Goal: Task Accomplishment & Management: Complete application form

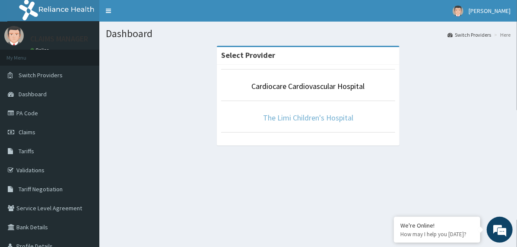
click at [284, 118] on link "The Limi Children's Hospital" at bounding box center [308, 118] width 90 height 10
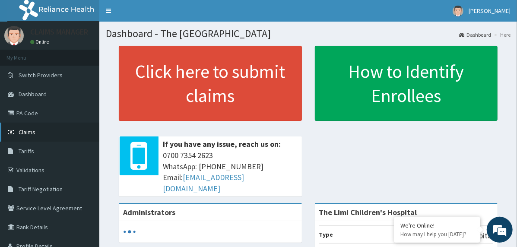
click at [53, 129] on link "Claims" at bounding box center [49, 132] width 99 height 19
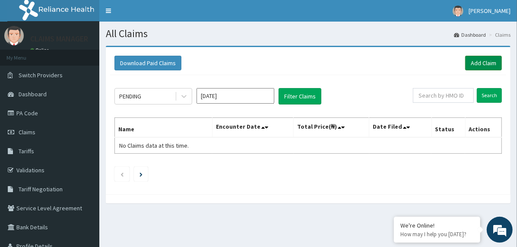
click at [475, 63] on link "Add Claim" at bounding box center [483, 63] width 37 height 15
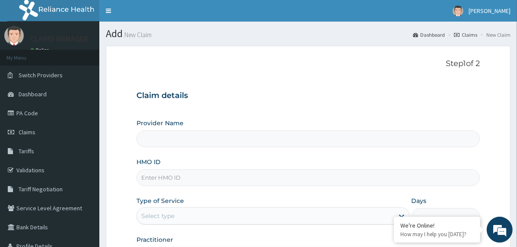
click at [194, 182] on input "HMO ID" at bounding box center [309, 177] width 344 height 17
paste input "GPD/10010/A"
type input "GPD/10010/A"
type input "The Limi Children's Hospital"
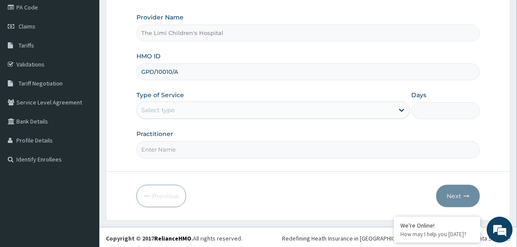
scroll to position [107, 0]
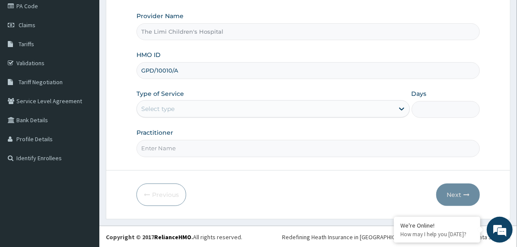
type input "GPD/10010/A"
click at [190, 107] on div "Select type" at bounding box center [265, 109] width 257 height 14
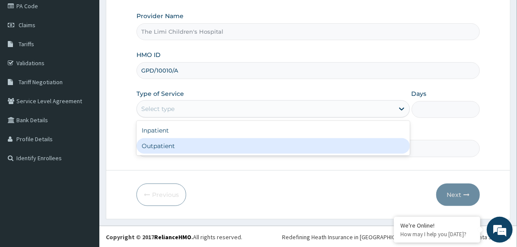
click at [195, 146] on div "Outpatient" at bounding box center [274, 146] width 274 height 16
type input "1"
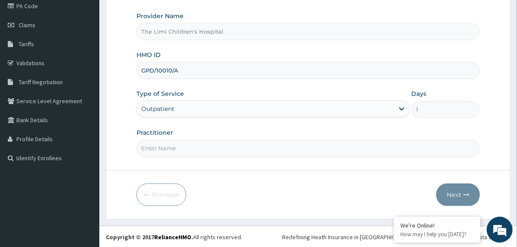
click at [202, 147] on input "Practitioner" at bounding box center [309, 148] width 344 height 17
type input "doctor"
click at [453, 185] on button "Next" at bounding box center [458, 195] width 44 height 22
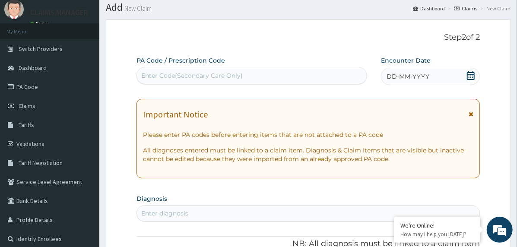
scroll to position [21, 0]
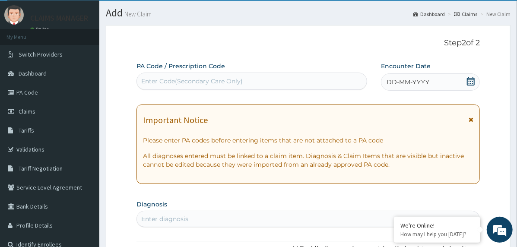
click at [410, 82] on span "DD-MM-YYYY" at bounding box center [408, 82] width 43 height 9
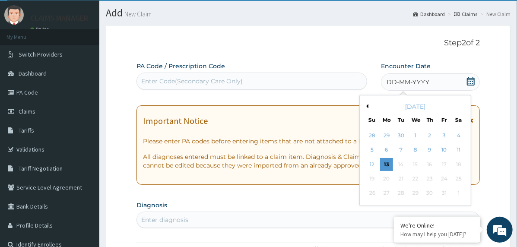
click at [366, 105] on button "Previous Month" at bounding box center [366, 106] width 4 height 4
click at [411, 177] on div "24" at bounding box center [415, 178] width 13 height 13
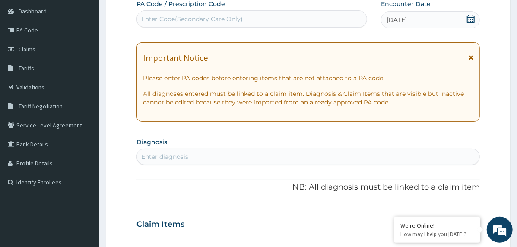
scroll to position [194, 0]
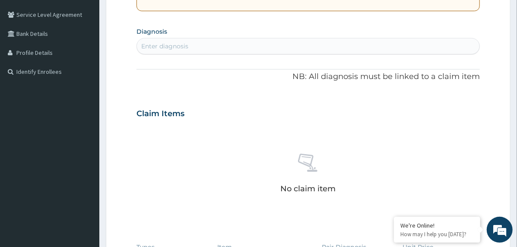
click at [223, 48] on div "Enter diagnosis" at bounding box center [308, 46] width 343 height 14
type input "upper"
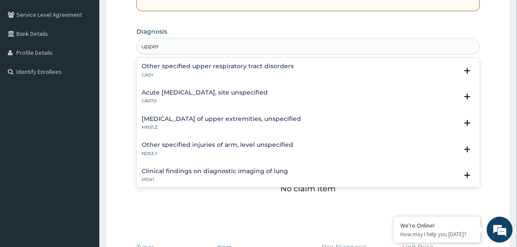
drag, startPoint x: 176, startPoint y: 85, endPoint x: 175, endPoint y: 90, distance: 5.3
click at [175, 85] on div "Other specified upper respiratory tract disorders CA0Y Select Status Query Quer…" at bounding box center [309, 73] width 344 height 26
click at [175, 91] on h4 "Acute [MEDICAL_DATA], site unspecified" at bounding box center [205, 92] width 126 height 6
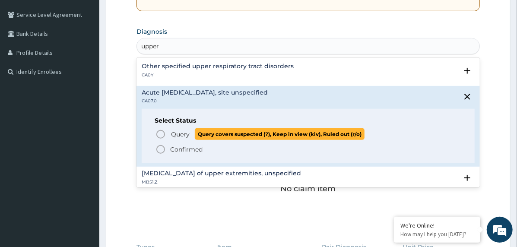
drag, startPoint x: 157, startPoint y: 134, endPoint x: 167, endPoint y: 156, distance: 23.2
click at [157, 135] on icon "status option query" at bounding box center [161, 134] width 10 height 10
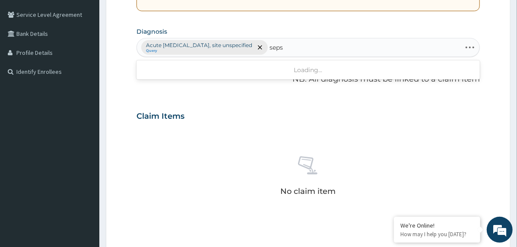
type input "sepsi"
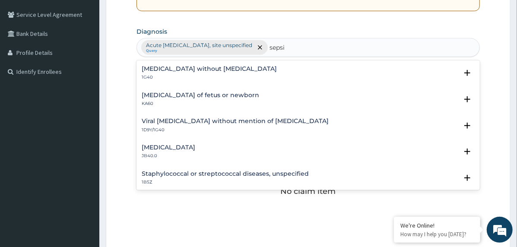
click at [189, 71] on h4 "[MEDICAL_DATA] without [MEDICAL_DATA]" at bounding box center [209, 69] width 135 height 6
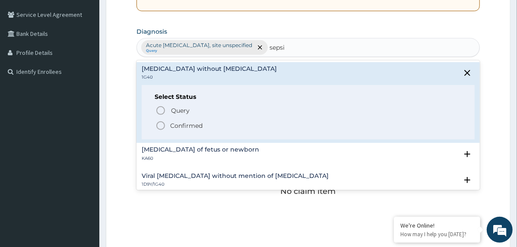
click at [182, 124] on p "Confirmed" at bounding box center [186, 125] width 32 height 9
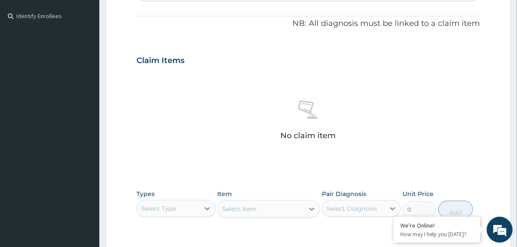
scroll to position [366, 0]
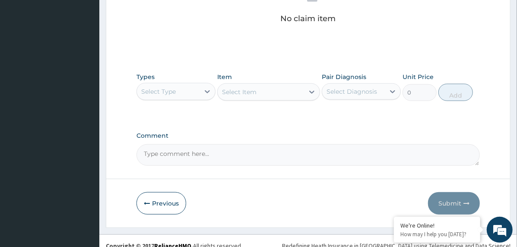
click at [199, 94] on div "Select Type" at bounding box center [168, 92] width 63 height 14
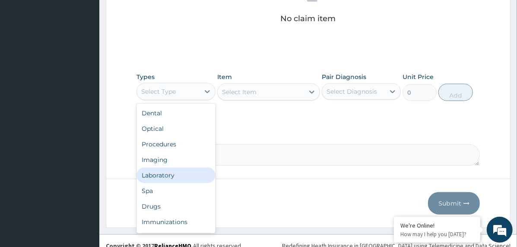
click at [171, 173] on div "Laboratory" at bounding box center [176, 176] width 79 height 16
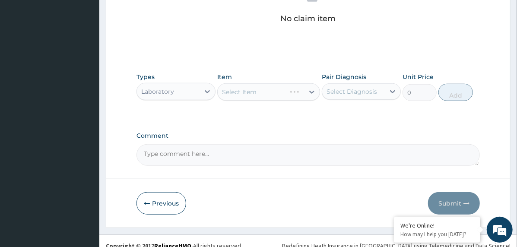
click at [337, 97] on div "Select Diagnosis" at bounding box center [353, 92] width 63 height 14
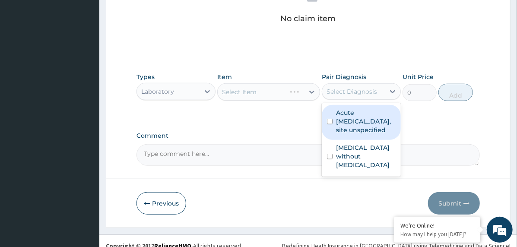
drag, startPoint x: 356, startPoint y: 122, endPoint x: 356, endPoint y: 128, distance: 6.0
click at [356, 124] on label "Acute [MEDICAL_DATA], site unspecified" at bounding box center [366, 121] width 60 height 26
checkbox input "true"
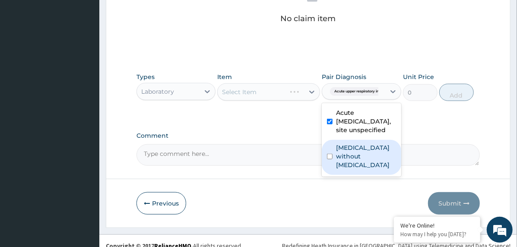
click at [357, 156] on label "[MEDICAL_DATA] without [MEDICAL_DATA]" at bounding box center [366, 156] width 60 height 26
checkbox input "true"
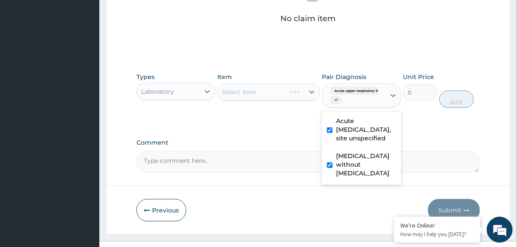
click at [353, 134] on label "Acute [MEDICAL_DATA], site unspecified" at bounding box center [366, 130] width 60 height 26
checkbox input "false"
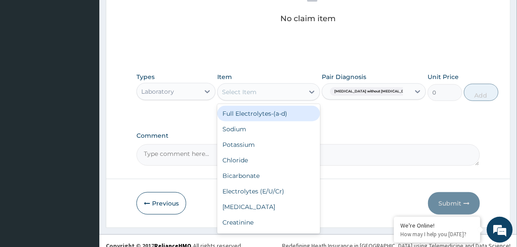
click at [282, 91] on div "Select Item" at bounding box center [261, 92] width 86 height 14
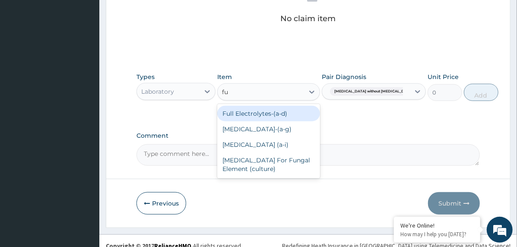
type input "ful"
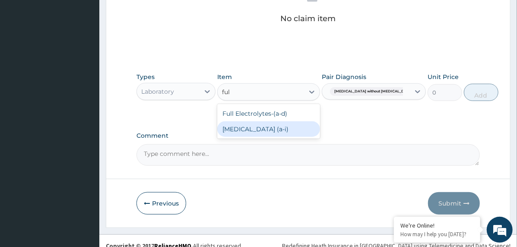
click at [289, 123] on div "[MEDICAL_DATA] (a‐i)" at bounding box center [268, 129] width 103 height 16
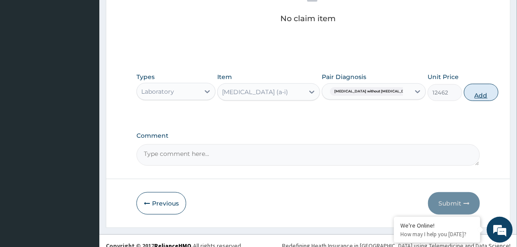
click at [464, 93] on button "Add" at bounding box center [481, 92] width 35 height 17
type input "0"
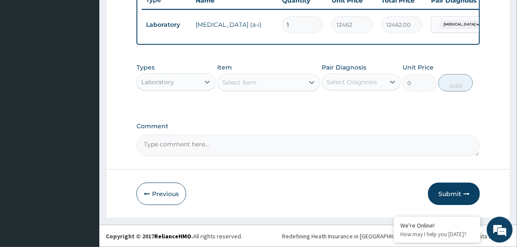
click at [272, 85] on div "Select Item" at bounding box center [261, 83] width 86 height 14
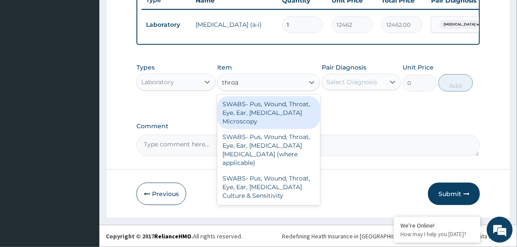
type input "throat"
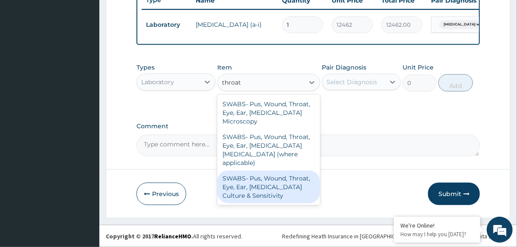
drag, startPoint x: 279, startPoint y: 169, endPoint x: 290, endPoint y: 153, distance: 19.2
click at [279, 171] on div "SWABS‐ Pus, Wound, Throat, Eye, Ear, [MEDICAL_DATA] Culture & Sensitivity" at bounding box center [268, 187] width 103 height 33
type input "10556"
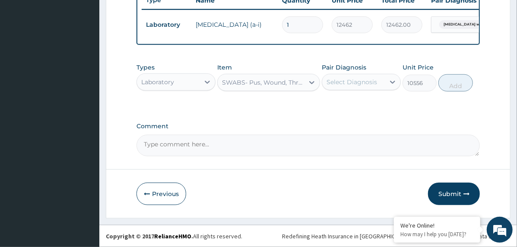
click at [352, 80] on div "Select Diagnosis" at bounding box center [352, 82] width 51 height 9
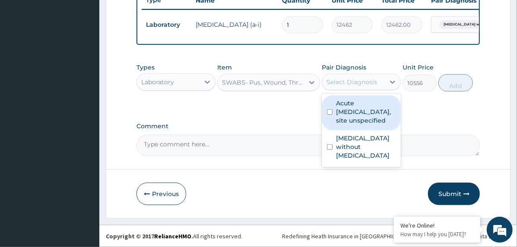
click at [369, 114] on label "Acute [MEDICAL_DATA], site unspecified" at bounding box center [366, 112] width 60 height 26
checkbox input "true"
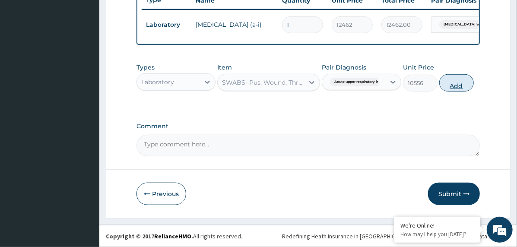
click at [455, 80] on button "Add" at bounding box center [456, 82] width 35 height 17
type input "0"
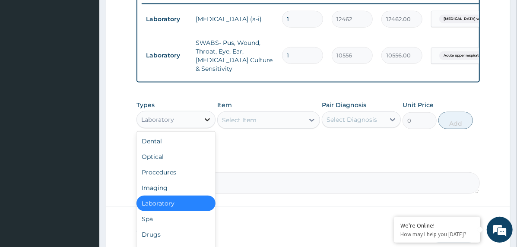
click at [202, 118] on div at bounding box center [208, 120] width 16 height 16
click at [189, 231] on div "Drugs" at bounding box center [176, 235] width 79 height 16
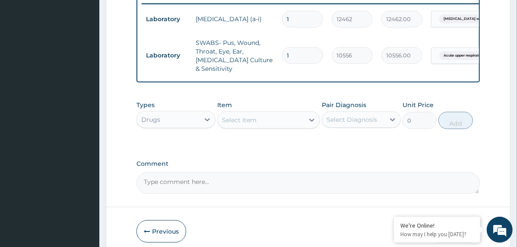
click at [245, 173] on textarea "Comment" at bounding box center [309, 183] width 344 height 22
paste textarea "PA/E058AE"
click at [202, 175] on textarea "PA/E058AE" at bounding box center [309, 183] width 344 height 22
paste textarea "PA/D61BD5"
type textarea "PA/E058AE, PA/D61BD5"
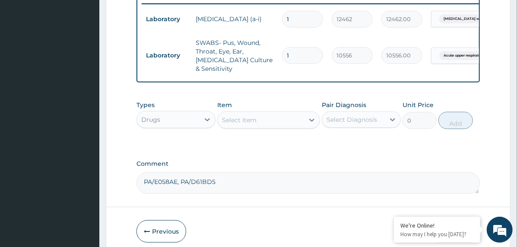
click at [280, 117] on div "Select Item" at bounding box center [261, 120] width 86 height 14
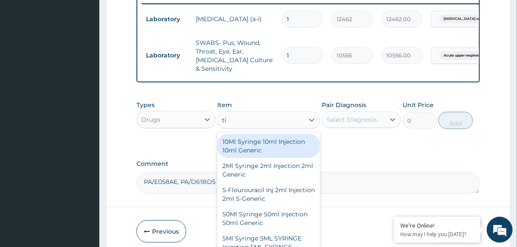
type input "tix"
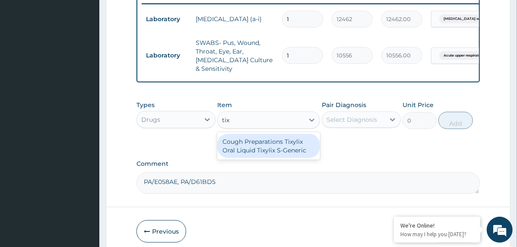
click at [269, 137] on div "Cough Preparations Tixylix Oral Liquid Tixylix S-Generic" at bounding box center [268, 146] width 103 height 24
type input "11760"
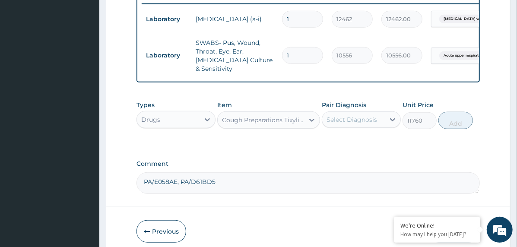
click at [366, 121] on div "Select Diagnosis" at bounding box center [353, 120] width 63 height 14
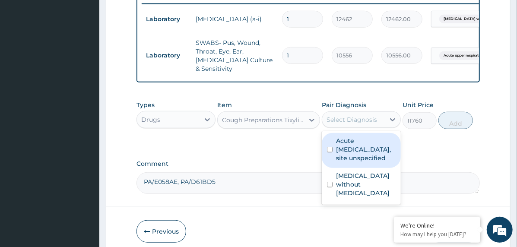
click at [367, 144] on label "Acute [MEDICAL_DATA], site unspecified" at bounding box center [366, 150] width 60 height 26
checkbox input "true"
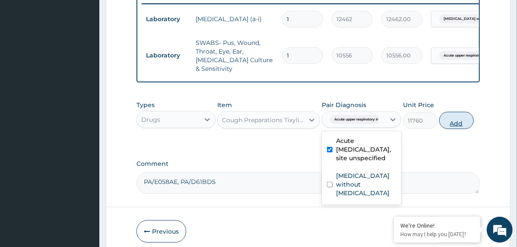
click at [453, 117] on button "Add" at bounding box center [456, 120] width 35 height 17
type input "0"
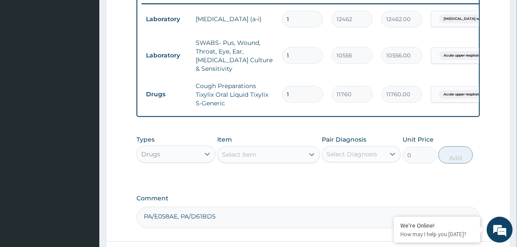
click at [275, 153] on div "Select Item" at bounding box center [261, 155] width 86 height 14
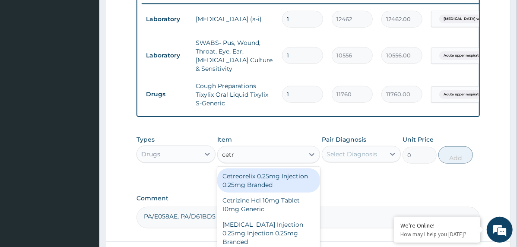
type input "cetri"
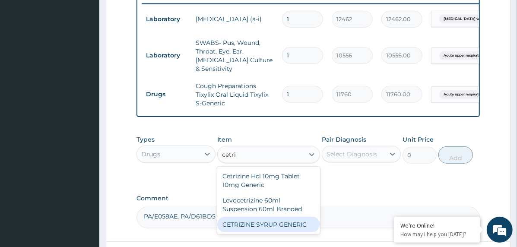
click at [277, 223] on div "CETRIZINE SYRUP GENERIC" at bounding box center [268, 225] width 103 height 16
type input "1327"
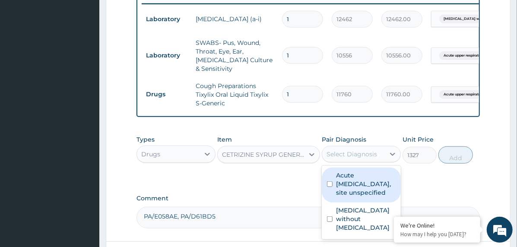
click at [361, 150] on div "Select Diagnosis" at bounding box center [352, 154] width 51 height 9
click at [369, 193] on label "Acute [MEDICAL_DATA], site unspecified" at bounding box center [366, 184] width 60 height 26
checkbox input "true"
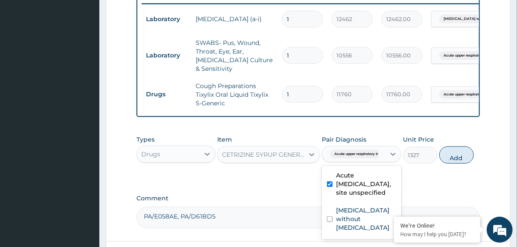
click at [455, 153] on button "Add" at bounding box center [456, 154] width 35 height 17
type input "0"
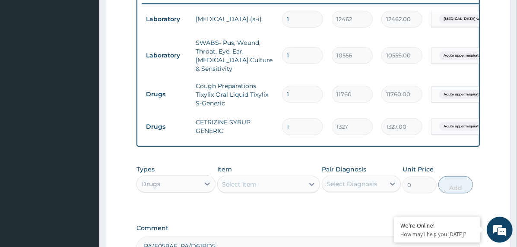
click at [267, 178] on div "Select Item" at bounding box center [261, 185] width 86 height 14
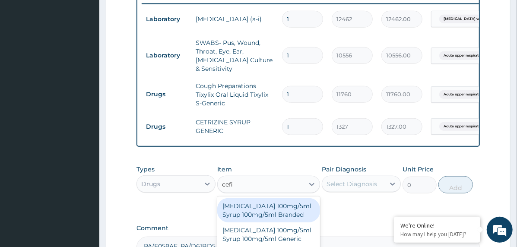
type input "cefix"
click at [299, 207] on div "Cefixime 100mg/5ml Syrup 100mg/5ml Branded" at bounding box center [268, 210] width 103 height 24
type input "2090"
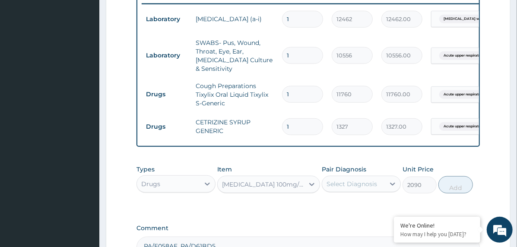
click at [363, 177] on div "Select Diagnosis" at bounding box center [353, 184] width 63 height 14
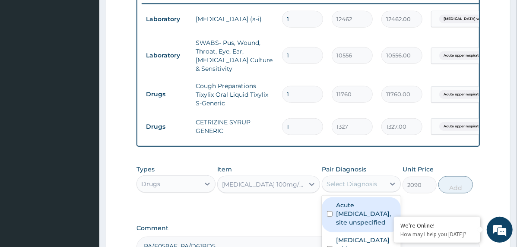
click at [375, 204] on label "Acute upper respiratory infection, site unspecified" at bounding box center [366, 214] width 60 height 26
checkbox input "true"
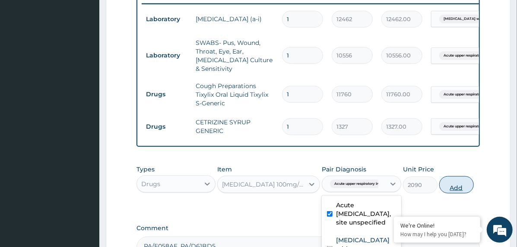
click at [455, 188] on button "Add" at bounding box center [456, 184] width 35 height 17
type input "0"
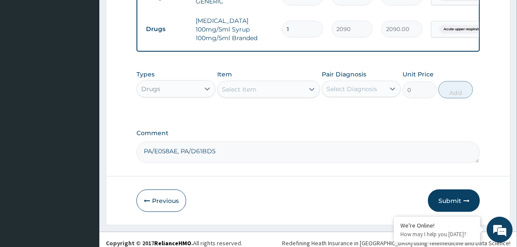
click at [457, 193] on button "Submit" at bounding box center [454, 201] width 52 height 22
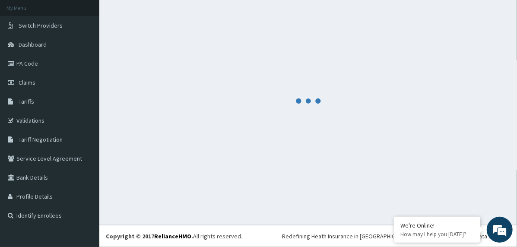
scroll to position [49, 0]
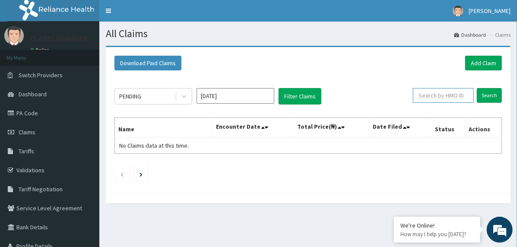
click at [463, 98] on input "text" at bounding box center [443, 95] width 61 height 15
paste input "GPD/10010/A"
type input "GPD/10010/A"
click at [514, 79] on div "Download Paid Claims Add Claim × Note you can only download claims within a max…" at bounding box center [308, 129] width 418 height 166
click at [497, 92] on input "Search" at bounding box center [489, 95] width 25 height 15
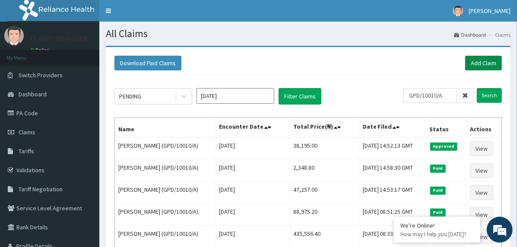
click at [474, 64] on link "Add Claim" at bounding box center [483, 63] width 37 height 15
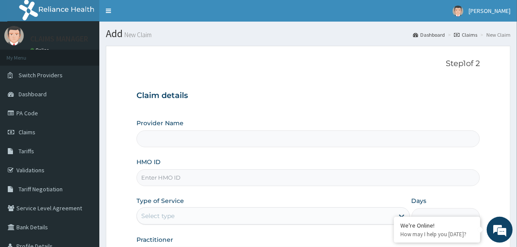
click at [214, 184] on input "HMO ID" at bounding box center [309, 177] width 344 height 17
type input "The Limi Children's Hospital"
paste input "GPD/10010/A"
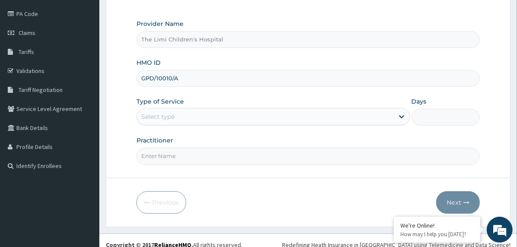
scroll to position [107, 0]
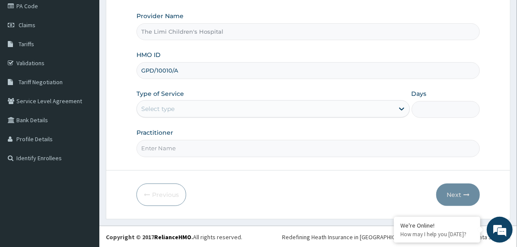
type input "GPD/10010/A"
click at [219, 109] on div "Select type" at bounding box center [265, 109] width 257 height 14
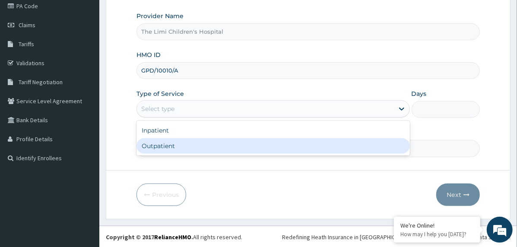
click at [215, 141] on div "Outpatient" at bounding box center [274, 146] width 274 height 16
type input "1"
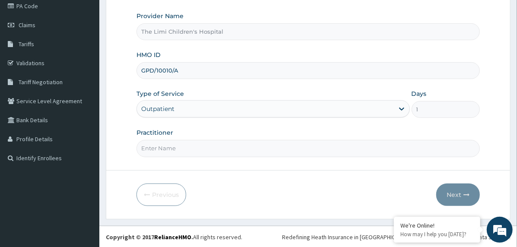
click at [215, 147] on input "Practitioner" at bounding box center [309, 148] width 344 height 17
type input "doctor"
click at [448, 191] on button "Next" at bounding box center [458, 195] width 44 height 22
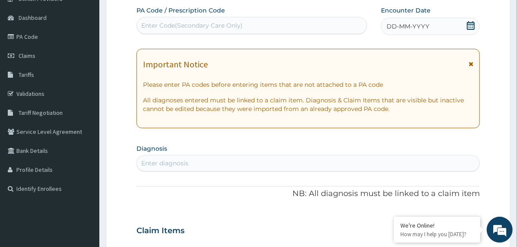
scroll to position [21, 0]
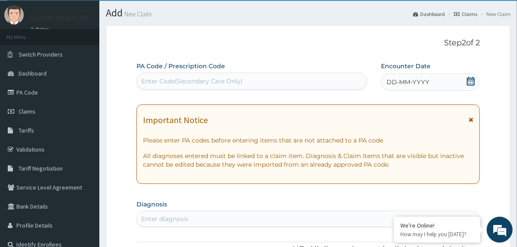
click at [405, 76] on div "DD-MM-YYYY" at bounding box center [430, 81] width 99 height 17
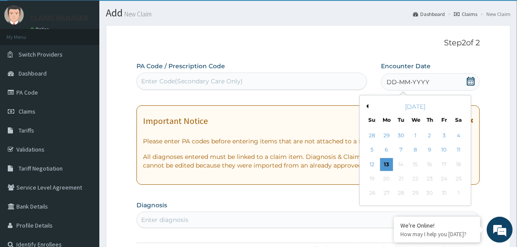
scroll to position [0, 0]
click at [371, 134] on div "28" at bounding box center [372, 135] width 13 height 13
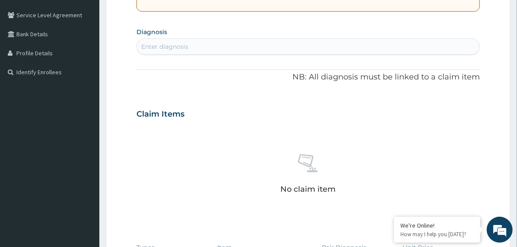
scroll to position [194, 0]
click at [216, 46] on div "Enter diagnosis" at bounding box center [308, 46] width 343 height 14
type input "upper"
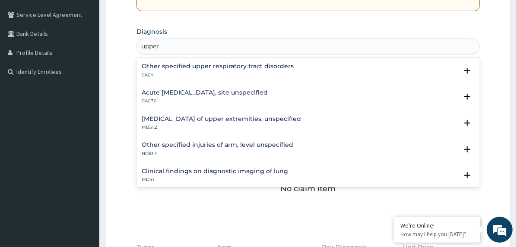
click at [147, 92] on h4 "Acute [MEDICAL_DATA], site unspecified" at bounding box center [205, 92] width 126 height 6
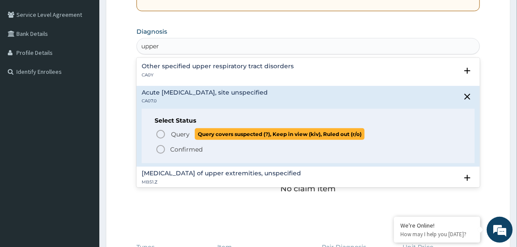
click at [157, 132] on circle "status option query" at bounding box center [161, 134] width 8 height 8
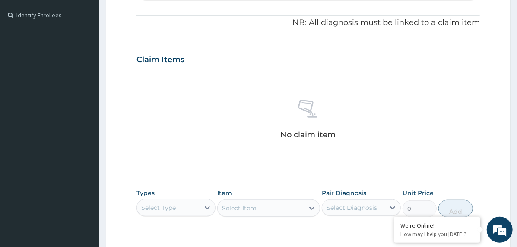
scroll to position [323, 0]
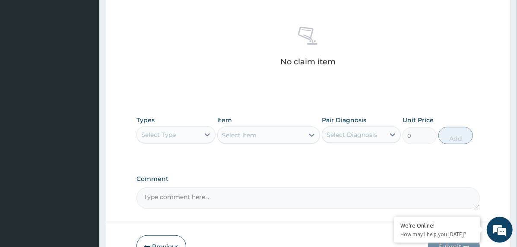
click at [170, 134] on div "Select Type" at bounding box center [158, 134] width 35 height 9
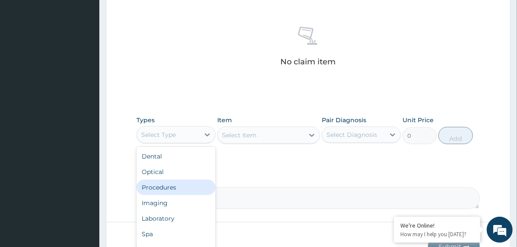
click at [175, 183] on div "Procedures" at bounding box center [176, 188] width 79 height 16
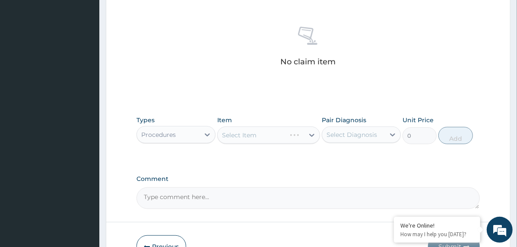
click at [350, 127] on div "Select Diagnosis" at bounding box center [361, 135] width 79 height 16
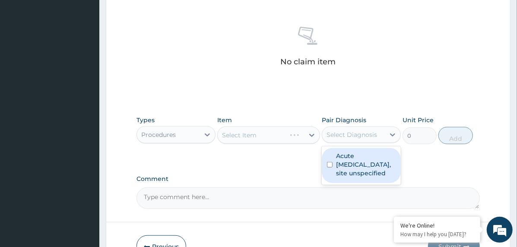
drag, startPoint x: 356, startPoint y: 161, endPoint x: 349, endPoint y: 162, distance: 6.9
click at [356, 162] on label "Acute [MEDICAL_DATA], site unspecified" at bounding box center [366, 165] width 60 height 26
checkbox input "true"
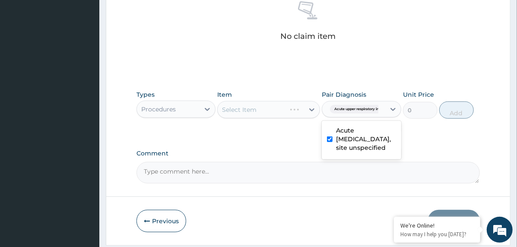
scroll to position [375, 0]
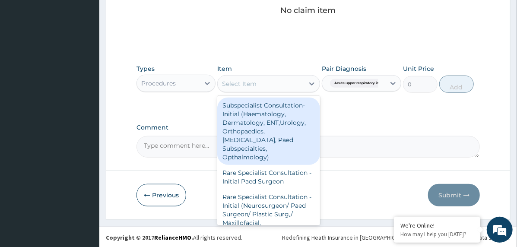
click at [302, 80] on div "Select Item" at bounding box center [261, 84] width 86 height 14
type input "paed"
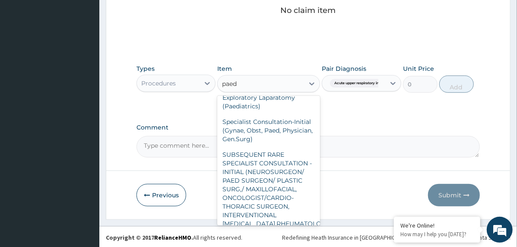
scroll to position [347, 0]
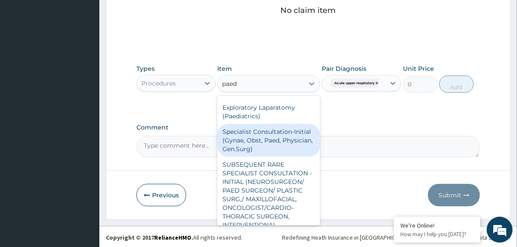
click at [277, 137] on div "Specialist Consultation-Initial (Gynae, Obst, Paed, Physician, Gen.Surg)" at bounding box center [268, 140] width 103 height 33
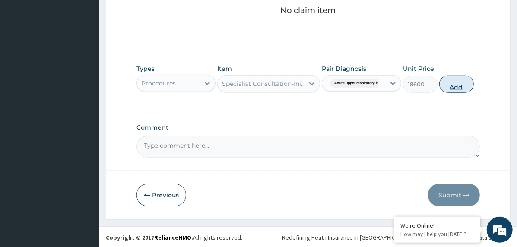
click at [458, 85] on button "Add" at bounding box center [456, 84] width 35 height 17
type input "0"
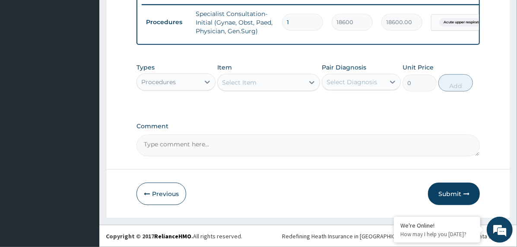
scroll to position [345, 0]
click at [213, 76] on div at bounding box center [208, 82] width 16 height 16
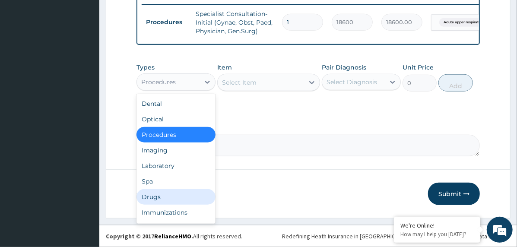
click at [181, 197] on div "Drugs" at bounding box center [176, 197] width 79 height 16
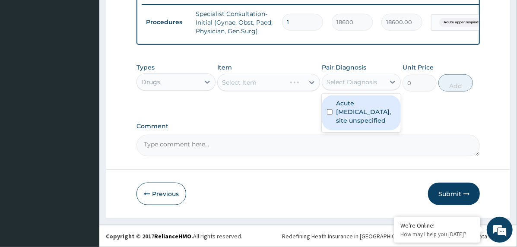
click at [342, 85] on div "Select Diagnosis" at bounding box center [352, 82] width 51 height 9
click at [353, 107] on label "Acute upper respiratory infection, site unspecified" at bounding box center [366, 112] width 60 height 26
checkbox input "true"
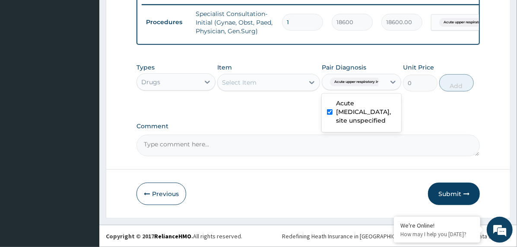
click at [280, 82] on div "Select Item" at bounding box center [261, 83] width 86 height 14
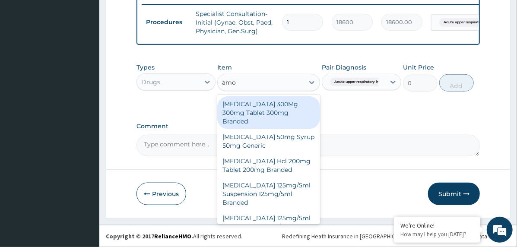
type input "amox"
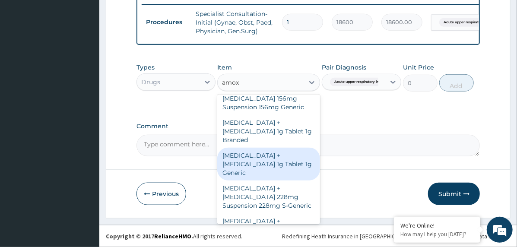
scroll to position [259, 0]
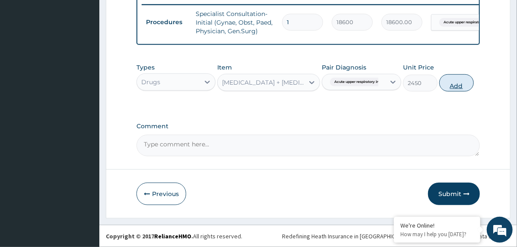
click at [456, 86] on button "Add" at bounding box center [456, 82] width 35 height 17
type input "0"
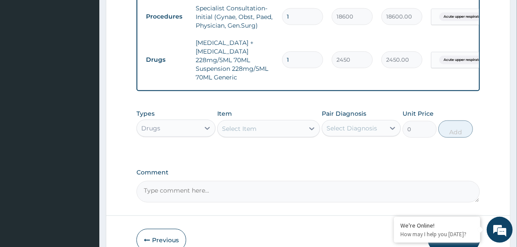
click at [253, 124] on div "Select Item" at bounding box center [239, 128] width 35 height 9
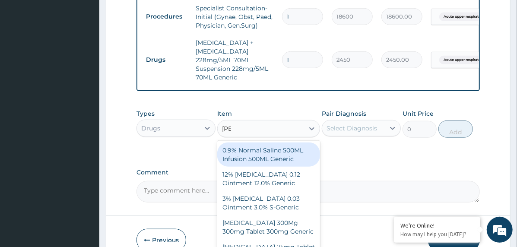
type input "salb"
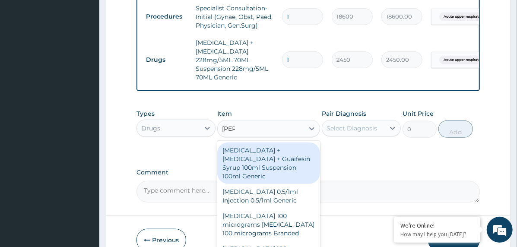
drag, startPoint x: 269, startPoint y: 155, endPoint x: 276, endPoint y: 159, distance: 7.3
click at [269, 156] on div "Salbutamol + Bromhexine + Guaifesin Syrup 100ml Suspension 100ml Generic" at bounding box center [268, 163] width 103 height 41
type input "1140"
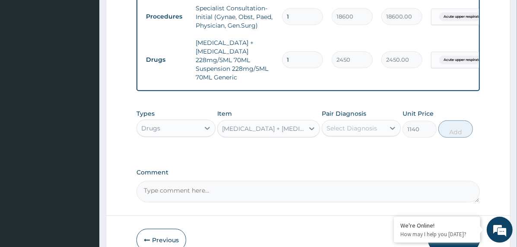
click at [358, 127] on div "Select Diagnosis" at bounding box center [352, 128] width 51 height 9
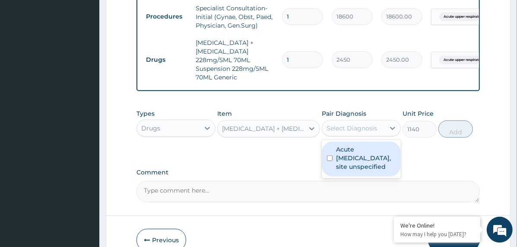
click at [361, 149] on label "Acute [MEDICAL_DATA], site unspecified" at bounding box center [366, 158] width 60 height 26
checkbox input "true"
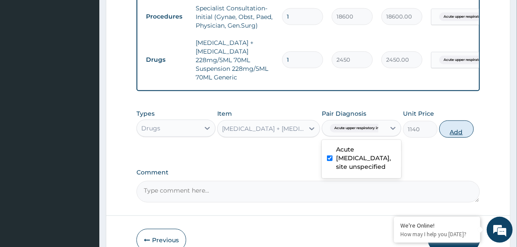
click at [451, 130] on button "Add" at bounding box center [456, 129] width 35 height 17
type input "0"
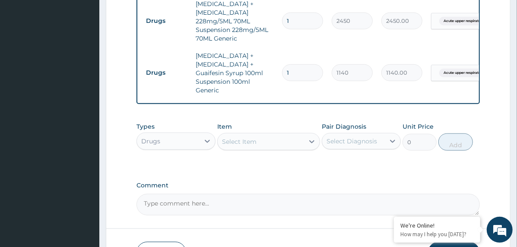
scroll to position [432, 0]
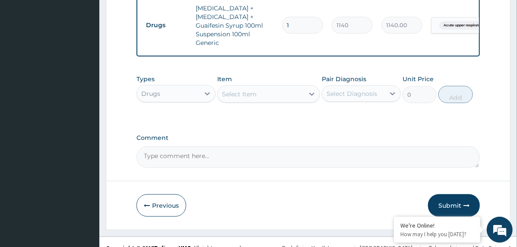
click at [203, 146] on textarea "Comment" at bounding box center [309, 157] width 344 height 22
paste textarea "PA/239A7A"
type textarea "PA/239A7A"
click at [445, 194] on button "Submit" at bounding box center [454, 205] width 52 height 22
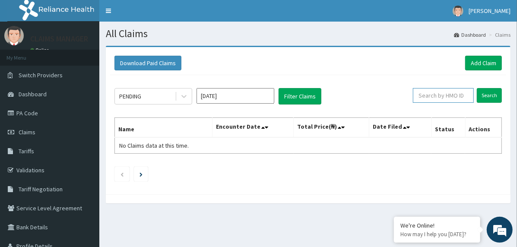
click at [446, 96] on input "text" at bounding box center [443, 95] width 61 height 15
paste input "GPD/10010/A"
type input "GPD/10010/A"
click at [487, 92] on input "Search" at bounding box center [489, 95] width 25 height 15
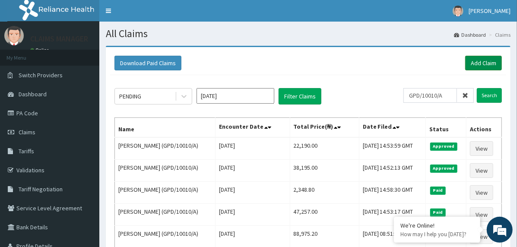
click at [482, 56] on link "Add Claim" at bounding box center [483, 63] width 37 height 15
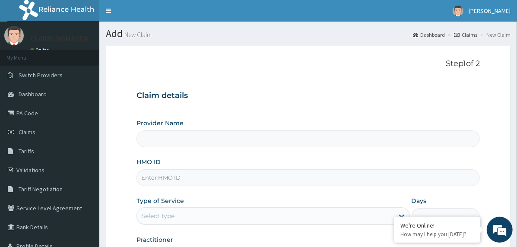
click at [192, 183] on input "HMO ID" at bounding box center [309, 177] width 344 height 17
paste input "GPD/10010/A"
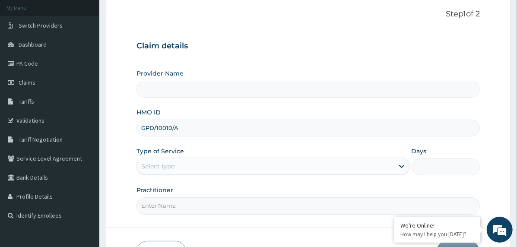
scroll to position [107, 0]
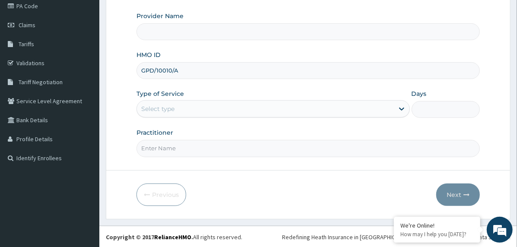
type input "GPD/10010/A"
click at [175, 107] on div "Select type" at bounding box center [265, 109] width 257 height 14
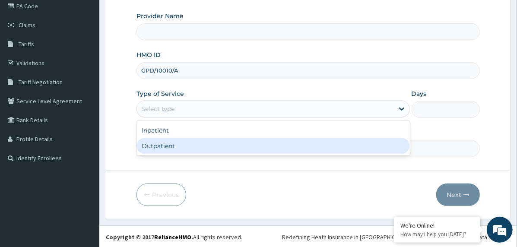
click at [179, 149] on div "Outpatient" at bounding box center [274, 146] width 274 height 16
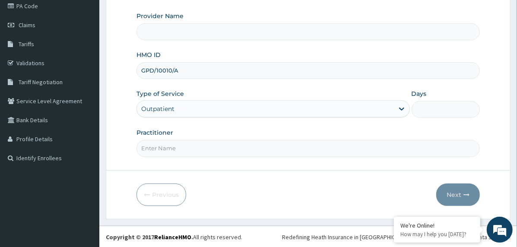
type input "1"
click at [179, 149] on input "Practitioner" at bounding box center [309, 148] width 344 height 17
type input "The Limi Children's Hospital"
type input "doctor"
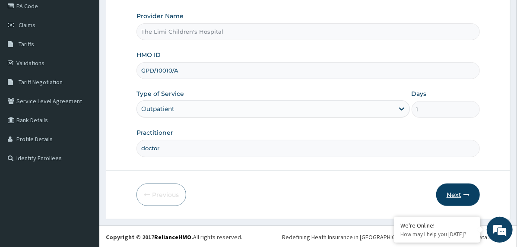
click at [448, 190] on button "Next" at bounding box center [458, 195] width 44 height 22
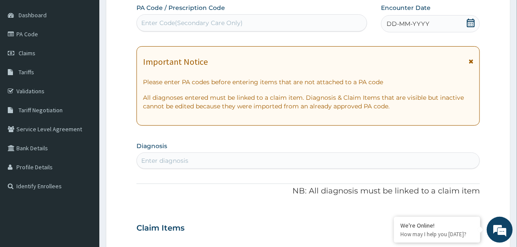
scroll to position [64, 0]
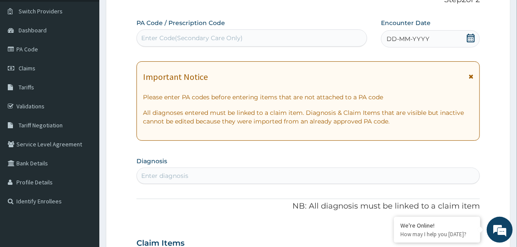
click at [401, 35] on span "DD-MM-YYYY" at bounding box center [408, 39] width 43 height 9
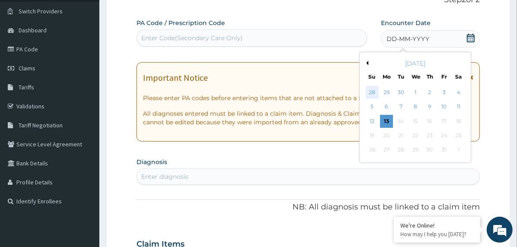
click at [371, 91] on div "28" at bounding box center [372, 92] width 13 height 13
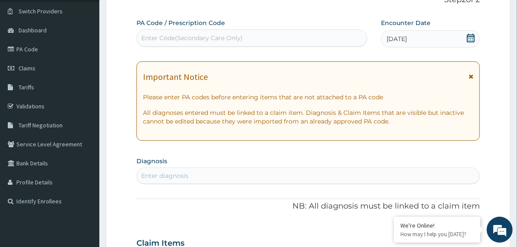
scroll to position [0, 0]
click at [223, 175] on div "Enter diagnosis" at bounding box center [308, 176] width 343 height 14
type input "upper"
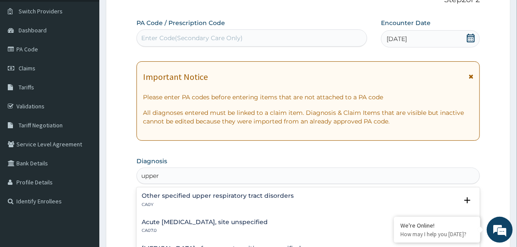
click at [261, 219] on h4 "Acute [MEDICAL_DATA], site unspecified" at bounding box center [205, 222] width 126 height 6
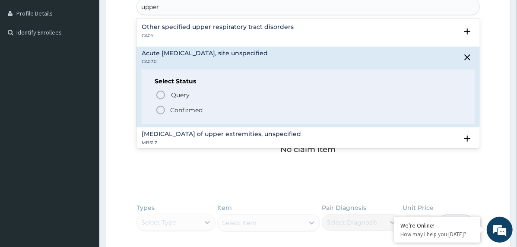
scroll to position [237, 0]
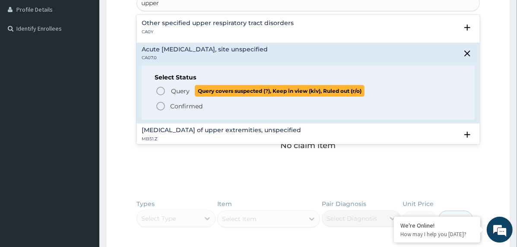
drag, startPoint x: 162, startPoint y: 87, endPoint x: 174, endPoint y: 95, distance: 13.8
click at [162, 87] on icon "status option query" at bounding box center [161, 91] width 10 height 10
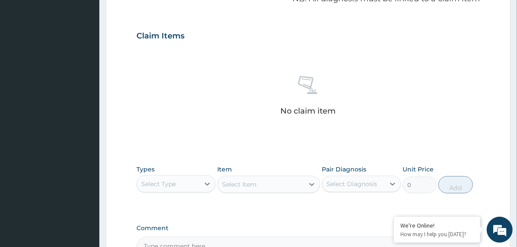
scroll to position [323, 0]
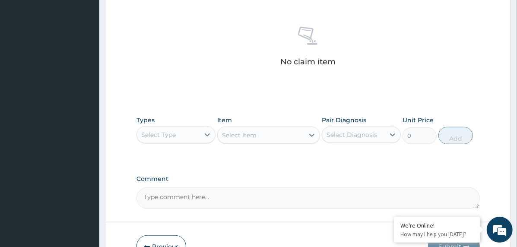
click at [168, 193] on textarea "Comment" at bounding box center [309, 199] width 344 height 22
paste textarea "PA/239A7A"
type textarea "PA/239A7A"
click at [187, 137] on div "Select Type" at bounding box center [168, 135] width 63 height 14
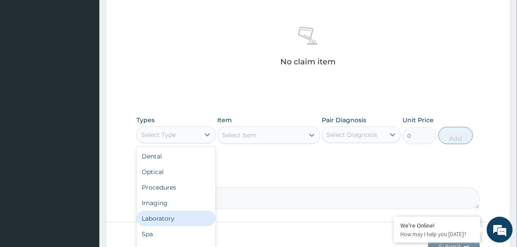
scroll to position [29, 0]
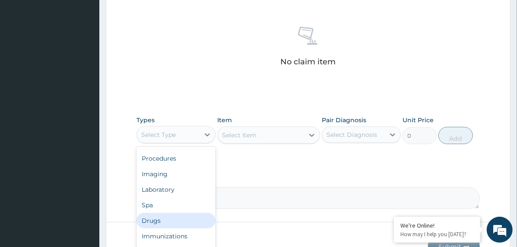
click at [180, 220] on div "Drugs" at bounding box center [176, 221] width 79 height 16
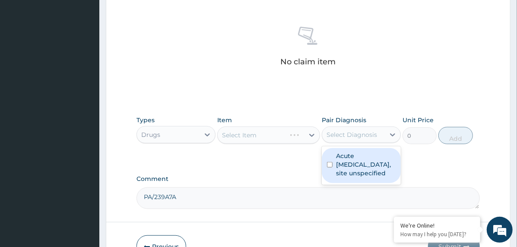
click at [341, 135] on div "Select Diagnosis" at bounding box center [352, 134] width 51 height 9
click at [351, 159] on label "Acute [MEDICAL_DATA], site unspecified" at bounding box center [366, 165] width 60 height 26
checkbox input "true"
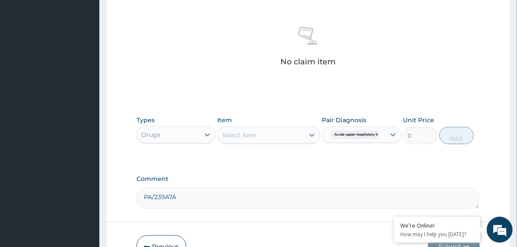
click at [270, 131] on div "Select Item" at bounding box center [261, 135] width 86 height 14
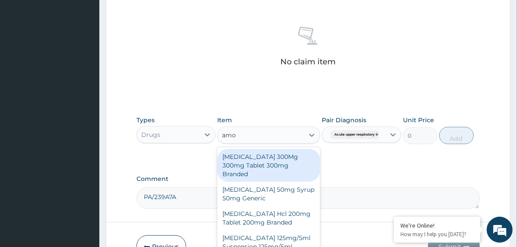
type input "amox"
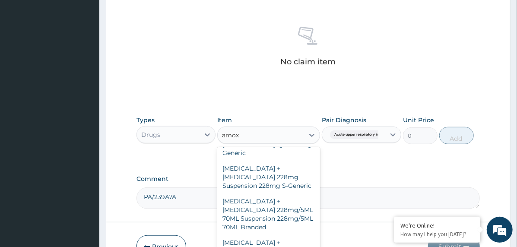
scroll to position [346, 0]
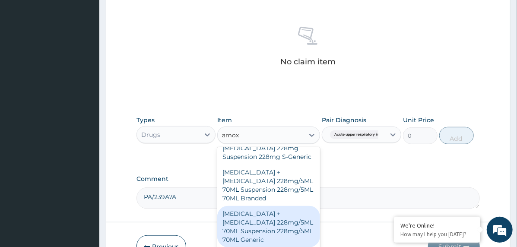
click at [273, 206] on div "Amoxicillin + Clavulanic Acid 228mg/5ML 70ML Suspension 228mg/5ML 70ML Generic" at bounding box center [268, 226] width 103 height 41
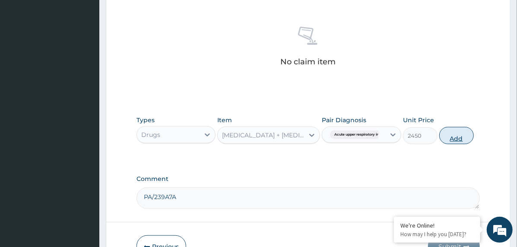
click at [459, 135] on button "Add" at bounding box center [456, 135] width 35 height 17
type input "0"
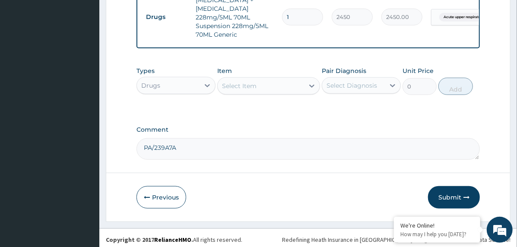
drag, startPoint x: 446, startPoint y: 194, endPoint x: 439, endPoint y: 195, distance: 6.2
click at [446, 194] on button "Submit" at bounding box center [454, 197] width 52 height 22
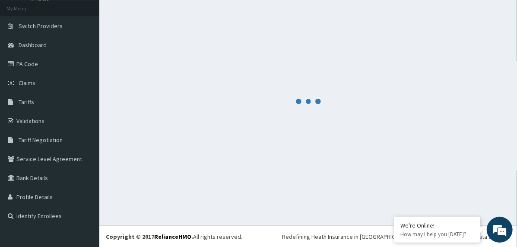
scroll to position [353, 0]
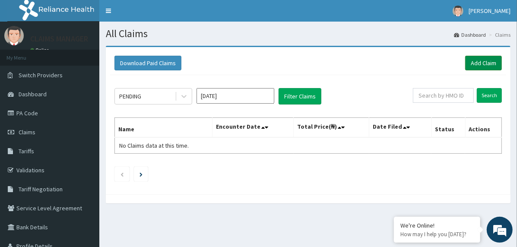
click at [473, 59] on link "Add Claim" at bounding box center [483, 63] width 37 height 15
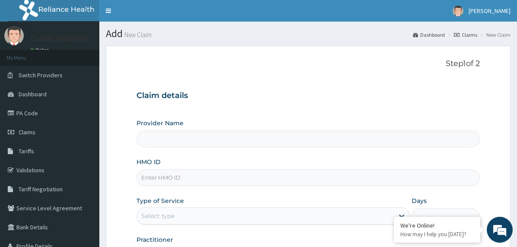
type input "The Limi Children's Hospital"
click at [185, 180] on input "HMO ID" at bounding box center [309, 177] width 344 height 17
paste input "SSV/10131/D"
type input "SSV/10131/D"
click at [182, 216] on div "Select type" at bounding box center [265, 216] width 257 height 14
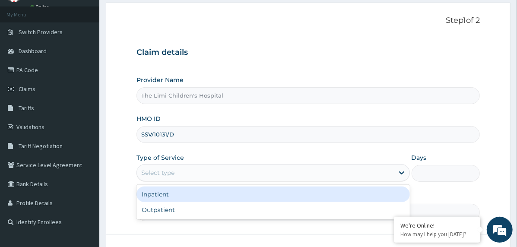
scroll to position [86, 0]
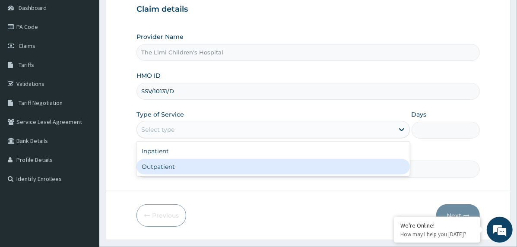
click at [195, 166] on div "Outpatient" at bounding box center [274, 167] width 274 height 16
type input "1"
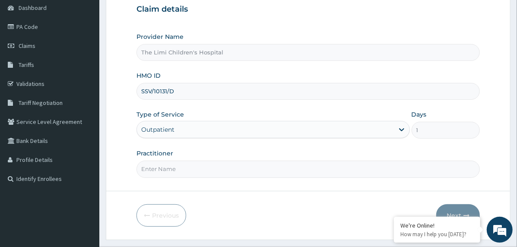
click at [196, 173] on input "Practitioner" at bounding box center [309, 169] width 344 height 17
type input "doctor"
click at [456, 204] on button "Next" at bounding box center [458, 215] width 44 height 22
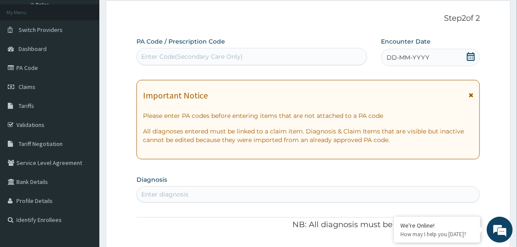
scroll to position [43, 0]
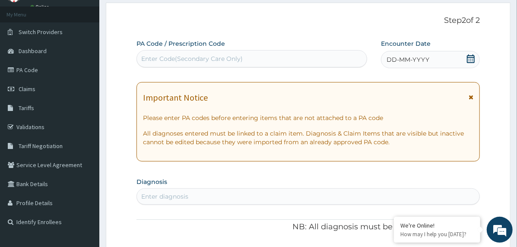
click at [412, 61] on span "DD-MM-YYYY" at bounding box center [408, 59] width 43 height 9
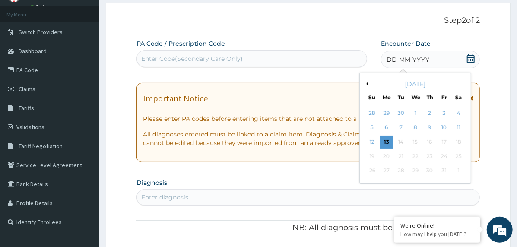
click at [365, 83] on button "Previous Month" at bounding box center [366, 84] width 4 height 4
click at [398, 153] on div "23" at bounding box center [401, 156] width 13 height 13
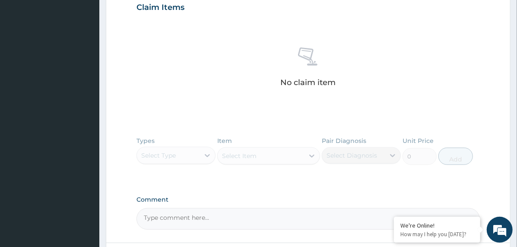
scroll to position [372, 0]
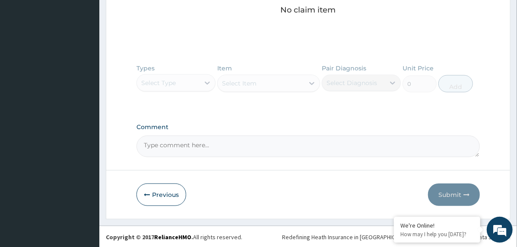
click at [188, 148] on textarea "Comment" at bounding box center [309, 147] width 344 height 22
paste textarea "PA/0CE8B9"
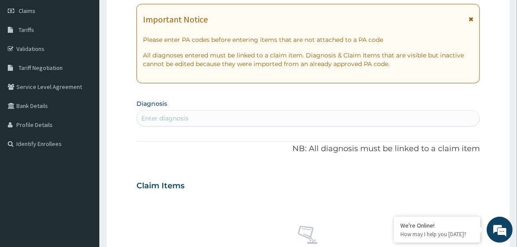
scroll to position [113, 0]
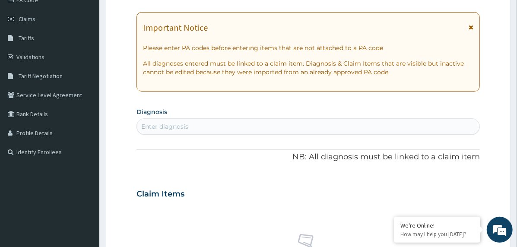
type textarea "PA/0CE8B9"
click at [207, 129] on div "Enter diagnosis" at bounding box center [308, 127] width 343 height 14
type input "falciparum"
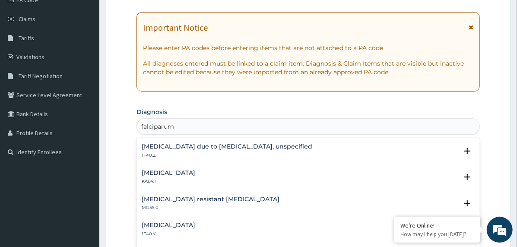
click at [193, 146] on h4 "[MEDICAL_DATA] due to [MEDICAL_DATA], unspecified" at bounding box center [227, 146] width 171 height 6
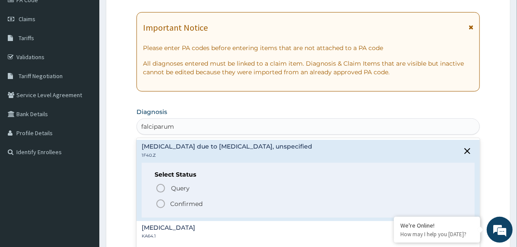
click at [161, 200] on icon "status option filled" at bounding box center [161, 204] width 10 height 10
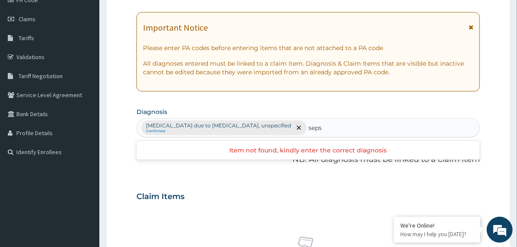
type input "sepsi"
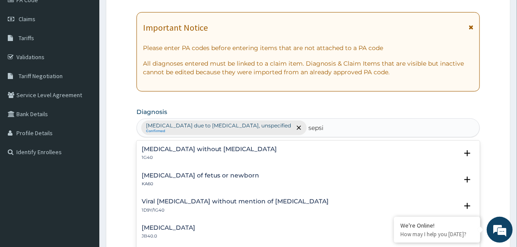
click at [157, 147] on h4 "[MEDICAL_DATA] without [MEDICAL_DATA]" at bounding box center [209, 149] width 135 height 6
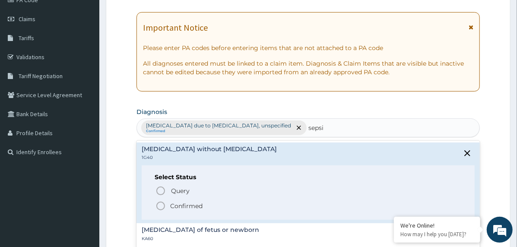
click at [162, 201] on icon "status option filled" at bounding box center [161, 206] width 10 height 10
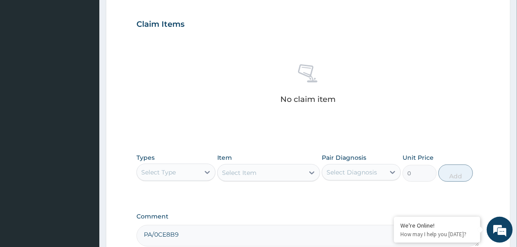
scroll to position [286, 0]
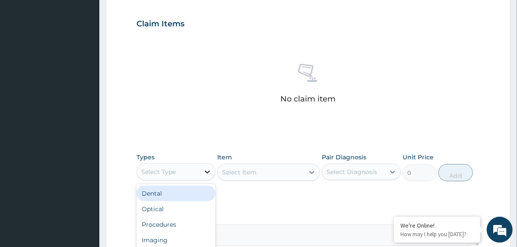
click at [200, 167] on div at bounding box center [208, 172] width 16 height 16
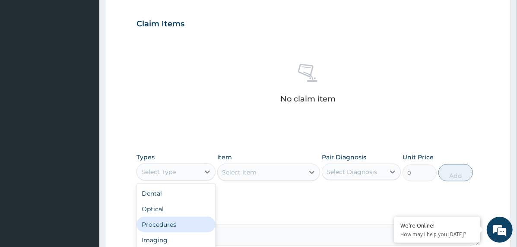
click at [184, 218] on div "Procedures" at bounding box center [176, 225] width 79 height 16
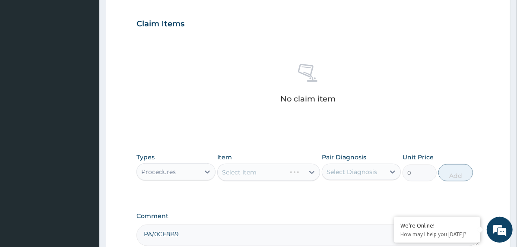
click at [332, 175] on div "Select Diagnosis" at bounding box center [352, 172] width 51 height 9
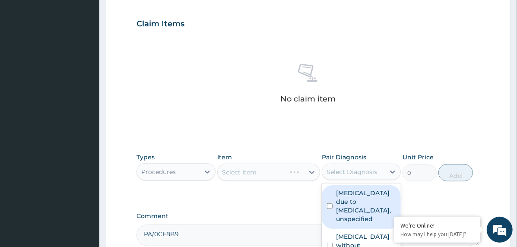
drag, startPoint x: 353, startPoint y: 195, endPoint x: 351, endPoint y: 214, distance: 18.7
click at [353, 196] on label "[MEDICAL_DATA] due to [MEDICAL_DATA], unspecified" at bounding box center [366, 206] width 60 height 35
checkbox input "true"
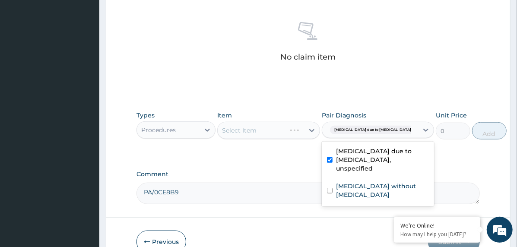
scroll to position [372, 0]
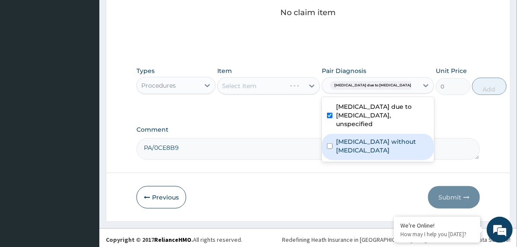
click at [362, 152] on label "[MEDICAL_DATA] without [MEDICAL_DATA]" at bounding box center [382, 145] width 93 height 17
checkbox input "true"
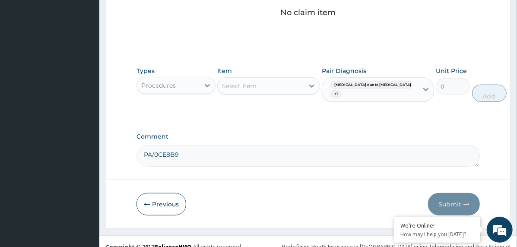
click at [278, 81] on div "Select Item" at bounding box center [261, 86] width 86 height 14
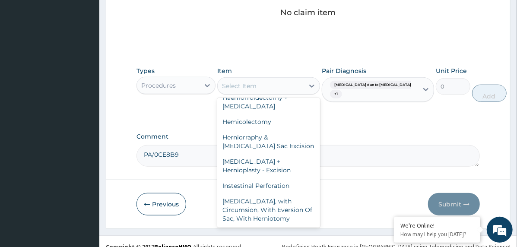
scroll to position [6384, 0]
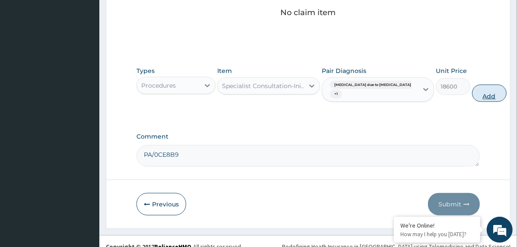
click at [472, 94] on button "Add" at bounding box center [489, 93] width 35 height 17
type input "0"
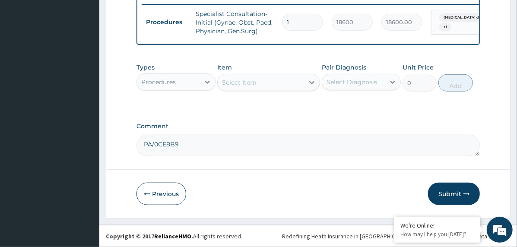
click at [253, 86] on div "Select Item" at bounding box center [239, 82] width 35 height 9
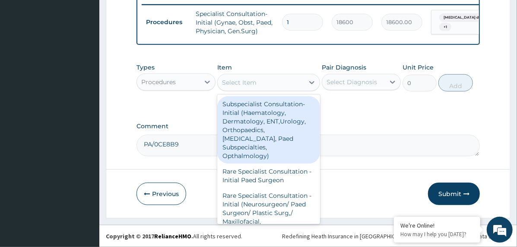
click at [173, 87] on div "Procedures" at bounding box center [168, 82] width 63 height 14
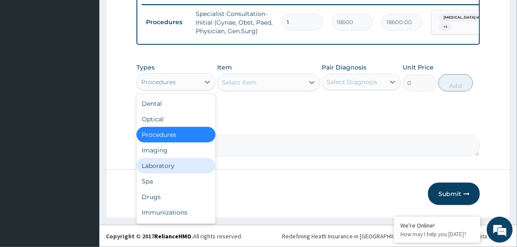
click at [176, 169] on div "Laboratory" at bounding box center [176, 166] width 79 height 16
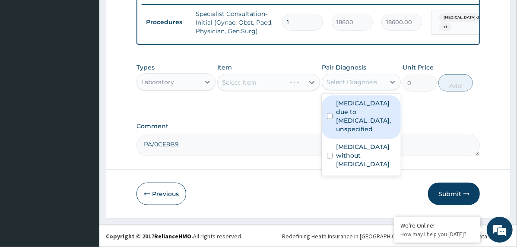
click at [366, 83] on div "Select Diagnosis" at bounding box center [352, 82] width 51 height 9
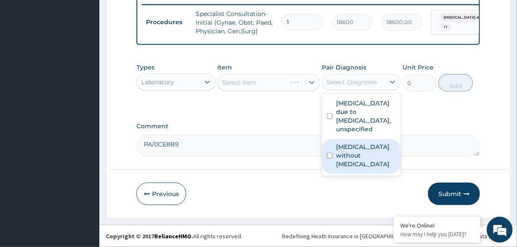
click at [368, 152] on label "[MEDICAL_DATA] without [MEDICAL_DATA]" at bounding box center [366, 156] width 60 height 26
checkbox input "true"
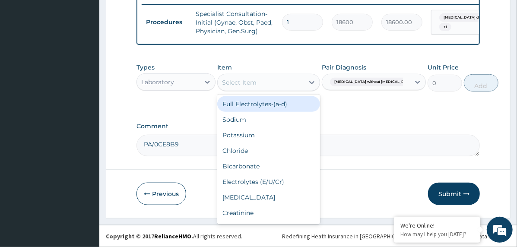
click at [269, 84] on div "Select Item" at bounding box center [261, 83] width 86 height 14
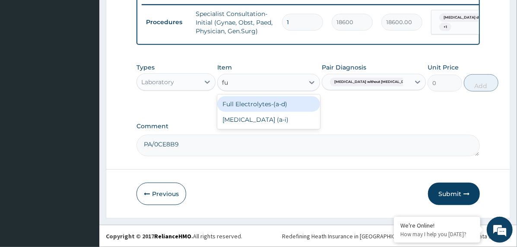
type input "ful"
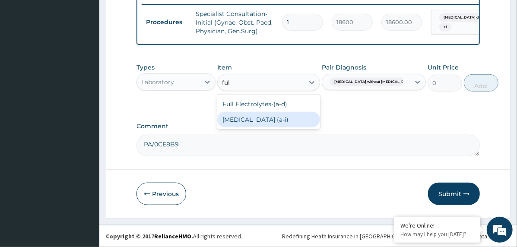
click at [273, 124] on div "[MEDICAL_DATA] (a‐i)" at bounding box center [268, 120] width 103 height 16
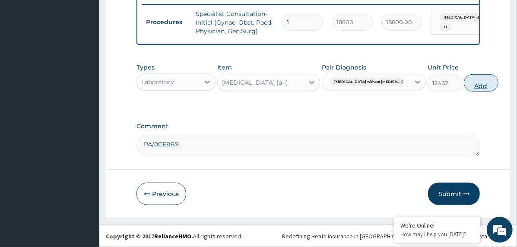
click at [464, 83] on button "Add" at bounding box center [481, 82] width 35 height 17
type input "0"
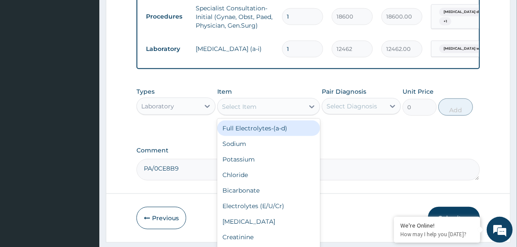
click at [302, 113] on div "Select Item" at bounding box center [261, 107] width 86 height 14
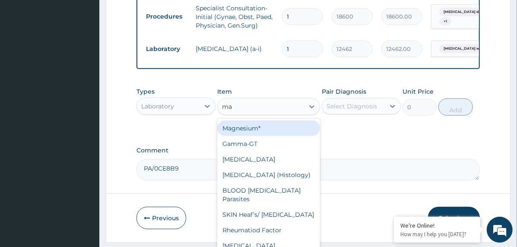
type input "mal"
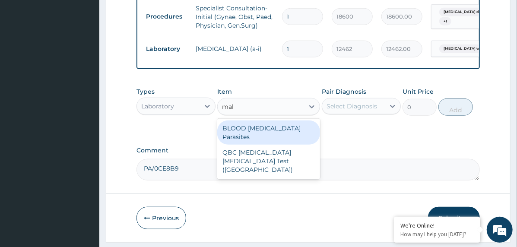
click at [264, 136] on div "BLOOD [MEDICAL_DATA] Parasites" at bounding box center [268, 133] width 103 height 24
type input "3255"
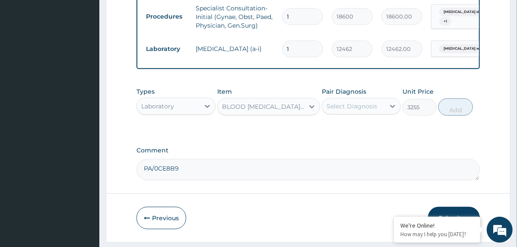
click at [359, 113] on div "Select Diagnosis" at bounding box center [353, 106] width 63 height 14
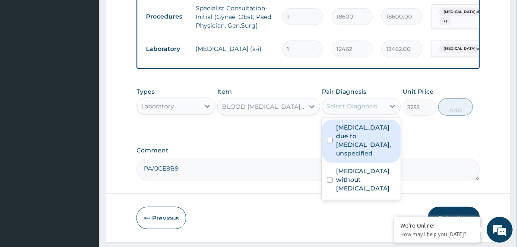
click at [369, 144] on label "[MEDICAL_DATA] due to [MEDICAL_DATA], unspecified" at bounding box center [366, 140] width 60 height 35
checkbox input "true"
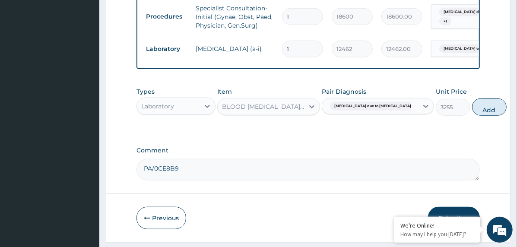
drag, startPoint x: 468, startPoint y: 111, endPoint x: 439, endPoint y: 134, distance: 37.5
click at [472, 110] on button "Add" at bounding box center [489, 107] width 35 height 17
type input "0"
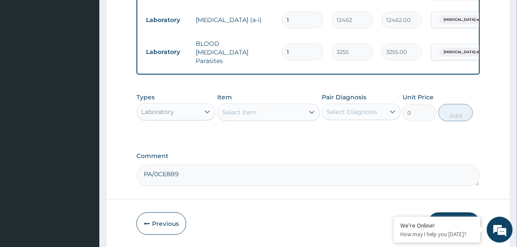
scroll to position [405, 0]
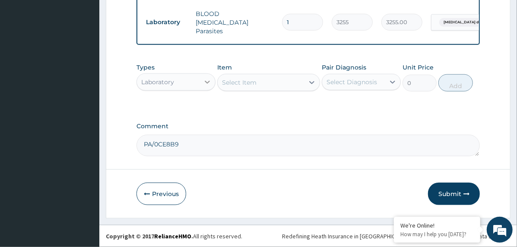
click at [202, 80] on div at bounding box center [208, 82] width 16 height 16
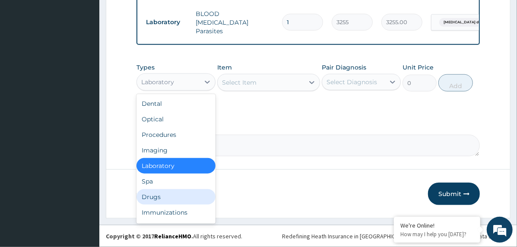
drag, startPoint x: 159, startPoint y: 196, endPoint x: 173, endPoint y: 188, distance: 16.7
click at [159, 197] on div "Drugs" at bounding box center [176, 197] width 79 height 16
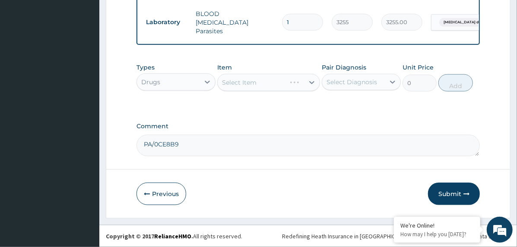
drag, startPoint x: 356, startPoint y: 83, endPoint x: 359, endPoint y: 88, distance: 6.0
click at [356, 83] on div "Select Diagnosis" at bounding box center [352, 82] width 51 height 9
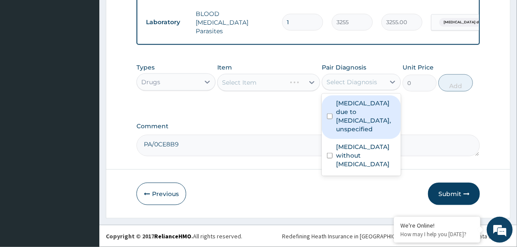
click at [364, 119] on label "[MEDICAL_DATA] due to [MEDICAL_DATA], unspecified" at bounding box center [366, 116] width 60 height 35
checkbox input "true"
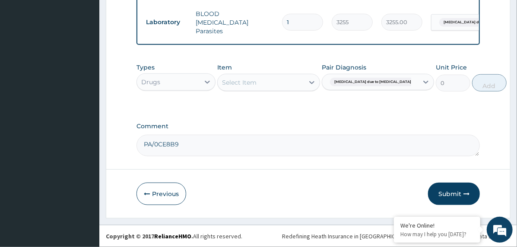
click at [273, 84] on div "Select Item" at bounding box center [261, 83] width 86 height 14
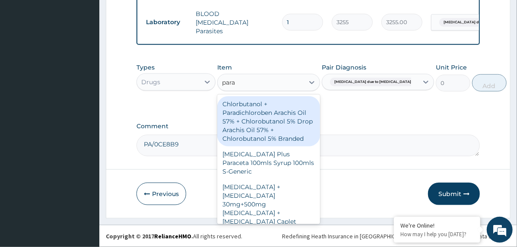
type input "parac"
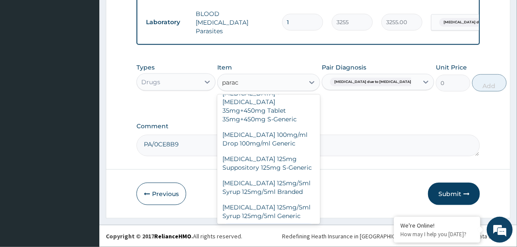
scroll to position [259, 0]
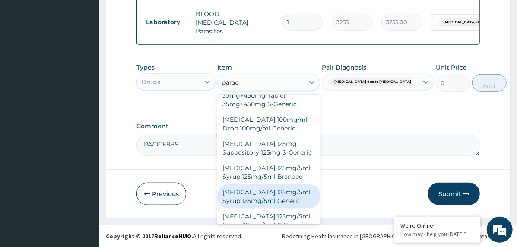
drag, startPoint x: 277, startPoint y: 162, endPoint x: 282, endPoint y: 154, distance: 9.7
click at [277, 185] on div "[MEDICAL_DATA] 125mg/5ml Syrup 125mg/5ml Generic" at bounding box center [268, 197] width 103 height 24
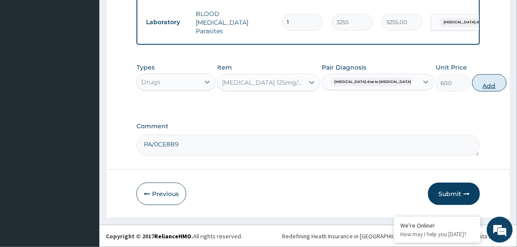
click at [472, 85] on button "Add" at bounding box center [489, 82] width 35 height 17
type input "0"
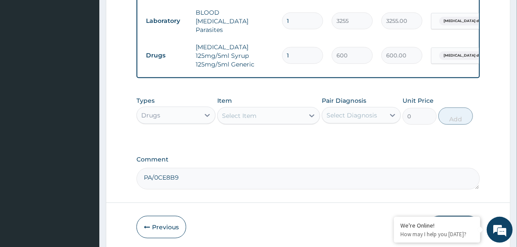
click at [274, 113] on div "Select Item" at bounding box center [261, 116] width 86 height 14
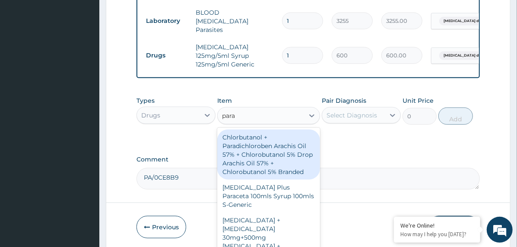
type input "parac"
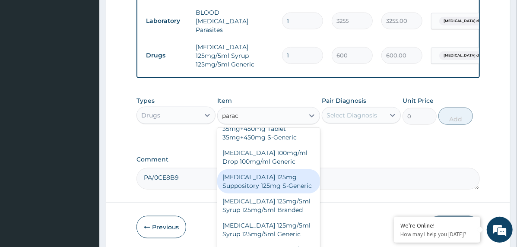
click at [283, 169] on div "Paracetamol 125mg Suppository 125mg S-Generic" at bounding box center [268, 181] width 103 height 24
type input "540"
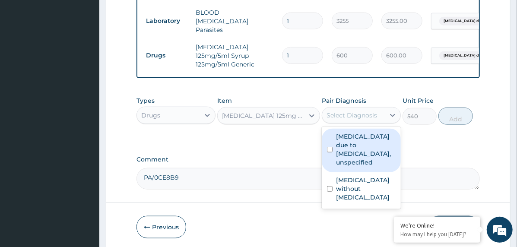
click at [368, 111] on div "Select Diagnosis" at bounding box center [352, 115] width 51 height 9
click at [370, 141] on label "Malaria due to Plasmodium falciparum, unspecified" at bounding box center [366, 149] width 60 height 35
checkbox input "true"
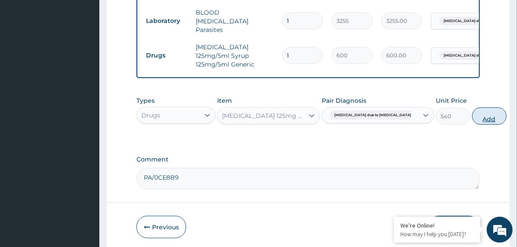
click at [472, 113] on button "Add" at bounding box center [489, 116] width 35 height 17
type input "0"
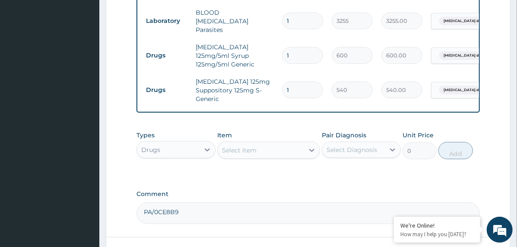
type input "0.00"
type input "4"
type input "2160.00"
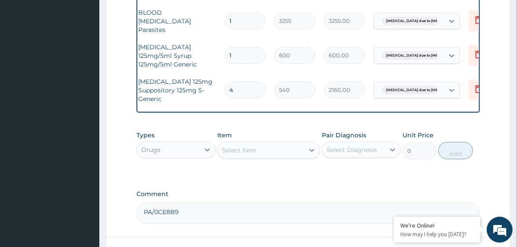
scroll to position [0, 58]
type input "4"
click at [471, 51] on icon at bounding box center [477, 55] width 19 height 21
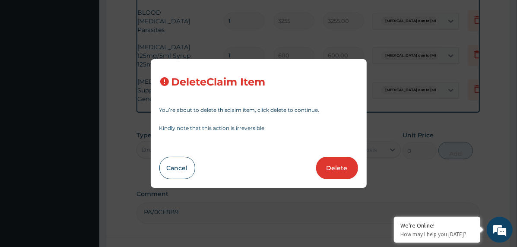
click at [318, 159] on div "Cancel Delete" at bounding box center [258, 168] width 199 height 22
click at [323, 162] on button "Delete" at bounding box center [337, 168] width 42 height 22
type input "4"
type input "540"
type input "2160.00"
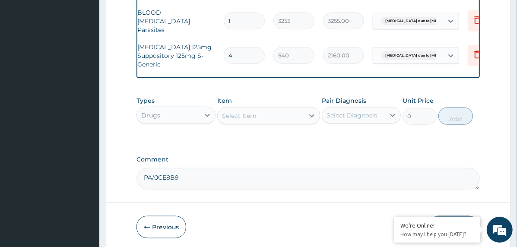
click at [283, 111] on div "Select Item" at bounding box center [261, 116] width 86 height 14
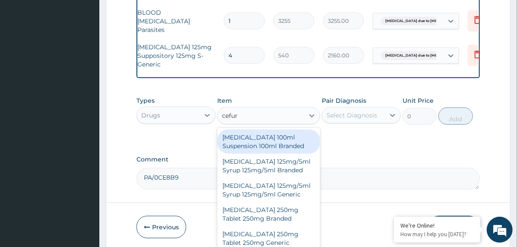
type input "cefuro"
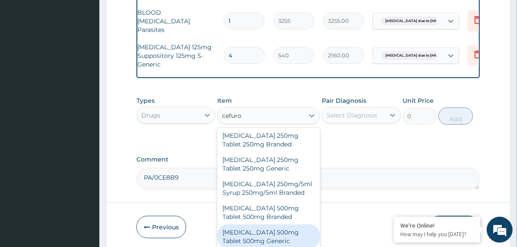
scroll to position [86, 0]
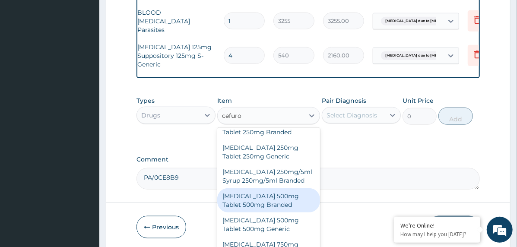
click at [276, 201] on div "[MEDICAL_DATA] 500mg Tablet 500mg Branded" at bounding box center [268, 200] width 103 height 24
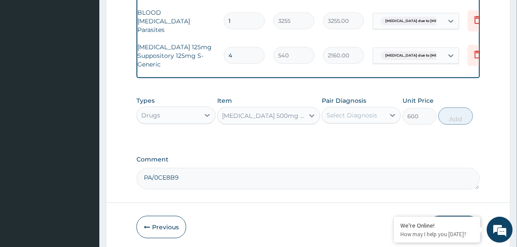
click at [277, 118] on div "Cefuroxime 500mg Tablet 500mg Branded" at bounding box center [263, 115] width 83 height 9
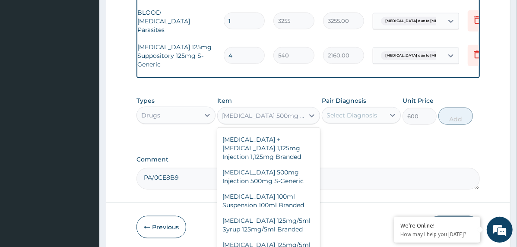
scroll to position [10889, 0]
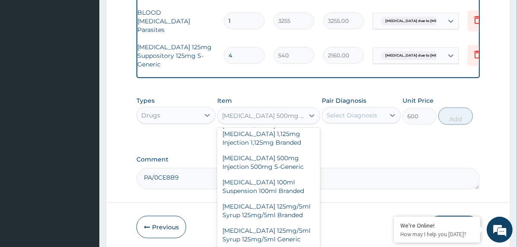
type input "485.1"
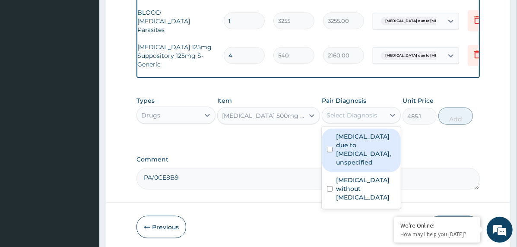
click at [374, 114] on div "Select Diagnosis" at bounding box center [352, 115] width 51 height 9
click at [358, 155] on label "[MEDICAL_DATA] due to [MEDICAL_DATA], unspecified" at bounding box center [366, 149] width 60 height 35
checkbox input "true"
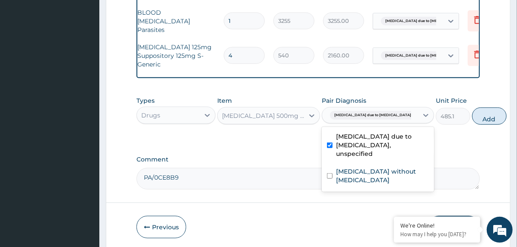
click at [472, 122] on button "Add" at bounding box center [489, 116] width 35 height 17
type input "0"
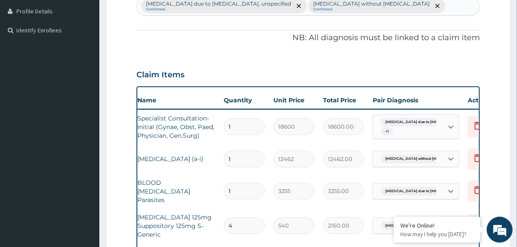
scroll to position [232, 0]
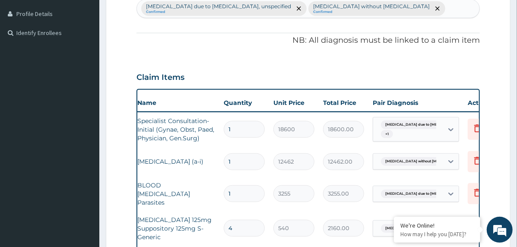
click at [398, 6] on div "Malaria due to Plasmodium falciparum, unspecified Confirmed Sepsis without sept…" at bounding box center [308, 9] width 343 height 18
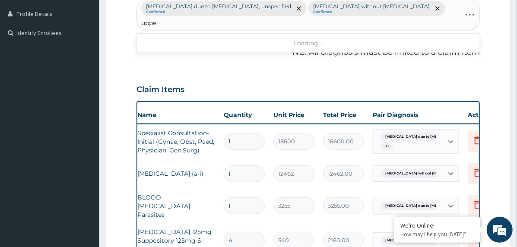
type input "upper"
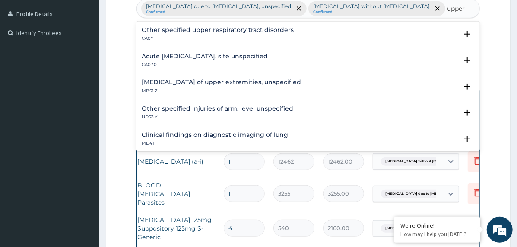
click at [215, 57] on h4 "Acute upper respiratory infection, site unspecified" at bounding box center [205, 56] width 126 height 6
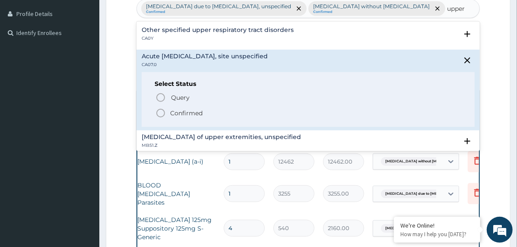
click at [174, 109] on p "Confirmed" at bounding box center [186, 113] width 32 height 9
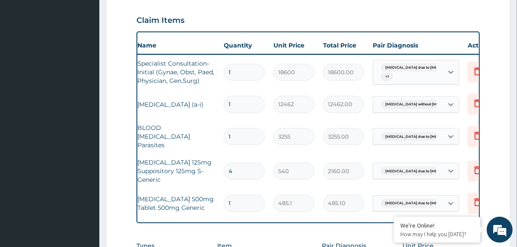
scroll to position [405, 0]
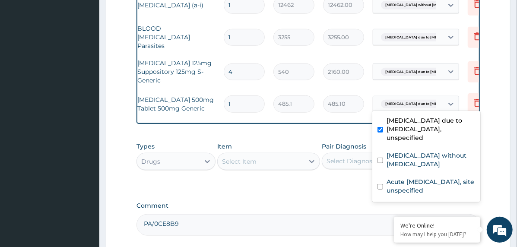
click at [414, 100] on span "[MEDICAL_DATA] due to [MEDICAL_DATA] falc..." at bounding box center [428, 104] width 95 height 9
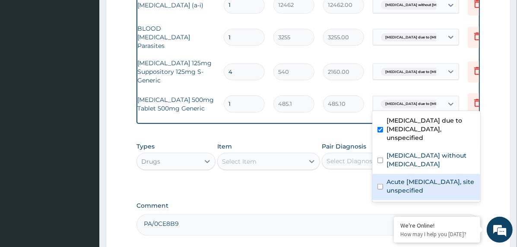
click at [399, 178] on label "Acute upper respiratory infection, site unspecified" at bounding box center [431, 186] width 89 height 17
checkbox input "true"
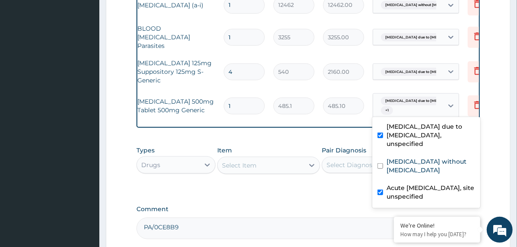
click at [396, 100] on span "[MEDICAL_DATA] due to [MEDICAL_DATA] falc..." at bounding box center [428, 101] width 95 height 9
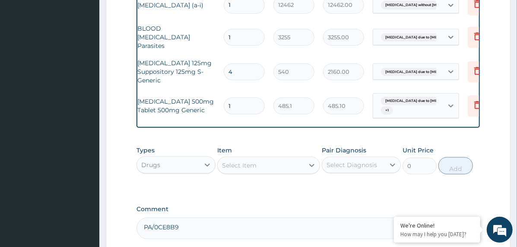
click at [398, 103] on div "Malaria due to Plasmodium falc... + 1" at bounding box center [407, 105] width 59 height 21
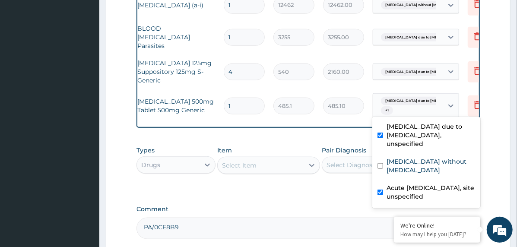
click at [398, 130] on label "[MEDICAL_DATA] due to [MEDICAL_DATA], unspecified" at bounding box center [431, 135] width 89 height 26
checkbox input "false"
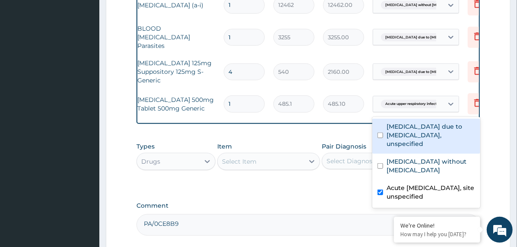
click at [317, 141] on div "Types Drugs Item Select Item Pair Diagnosis Select Diagnosis Unit Price 0 Add" at bounding box center [309, 156] width 344 height 37
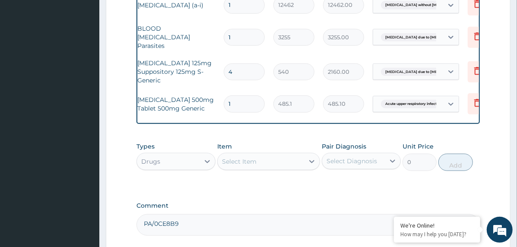
click at [237, 99] on input "1" at bounding box center [244, 103] width 41 height 17
type input "12"
type input "5821.20"
type input "12"
click at [299, 165] on div "Select Item" at bounding box center [261, 162] width 86 height 14
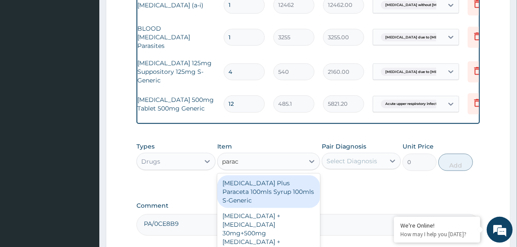
type input "parace"
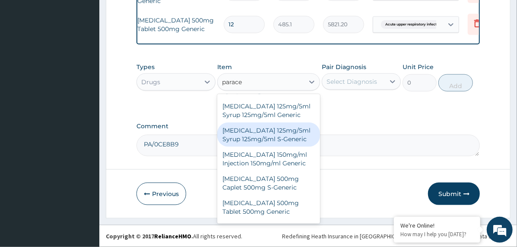
scroll to position [346, 0]
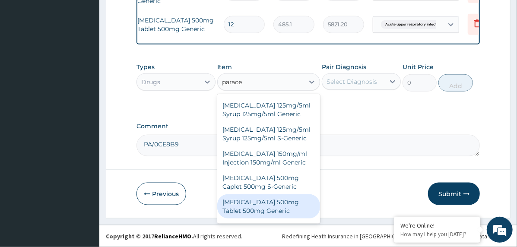
drag, startPoint x: 283, startPoint y: 169, endPoint x: 285, endPoint y: 165, distance: 5.0
click at [283, 194] on div "Paracetamol 500mg Tablet 500mg Generic" at bounding box center [268, 206] width 103 height 24
type input "13.86"
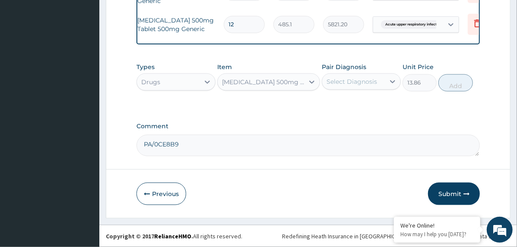
click at [358, 85] on div "Select Diagnosis" at bounding box center [352, 81] width 51 height 9
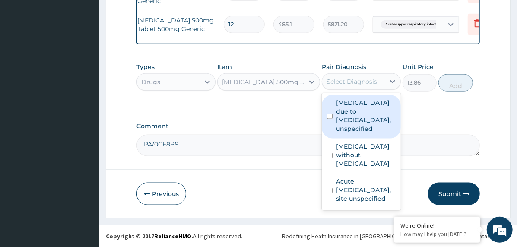
drag, startPoint x: 371, startPoint y: 118, endPoint x: 383, endPoint y: 116, distance: 12.3
click at [371, 119] on label "[MEDICAL_DATA] due to [MEDICAL_DATA], unspecified" at bounding box center [366, 116] width 60 height 35
checkbox input "true"
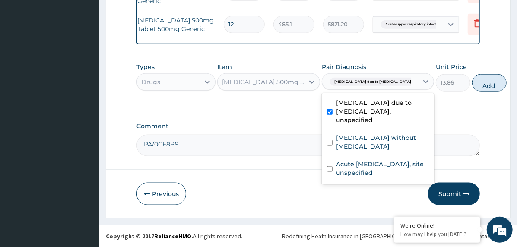
click at [472, 85] on button "Add" at bounding box center [489, 82] width 35 height 17
type input "0"
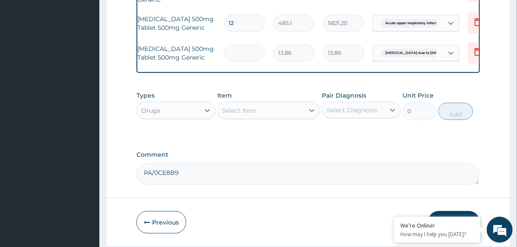
type input "0.00"
type input "9"
type input "124.74"
type input "9"
click at [273, 113] on div "Select Item" at bounding box center [261, 111] width 86 height 14
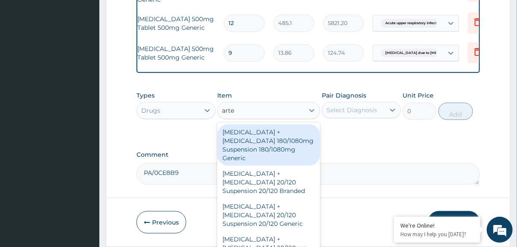
type input "artem"
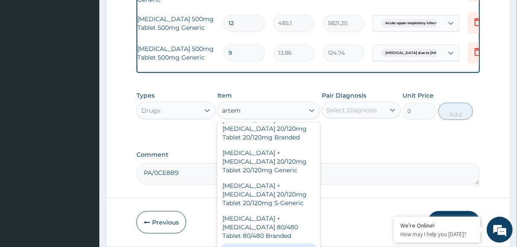
scroll to position [173, 0]
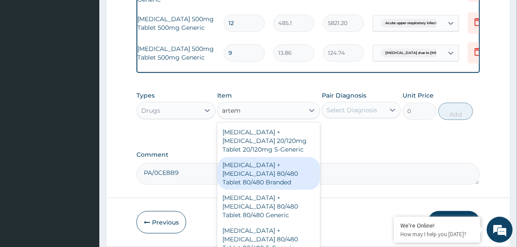
click at [288, 169] on div "Artemether + Lumefantrine 80/480 Tablet 80/480 Branded" at bounding box center [268, 173] width 103 height 33
type input "631.4"
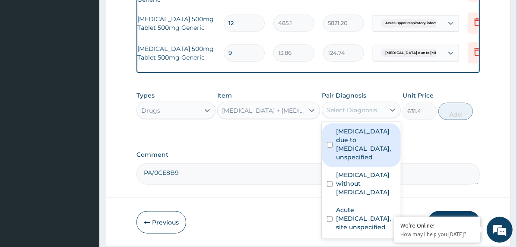
click at [355, 110] on div "Select Diagnosis" at bounding box center [352, 110] width 51 height 9
click at [374, 149] on label "[MEDICAL_DATA] due to [MEDICAL_DATA], unspecified" at bounding box center [366, 144] width 60 height 35
checkbox input "true"
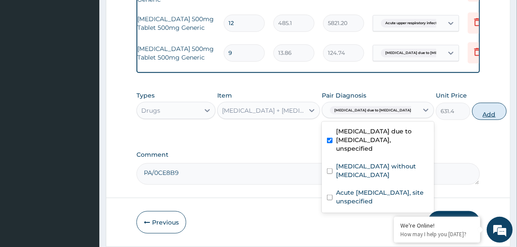
click at [474, 115] on button "Add" at bounding box center [489, 111] width 35 height 17
type input "0"
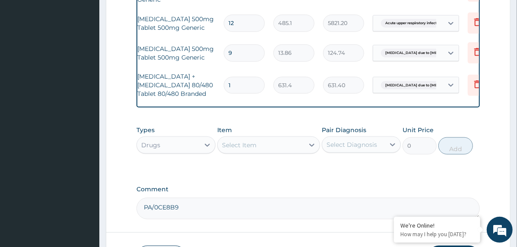
type input "0.00"
type input "9"
type input "5682.60"
type input "0.00"
type input "6"
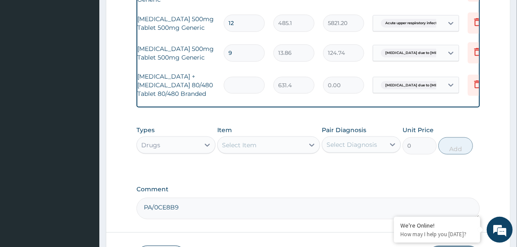
type input "3788.40"
type input "6"
click at [261, 146] on div "Select Item" at bounding box center [261, 145] width 86 height 14
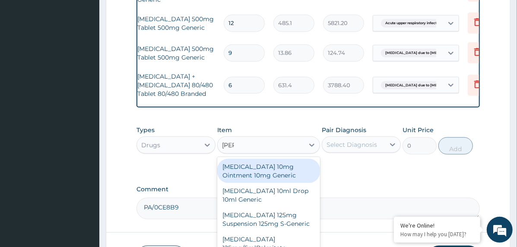
type input "lorat"
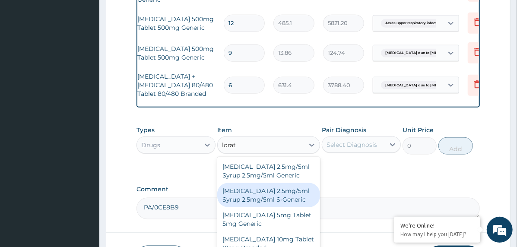
scroll to position [43, 0]
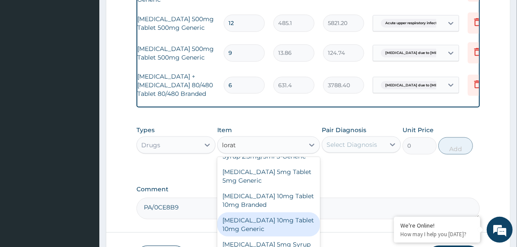
click at [280, 228] on div "Loratadine 10mg Tablet 10mg Generic" at bounding box center [268, 225] width 103 height 24
type input "60"
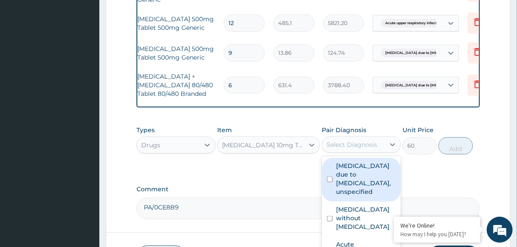
click at [359, 145] on div "Select Diagnosis" at bounding box center [352, 144] width 51 height 9
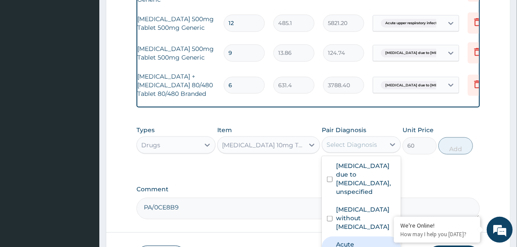
checkbox input "true"
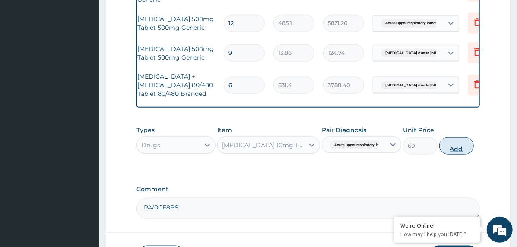
click at [467, 139] on button "Add" at bounding box center [456, 145] width 35 height 17
type input "0"
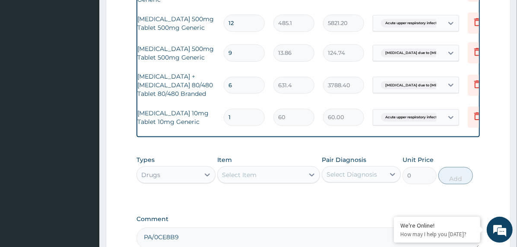
type input "0.00"
type input "5"
type input "300.00"
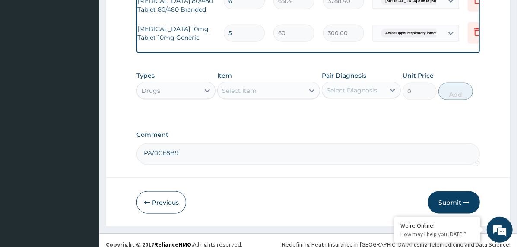
scroll to position [573, 0]
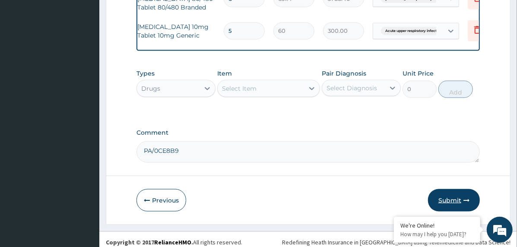
type input "5"
click at [455, 198] on button "Submit" at bounding box center [454, 200] width 52 height 22
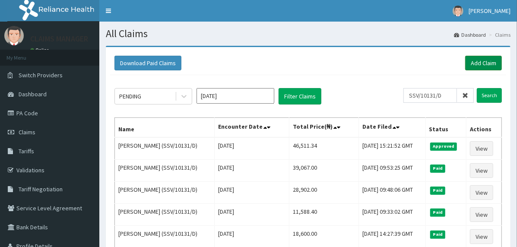
click at [481, 61] on link "Add Claim" at bounding box center [483, 63] width 37 height 15
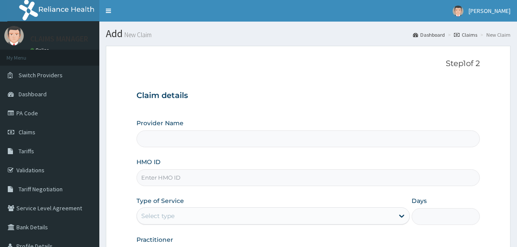
type input "The Limi Children's Hospital"
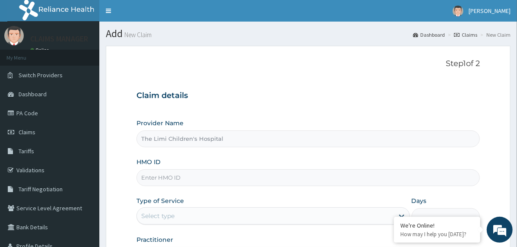
click at [200, 180] on input "HMO ID" at bounding box center [309, 177] width 344 height 17
paste input "GAC/10048/B"
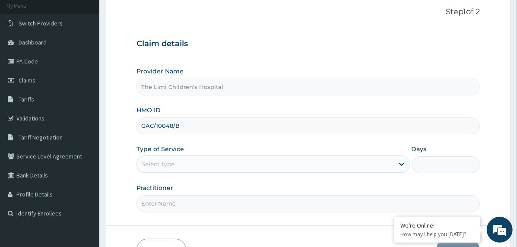
scroll to position [107, 0]
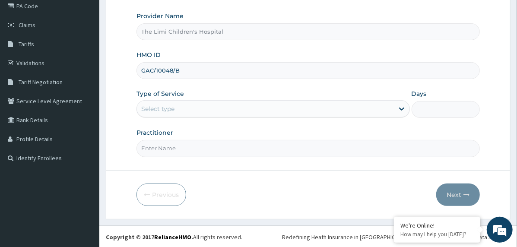
type input "GAC/10048/B"
click at [183, 109] on div "Select type" at bounding box center [265, 109] width 257 height 14
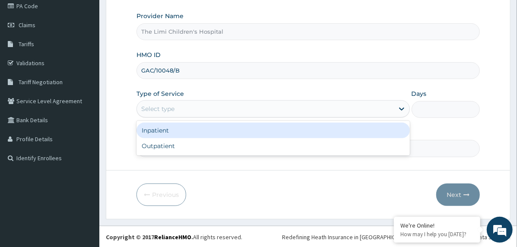
click at [183, 131] on div "Inpatient" at bounding box center [274, 131] width 274 height 16
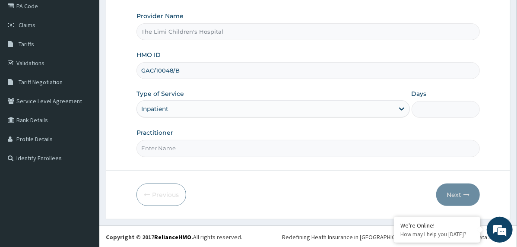
click at [184, 151] on input "Practitioner" at bounding box center [309, 148] width 344 height 17
type input "doctor"
click at [440, 108] on input "Days" at bounding box center [446, 109] width 68 height 17
type input "5"
click at [452, 187] on button "Next" at bounding box center [458, 195] width 44 height 22
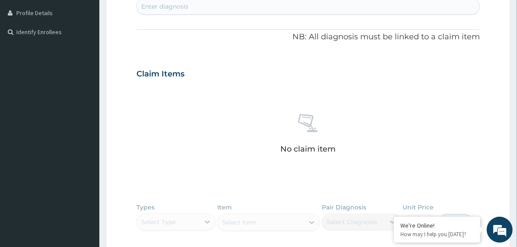
scroll to position [323, 0]
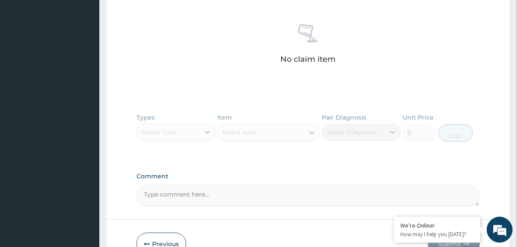
click at [161, 197] on textarea "Comment" at bounding box center [309, 196] width 344 height 22
paste textarea "PA/6D354E"
click at [187, 191] on textarea "PA/6D354E" at bounding box center [309, 196] width 344 height 22
paste textarea "PA/9726D7"
click at [218, 191] on textarea "PA/6D354E, PA/9726D7" at bounding box center [309, 196] width 344 height 22
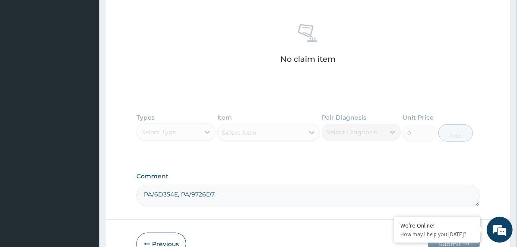
paste textarea "PA/A479FA"
type textarea "PA/6D354E, PA/9726D7, PA/A479FA"
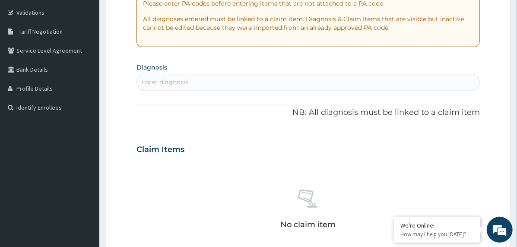
scroll to position [150, 0]
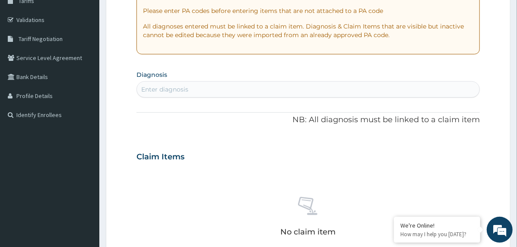
click at [182, 84] on div "Enter diagnosis" at bounding box center [308, 90] width 343 height 14
drag, startPoint x: 185, startPoint y: 89, endPoint x: 166, endPoint y: 178, distance: 90.9
click at [166, 178] on div "No claim item" at bounding box center [309, 218] width 344 height 99
click at [194, 90] on div "Enter diagnosis" at bounding box center [308, 90] width 343 height 14
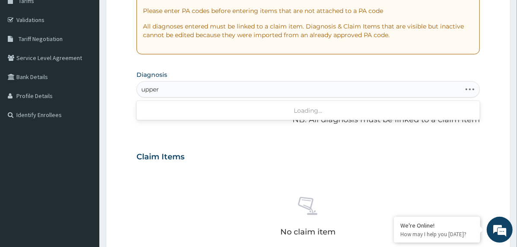
type input "upper"
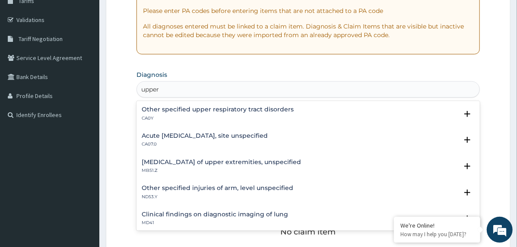
click at [175, 133] on h4 "Acute [MEDICAL_DATA], site unspecified" at bounding box center [205, 136] width 126 height 6
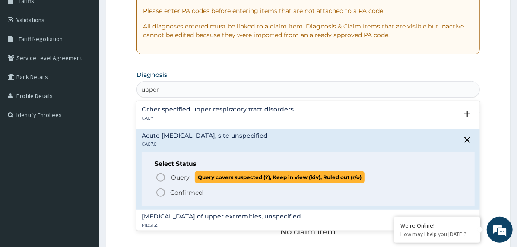
click at [160, 178] on icon "status option query" at bounding box center [161, 177] width 10 height 10
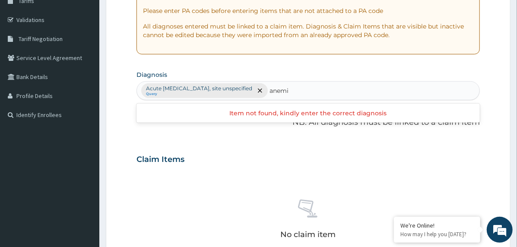
type input "[MEDICAL_DATA]"
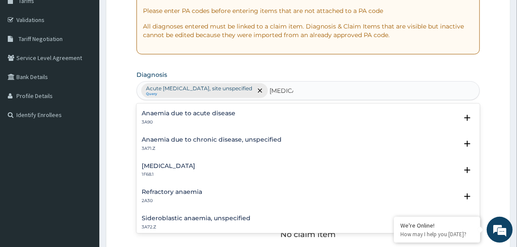
scroll to position [86, 0]
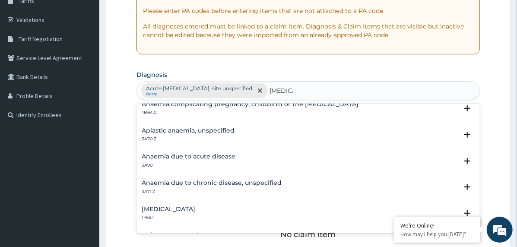
click at [202, 182] on h4 "Anaemia due to chronic disease, unspecified" at bounding box center [212, 183] width 140 height 6
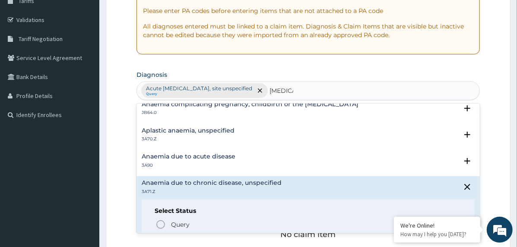
click at [189, 148] on div "Aplastic anaemia, unspecified 3A70.Z Select Status Query Query covers suspected…" at bounding box center [309, 137] width 344 height 26
click at [191, 156] on h4 "Anaemia due to acute disease" at bounding box center [189, 156] width 94 height 6
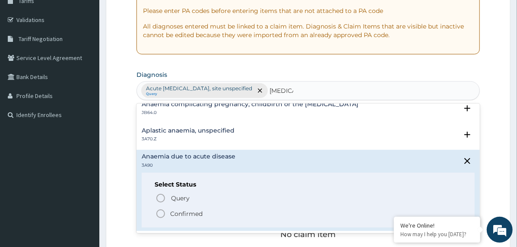
click at [172, 210] on p "Confirmed" at bounding box center [186, 214] width 32 height 9
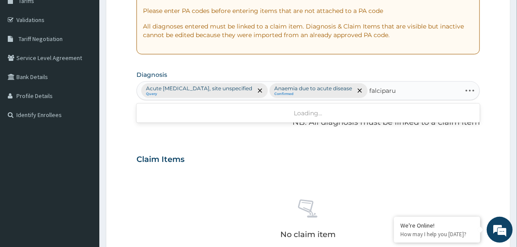
type input "falciparum"
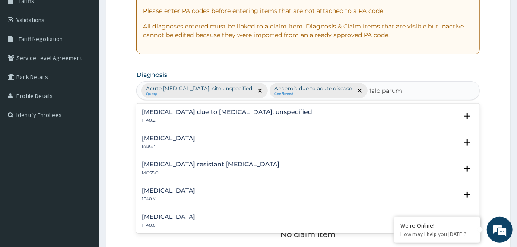
click at [169, 115] on h4 "[MEDICAL_DATA] due to [MEDICAL_DATA], unspecified" at bounding box center [227, 112] width 171 height 6
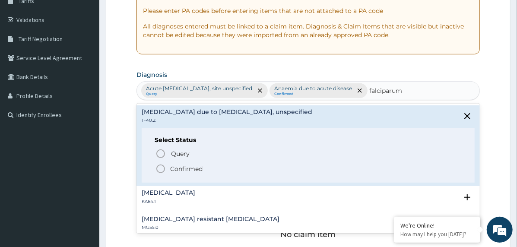
click at [167, 169] on span "Confirmed" at bounding box center [309, 169] width 306 height 10
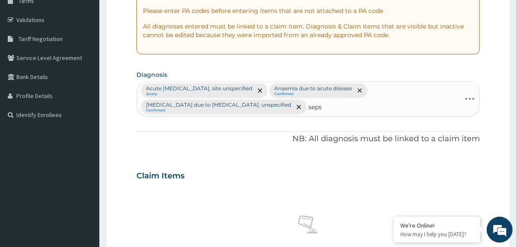
type input "sepsi"
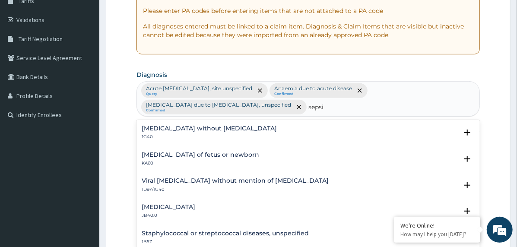
click at [159, 130] on h4 "[MEDICAL_DATA] without [MEDICAL_DATA]" at bounding box center [209, 128] width 135 height 6
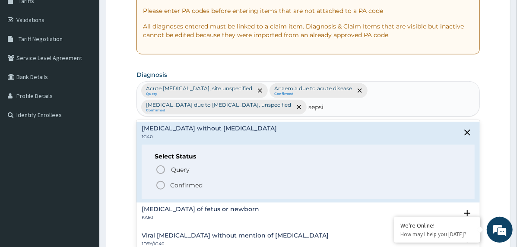
click at [168, 188] on span "Confirmed" at bounding box center [309, 185] width 306 height 10
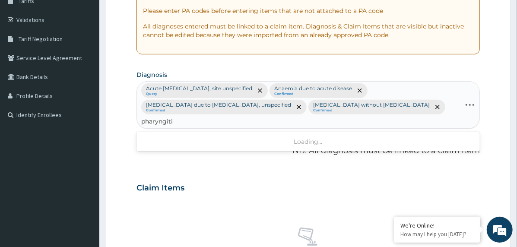
type input "pharyngitis"
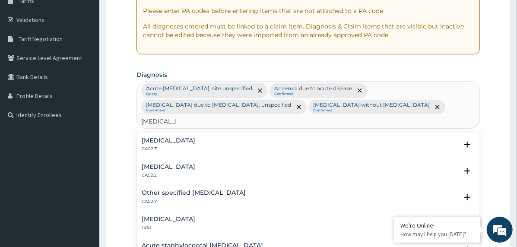
click at [176, 137] on h4 "[MEDICAL_DATA]" at bounding box center [169, 140] width 54 height 6
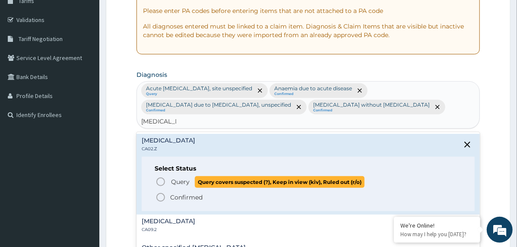
click at [164, 178] on circle "status option query" at bounding box center [161, 182] width 8 height 8
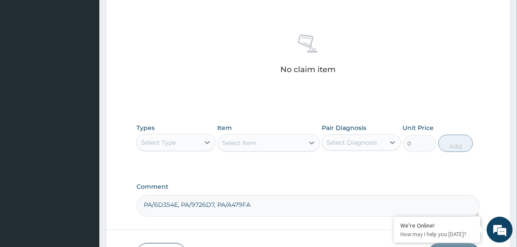
scroll to position [407, 0]
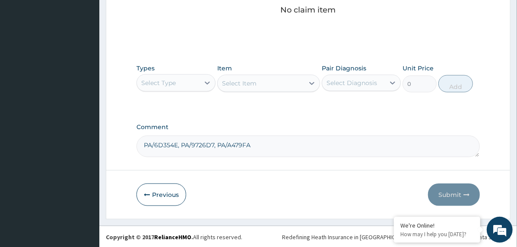
click at [198, 84] on div "Select Type" at bounding box center [168, 83] width 63 height 14
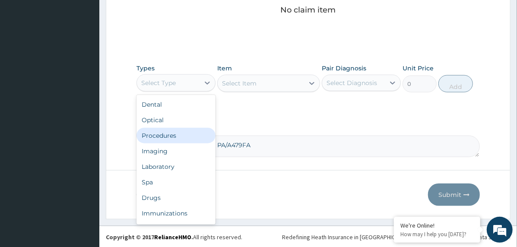
click at [193, 140] on div "Procedures" at bounding box center [176, 136] width 79 height 16
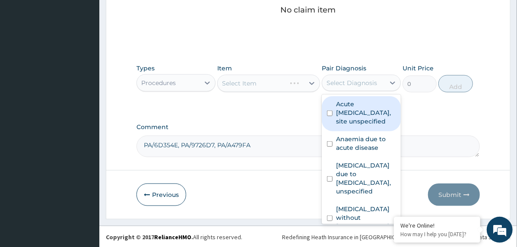
drag, startPoint x: 337, startPoint y: 88, endPoint x: 344, endPoint y: 102, distance: 15.9
click at [337, 89] on div "Select Diagnosis" at bounding box center [353, 83] width 63 height 14
drag, startPoint x: 346, startPoint y: 108, endPoint x: 346, endPoint y: 127, distance: 19.4
click at [346, 108] on label "Acute [MEDICAL_DATA], site unspecified" at bounding box center [366, 113] width 60 height 26
checkbox input "true"
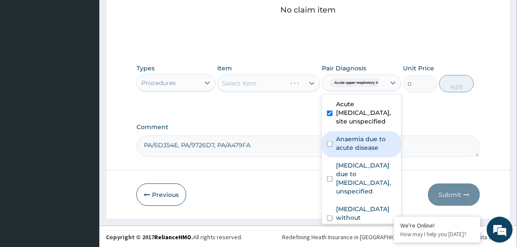
drag, startPoint x: 349, startPoint y: 151, endPoint x: 350, endPoint y: 169, distance: 18.6
click at [349, 152] on label "Anaemia due to acute disease" at bounding box center [366, 143] width 60 height 17
checkbox input "true"
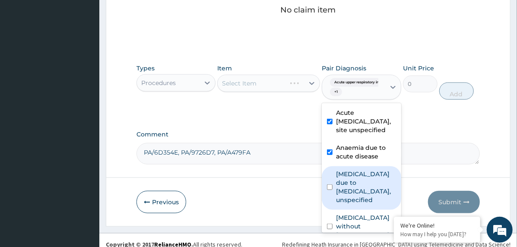
drag, startPoint x: 353, startPoint y: 181, endPoint x: 355, endPoint y: 195, distance: 14.4
click at [353, 183] on label "[MEDICAL_DATA] due to [MEDICAL_DATA], unspecified" at bounding box center [366, 187] width 60 height 35
checkbox input "true"
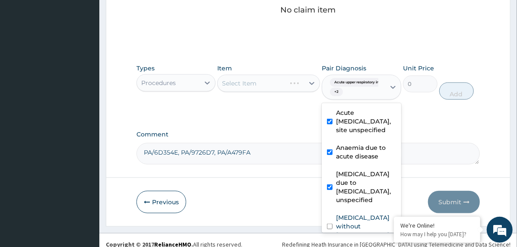
scroll to position [49, 0]
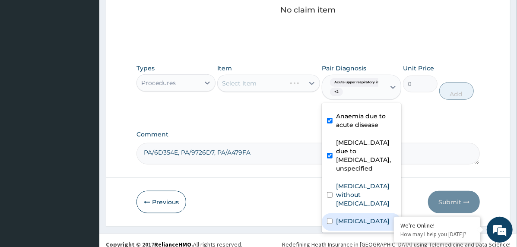
click at [357, 217] on label "[MEDICAL_DATA]" at bounding box center [363, 221] width 54 height 9
checkbox input "true"
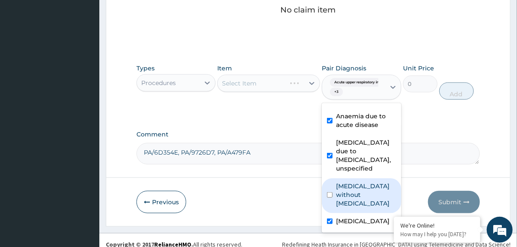
click at [358, 186] on label "[MEDICAL_DATA] without [MEDICAL_DATA]" at bounding box center [366, 195] width 60 height 26
checkbox input "true"
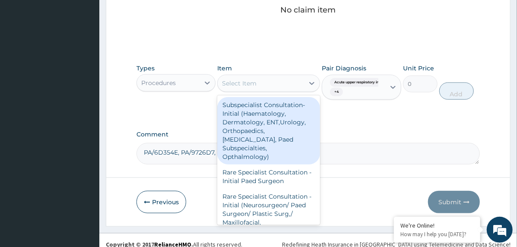
click at [302, 83] on div "Select Item" at bounding box center [261, 83] width 86 height 14
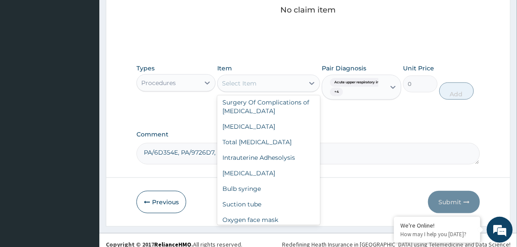
scroll to position [6478, 0]
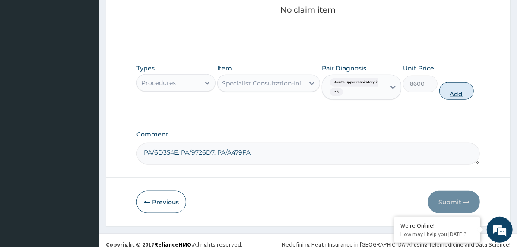
click at [449, 91] on button "Add" at bounding box center [456, 91] width 35 height 17
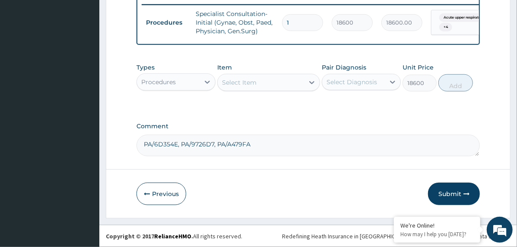
type input "0"
click at [191, 79] on div "Procedures" at bounding box center [168, 82] width 63 height 14
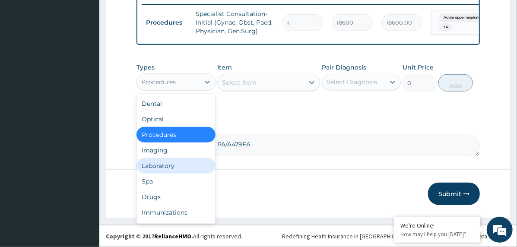
drag, startPoint x: 180, startPoint y: 167, endPoint x: 213, endPoint y: 147, distance: 38.6
click at [179, 168] on div "Laboratory" at bounding box center [176, 166] width 79 height 16
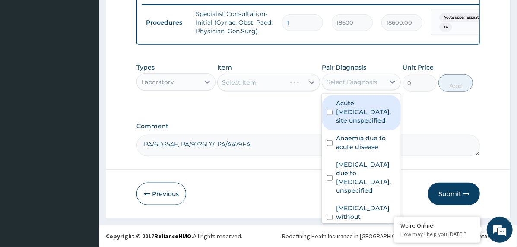
click at [348, 76] on div "Select Diagnosis" at bounding box center [353, 82] width 63 height 14
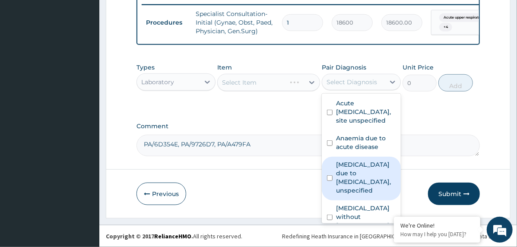
scroll to position [48, 0]
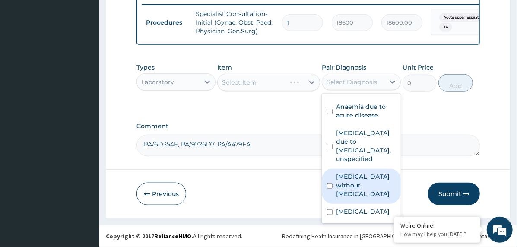
click at [361, 177] on label "[MEDICAL_DATA] without [MEDICAL_DATA]" at bounding box center [366, 185] width 60 height 26
checkbox input "true"
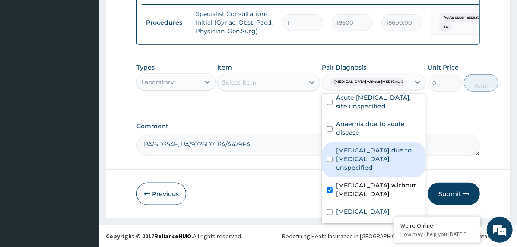
click at [268, 88] on div "Select Item" at bounding box center [261, 83] width 86 height 14
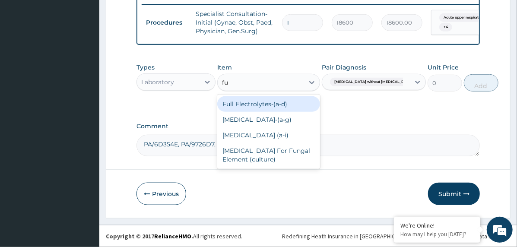
type input "ful"
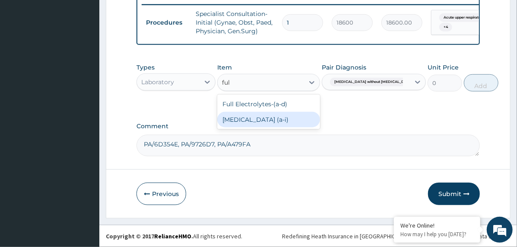
click at [286, 125] on div "[MEDICAL_DATA] (a‐i)" at bounding box center [268, 120] width 103 height 16
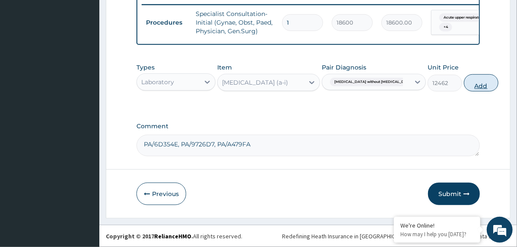
click at [464, 82] on button "Add" at bounding box center [481, 82] width 35 height 17
type input "0"
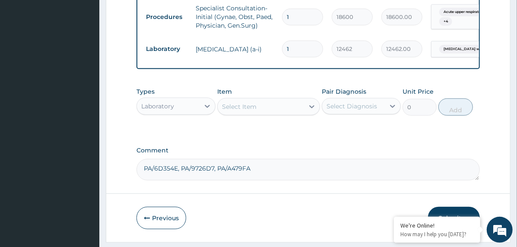
click at [301, 114] on div "Select Item" at bounding box center [261, 107] width 86 height 14
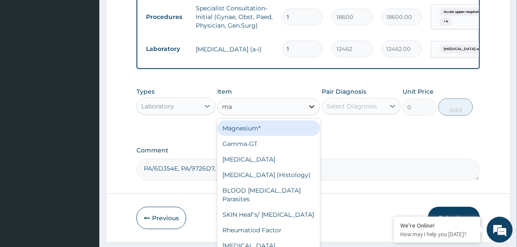
type input "mal"
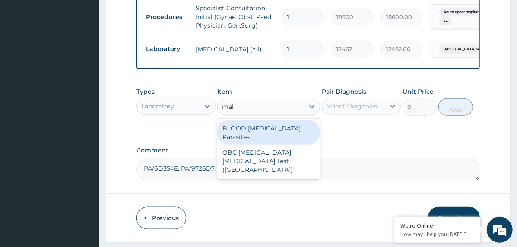
click at [301, 134] on div "BLOOD [MEDICAL_DATA] Parasites" at bounding box center [268, 133] width 103 height 24
type input "3255"
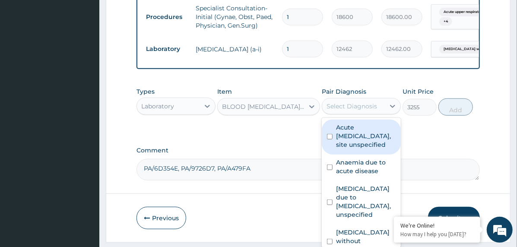
click at [361, 111] on div "Select Diagnosis" at bounding box center [352, 106] width 51 height 9
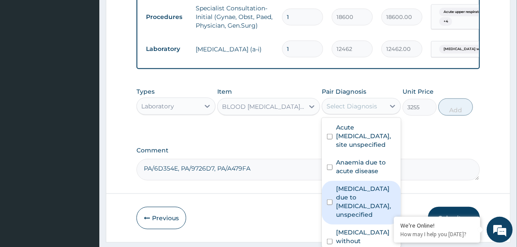
click at [360, 213] on label "[MEDICAL_DATA] due to [MEDICAL_DATA], unspecified" at bounding box center [366, 202] width 60 height 35
checkbox input "true"
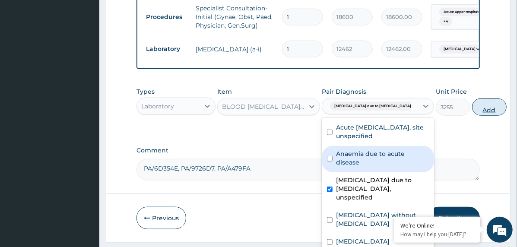
click at [472, 116] on button "Add" at bounding box center [489, 107] width 35 height 17
type input "0"
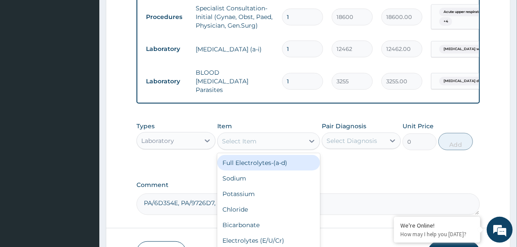
click at [273, 140] on div "Select Item" at bounding box center [261, 141] width 86 height 14
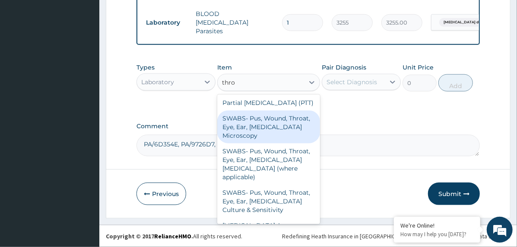
scroll to position [0, 0]
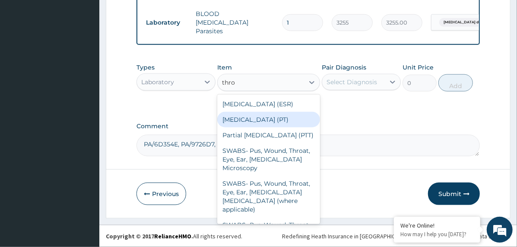
type input "throa"
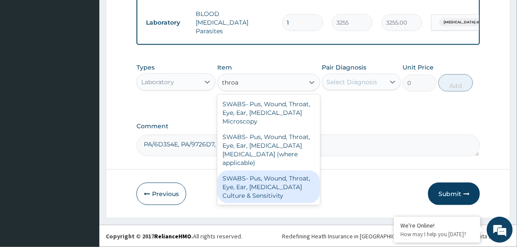
click at [253, 171] on div "SWABS‐ Pus, Wound, Throat, Eye, Ear, [MEDICAL_DATA] Culture & Sensitivity" at bounding box center [268, 187] width 103 height 33
type input "10556"
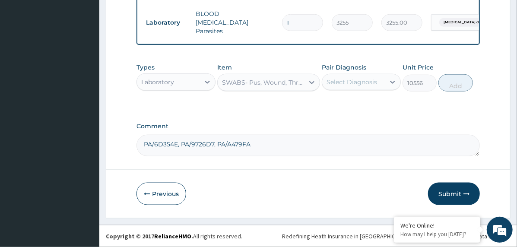
click at [372, 83] on div "Select Diagnosis" at bounding box center [352, 82] width 51 height 9
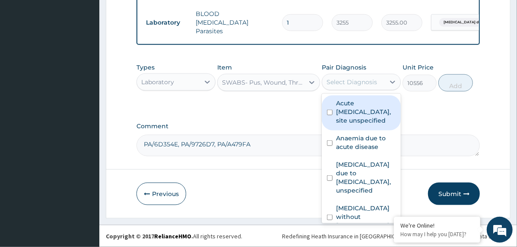
click at [366, 123] on label "Acute [MEDICAL_DATA], site unspecified" at bounding box center [366, 112] width 60 height 26
checkbox input "true"
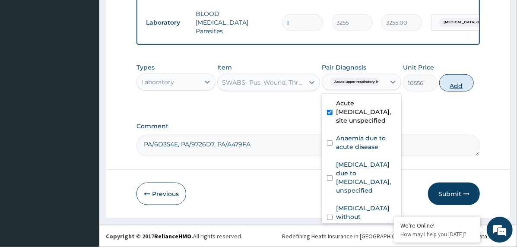
click at [452, 80] on button "Add" at bounding box center [456, 82] width 35 height 17
type input "0"
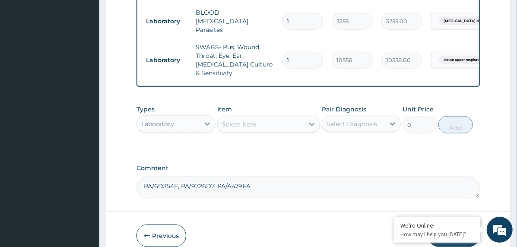
click at [197, 117] on div "Laboratory" at bounding box center [168, 124] width 63 height 14
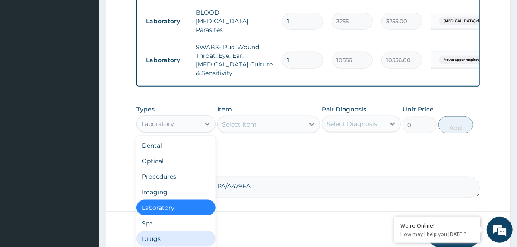
click at [181, 231] on div "Drugs" at bounding box center [176, 239] width 79 height 16
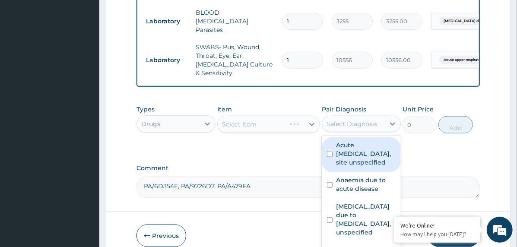
click at [362, 120] on div "Select Diagnosis" at bounding box center [352, 124] width 51 height 9
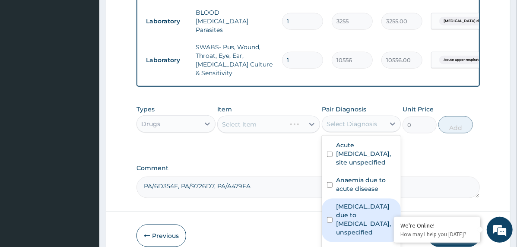
click at [363, 211] on label "[MEDICAL_DATA] due to [MEDICAL_DATA], unspecified" at bounding box center [366, 219] width 60 height 35
checkbox input "true"
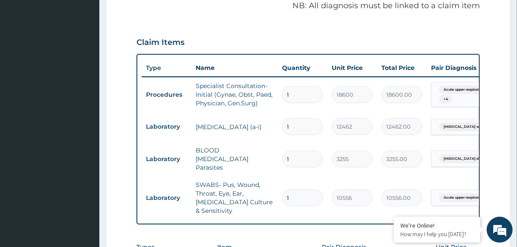
scroll to position [299, 0]
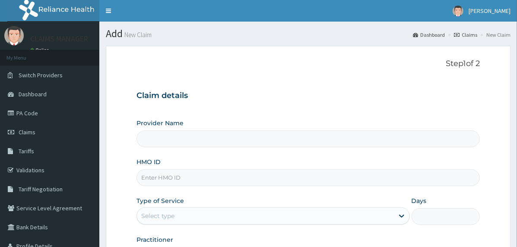
click at [191, 179] on input "HMO ID" at bounding box center [309, 177] width 344 height 17
paste input "GAC/10048/B"
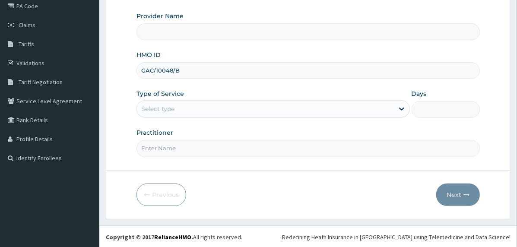
type input "GAC/10048/B"
click at [188, 110] on div "Select type" at bounding box center [265, 109] width 257 height 14
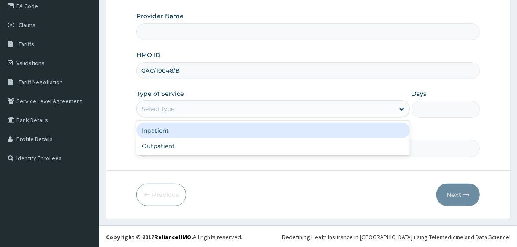
click at [204, 128] on div "Inpatient" at bounding box center [274, 131] width 274 height 16
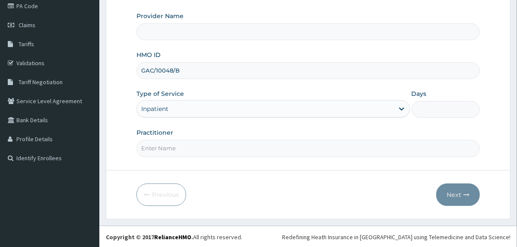
click at [424, 109] on input "Days" at bounding box center [446, 109] width 68 height 17
type input "5"
type input "doctor"
click at [459, 192] on button "Next" at bounding box center [458, 195] width 44 height 22
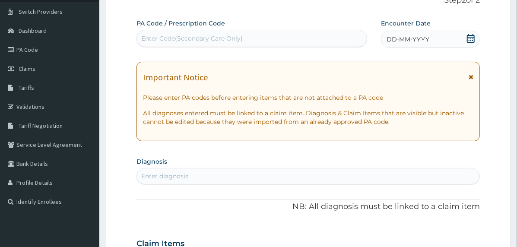
scroll to position [21, 0]
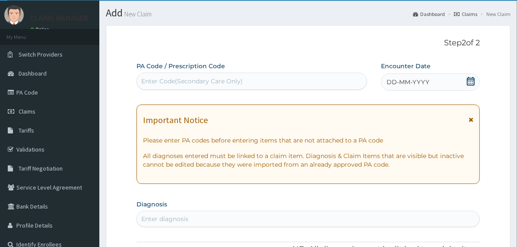
drag, startPoint x: 400, startPoint y: 84, endPoint x: 396, endPoint y: 91, distance: 7.6
click at [400, 85] on span "DD-MM-YYYY" at bounding box center [408, 82] width 43 height 9
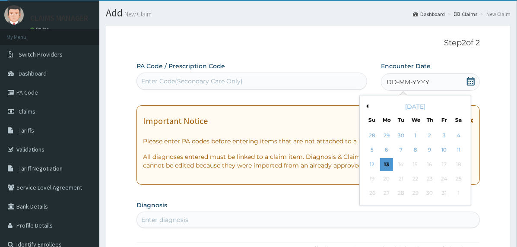
click at [366, 106] on button "Previous Month" at bounding box center [366, 106] width 4 height 4
click at [387, 194] on div "29" at bounding box center [386, 193] width 13 height 13
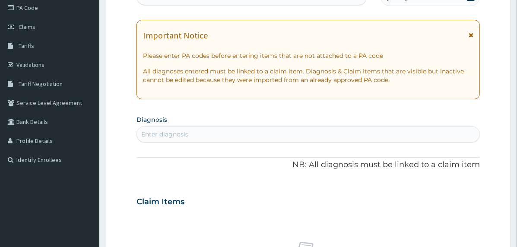
scroll to position [107, 0]
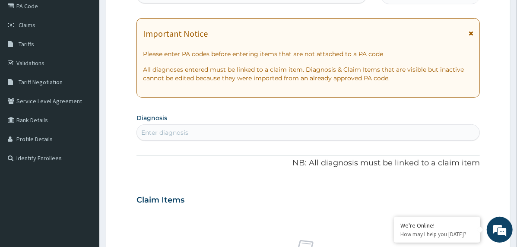
click at [194, 133] on div "Enter diagnosis" at bounding box center [308, 133] width 343 height 14
type input "upper"
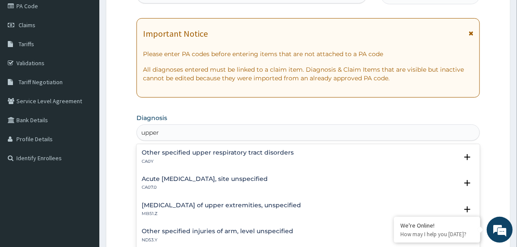
scroll to position [0, 0]
click at [155, 181] on h4 "Acute [MEDICAL_DATA], site unspecified" at bounding box center [205, 179] width 126 height 6
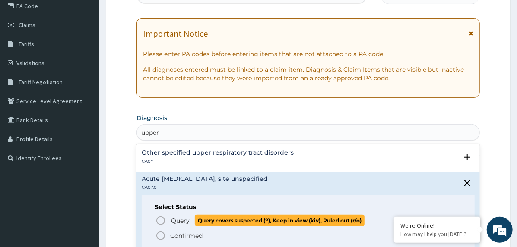
click at [157, 216] on icon "status option query" at bounding box center [161, 221] width 10 height 10
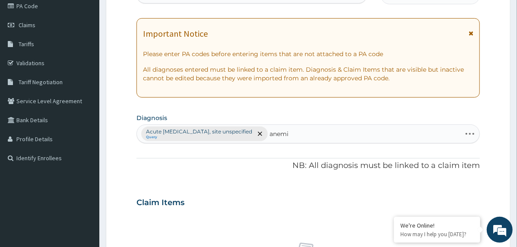
type input "[MEDICAL_DATA]"
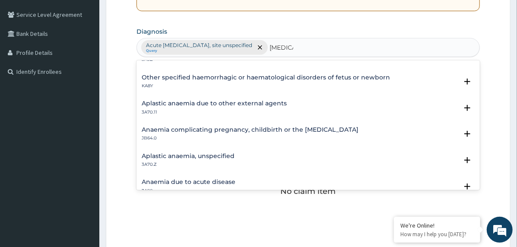
scroll to position [43, 0]
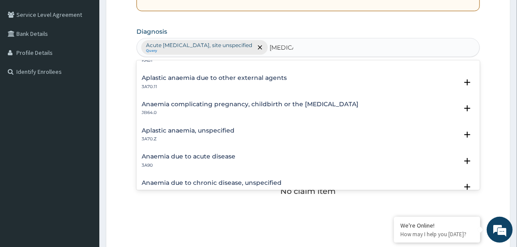
click at [159, 155] on h4 "Anaemia due to acute disease" at bounding box center [189, 156] width 94 height 6
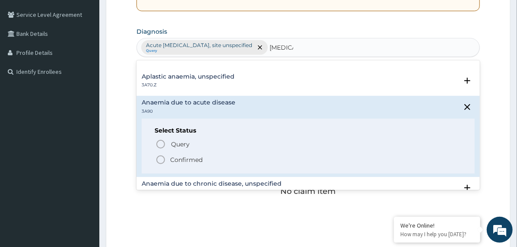
scroll to position [130, 0]
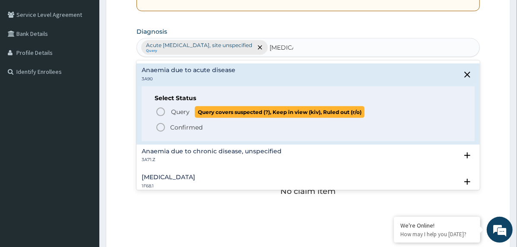
click at [159, 110] on icon "status option query" at bounding box center [161, 112] width 10 height 10
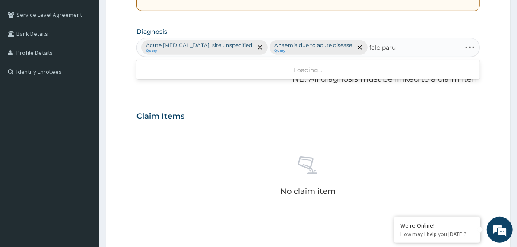
type input "falciparum"
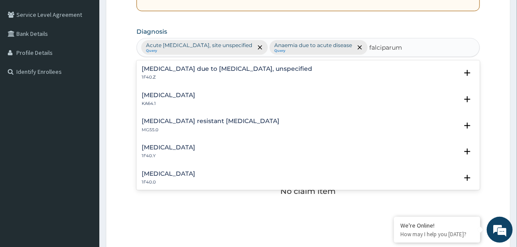
click at [161, 73] on div "[MEDICAL_DATA] due to [MEDICAL_DATA], unspecified 1F40.Z" at bounding box center [227, 73] width 171 height 15
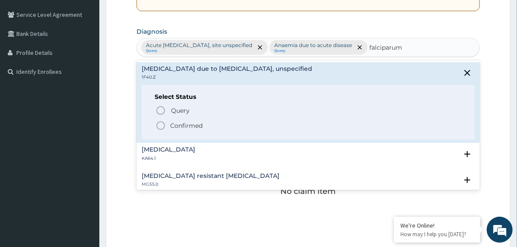
click at [164, 122] on icon "status option filled" at bounding box center [161, 126] width 10 height 10
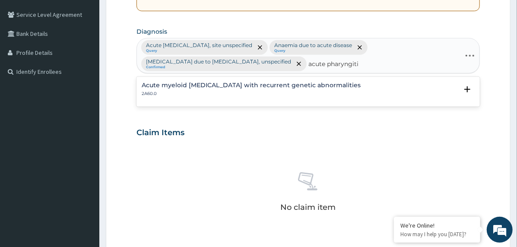
type input "[MEDICAL_DATA]"
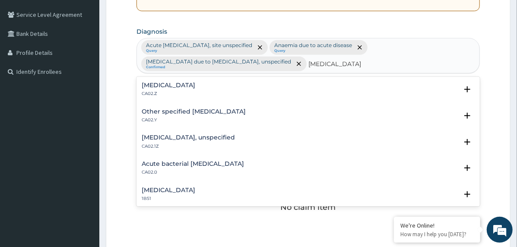
click at [188, 87] on h4 "[MEDICAL_DATA]" at bounding box center [169, 85] width 54 height 6
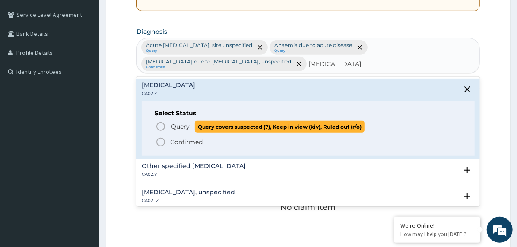
click at [173, 126] on span "Query" at bounding box center [180, 126] width 19 height 9
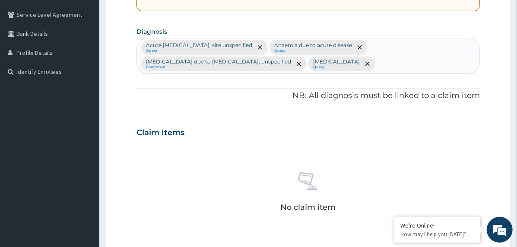
type input "a"
type input "sepsi"
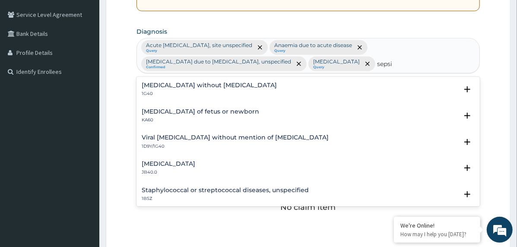
click at [165, 85] on h4 "[MEDICAL_DATA] without [MEDICAL_DATA]" at bounding box center [209, 85] width 135 height 6
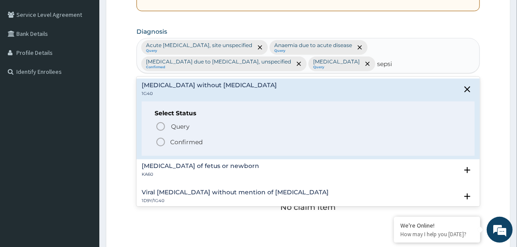
drag, startPoint x: 163, startPoint y: 138, endPoint x: 200, endPoint y: 159, distance: 42.9
click at [163, 138] on circle "status option filled" at bounding box center [161, 142] width 8 height 8
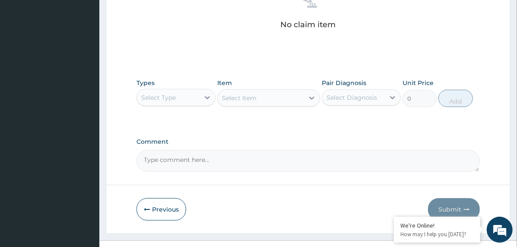
scroll to position [407, 0]
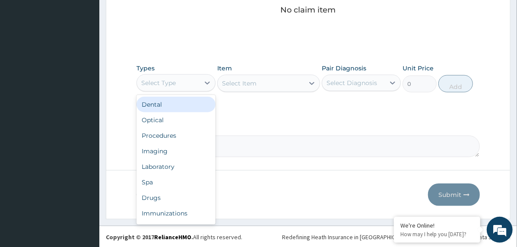
click at [196, 87] on div "Select Type" at bounding box center [168, 83] width 63 height 14
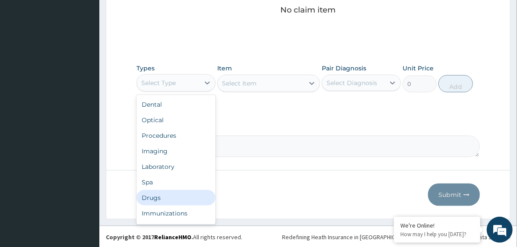
drag, startPoint x: 172, startPoint y: 196, endPoint x: 194, endPoint y: 198, distance: 21.3
click at [172, 197] on div "Drugs" at bounding box center [176, 198] width 79 height 16
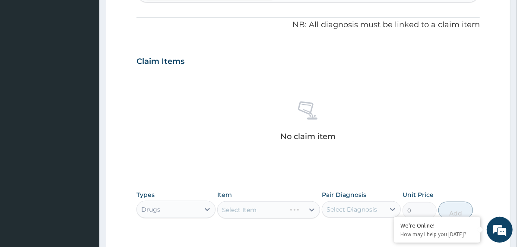
scroll to position [364, 0]
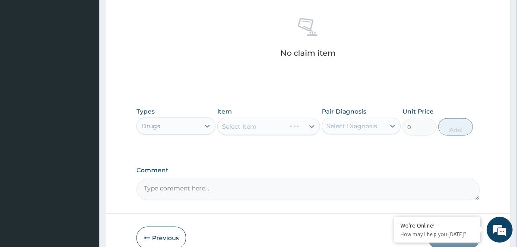
click at [353, 130] on div "Select Diagnosis" at bounding box center [352, 126] width 51 height 9
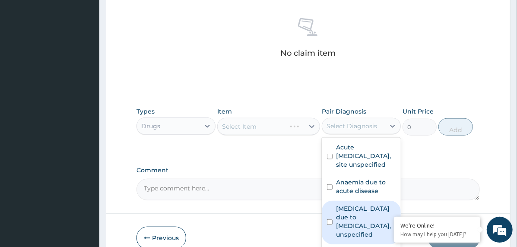
click at [366, 221] on label "[MEDICAL_DATA] due to [MEDICAL_DATA], unspecified" at bounding box center [366, 221] width 60 height 35
checkbox input "true"
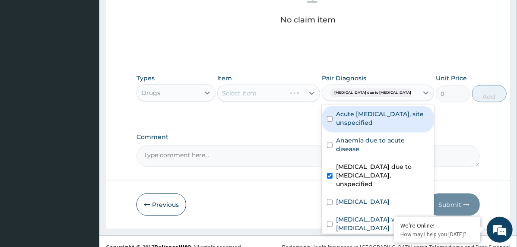
scroll to position [407, 0]
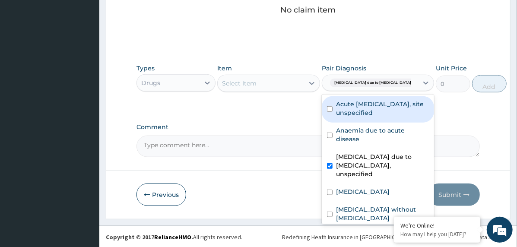
click at [291, 86] on div "Select Item" at bounding box center [261, 83] width 86 height 14
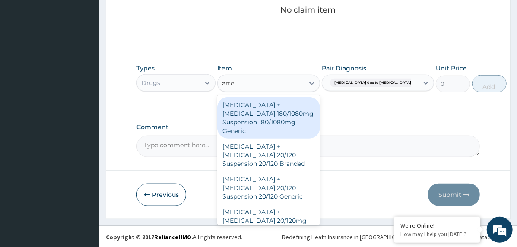
type input "artes"
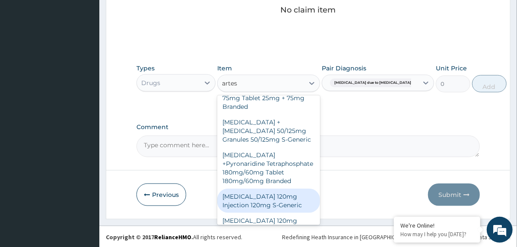
scroll to position [290, 0]
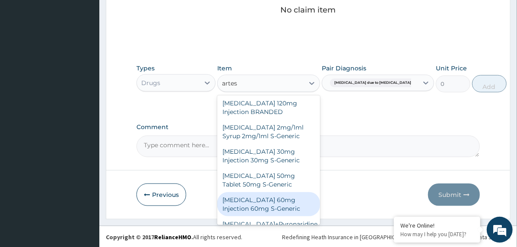
click at [278, 192] on div "[MEDICAL_DATA] 60mg Injection 60mg S-Generic" at bounding box center [268, 204] width 103 height 24
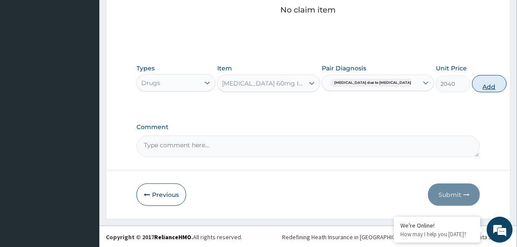
click at [472, 84] on button "Add" at bounding box center [489, 83] width 35 height 17
type input "0"
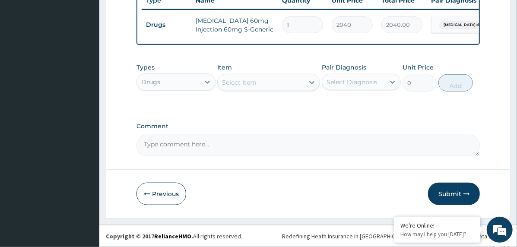
scroll to position [373, 0]
type input "0.00"
type input "2"
type input "4080.00"
type input "2"
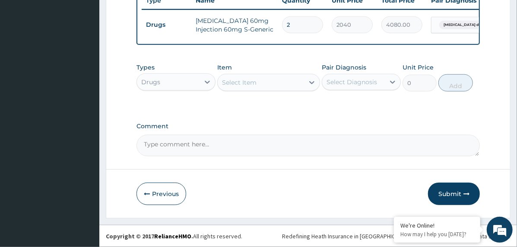
click at [240, 84] on div "Select Item" at bounding box center [239, 82] width 35 height 9
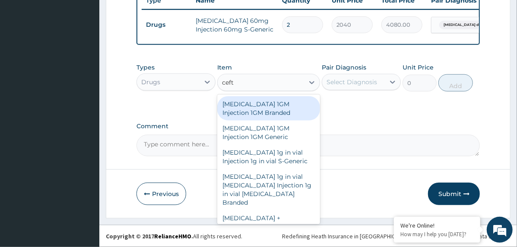
type input "ceftr"
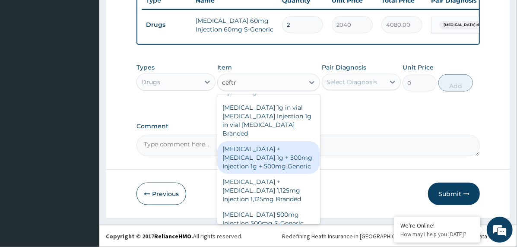
scroll to position [0, 0]
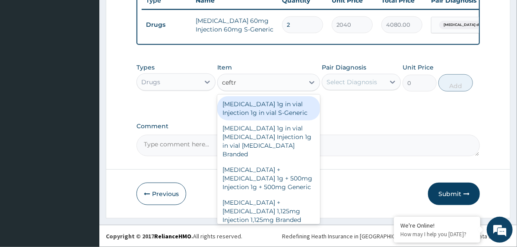
click at [276, 105] on div "[MEDICAL_DATA] 1g in vial Injection 1g in vial S-Generic" at bounding box center [268, 108] width 103 height 24
type input "1750"
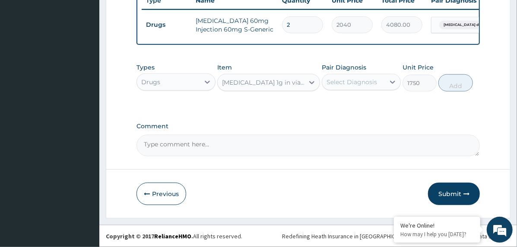
click at [367, 83] on div "Select Diagnosis" at bounding box center [352, 82] width 51 height 9
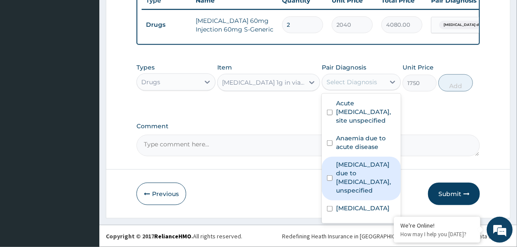
click at [378, 184] on label "[MEDICAL_DATA] due to [MEDICAL_DATA], unspecified" at bounding box center [366, 177] width 60 height 35
checkbox input "true"
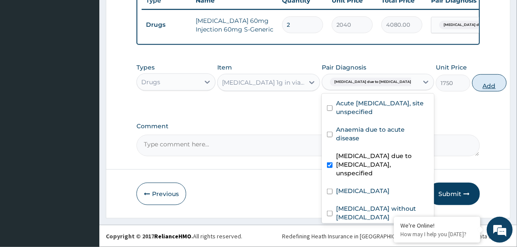
click at [472, 83] on button "Add" at bounding box center [489, 82] width 35 height 17
type input "0"
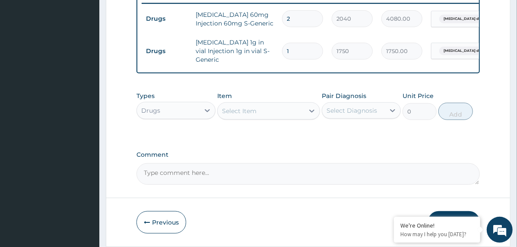
type input "0.00"
type input "4"
type input "7000.00"
type input "4"
click at [264, 118] on div "Select Item" at bounding box center [261, 111] width 86 height 14
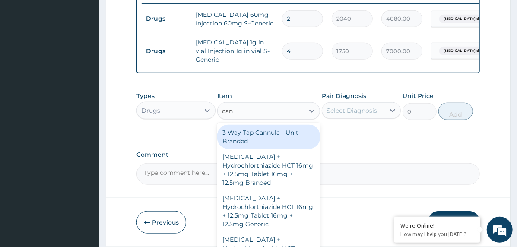
type input "[PERSON_NAME]"
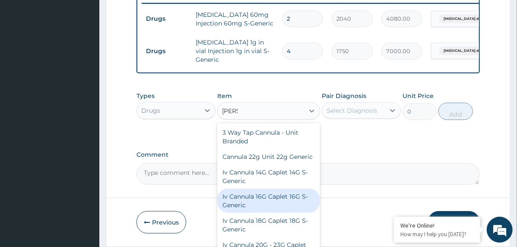
click at [268, 213] on div "Iv Cannula 16G Caplet 16G S-Generic" at bounding box center [268, 201] width 103 height 24
type input "180"
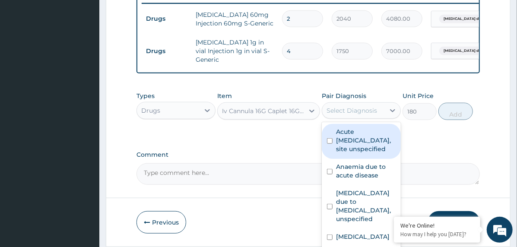
click at [369, 118] on div "Select Diagnosis" at bounding box center [353, 111] width 63 height 14
click at [372, 149] on label "Acute [MEDICAL_DATA], site unspecified" at bounding box center [366, 140] width 60 height 26
checkbox input "true"
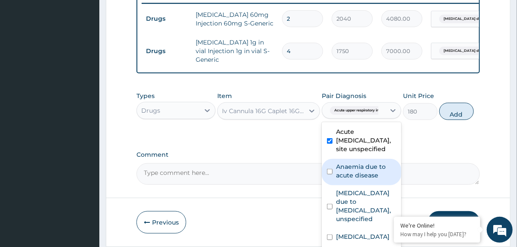
drag, startPoint x: 373, startPoint y: 183, endPoint x: 369, endPoint y: 204, distance: 21.5
click at [372, 180] on label "Anaemia due to acute disease" at bounding box center [366, 170] width 60 height 17
checkbox input "true"
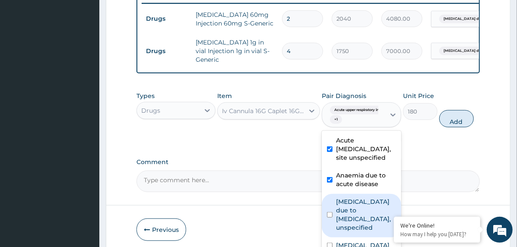
click at [365, 223] on label "[MEDICAL_DATA] due to [MEDICAL_DATA], unspecified" at bounding box center [366, 214] width 60 height 35
checkbox input "true"
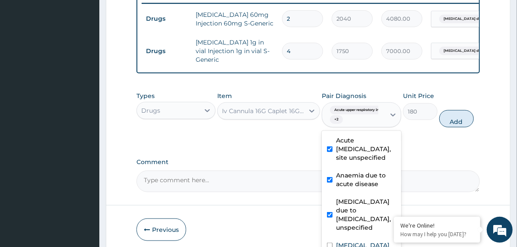
scroll to position [48, 0]
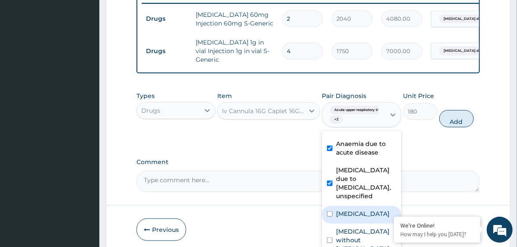
click at [355, 216] on label "[MEDICAL_DATA]" at bounding box center [363, 214] width 54 height 9
checkbox input "true"
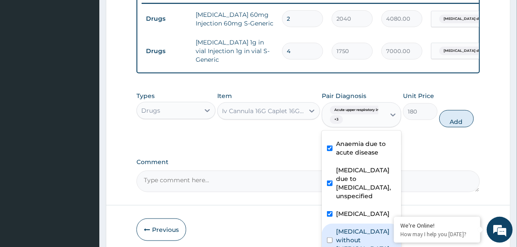
click at [355, 242] on label "[MEDICAL_DATA] without [MEDICAL_DATA]" at bounding box center [366, 240] width 60 height 26
checkbox input "true"
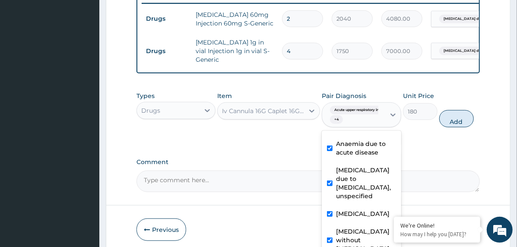
drag, startPoint x: 453, startPoint y: 125, endPoint x: 426, endPoint y: 148, distance: 35.6
click at [453, 126] on button "Add" at bounding box center [456, 118] width 35 height 17
type input "0"
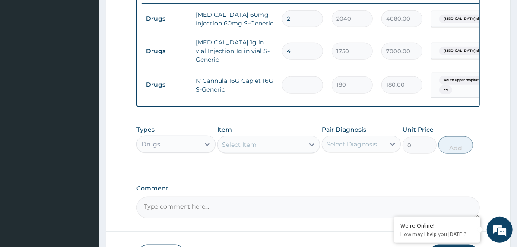
type input "0.00"
type input "2"
type input "360.00"
type input "2"
click at [278, 143] on div "Select Item" at bounding box center [268, 144] width 103 height 17
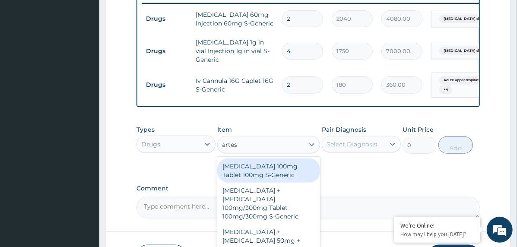
type input "artesu"
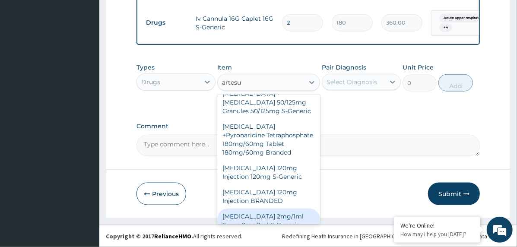
scroll to position [216, 0]
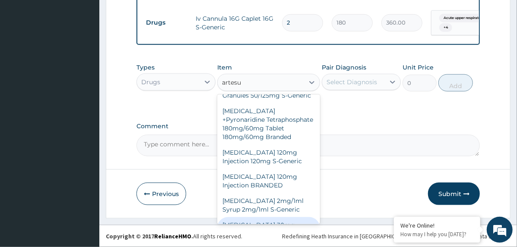
click at [278, 217] on div "[MEDICAL_DATA] 30mg Injection 30mg S-Generic" at bounding box center [268, 229] width 103 height 24
type input "1450"
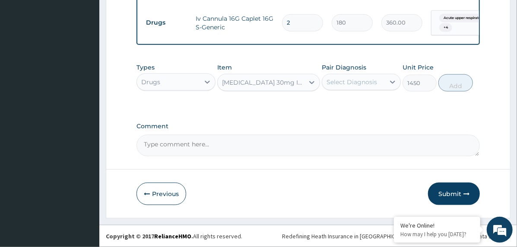
click at [360, 89] on div "Select Diagnosis" at bounding box center [353, 82] width 63 height 14
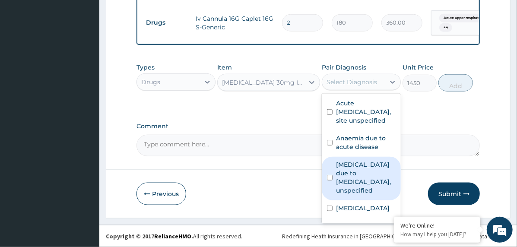
click at [368, 177] on label "[MEDICAL_DATA] due to [MEDICAL_DATA], unspecified" at bounding box center [366, 177] width 60 height 35
checkbox input "true"
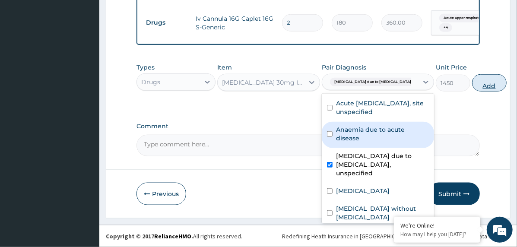
click at [472, 85] on button "Add" at bounding box center [489, 82] width 35 height 17
type input "0"
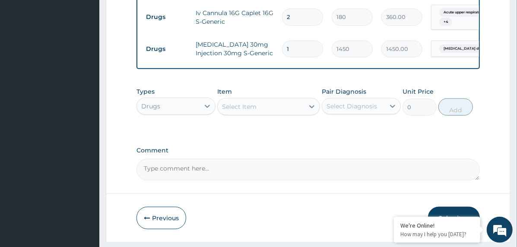
type input "0.00"
type input "2"
type input "2900.00"
type input "2"
click at [290, 112] on div "Select Item" at bounding box center [261, 107] width 86 height 14
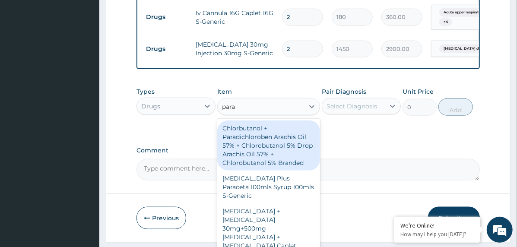
type input "parac"
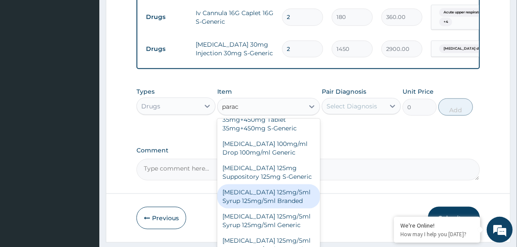
scroll to position [302, 0]
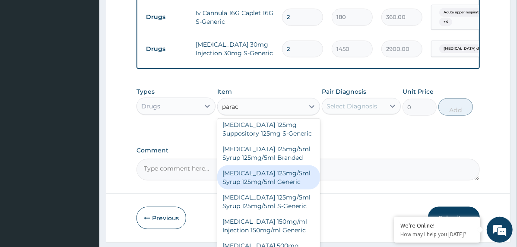
click at [289, 165] on div "[MEDICAL_DATA] 125mg/5ml Syrup 125mg/5ml Generic" at bounding box center [268, 177] width 103 height 24
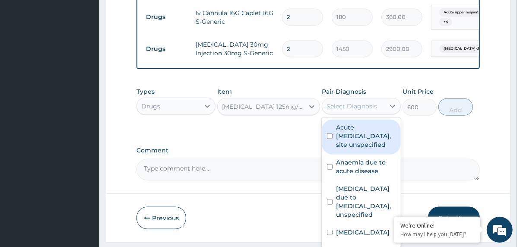
click at [364, 109] on div "Select Diagnosis" at bounding box center [352, 106] width 51 height 9
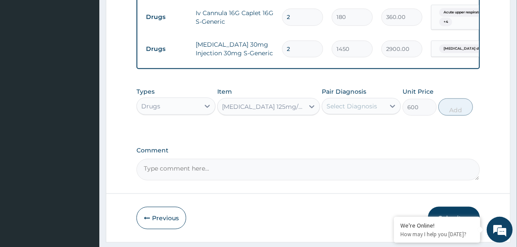
click at [272, 108] on div "[MEDICAL_DATA] 125mg/5ml Syrup 125mg/5ml Generic" at bounding box center [263, 106] width 83 height 9
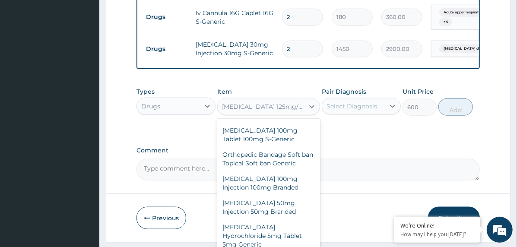
scroll to position [33403, 0]
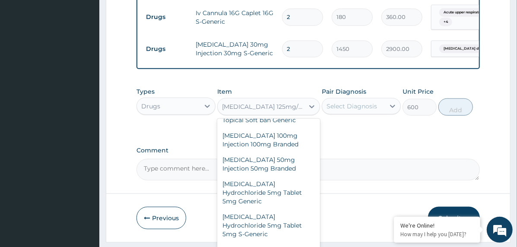
type input "660"
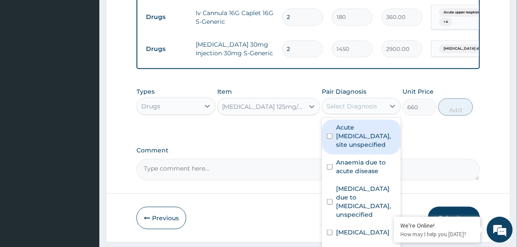
click at [360, 105] on div "Select Diagnosis" at bounding box center [361, 106] width 79 height 16
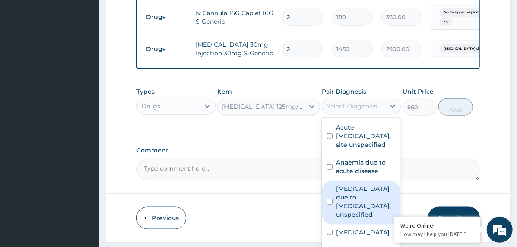
click at [359, 202] on label "[MEDICAL_DATA] due to [MEDICAL_DATA], unspecified" at bounding box center [366, 202] width 60 height 35
checkbox input "true"
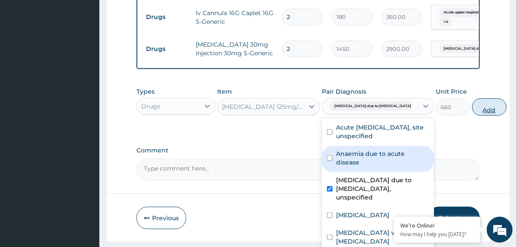
click at [472, 116] on button "Add" at bounding box center [489, 107] width 35 height 17
type input "0"
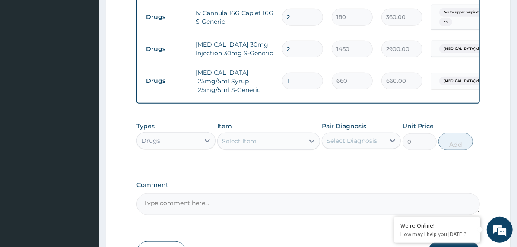
click at [270, 144] on div "Select Item" at bounding box center [261, 141] width 86 height 14
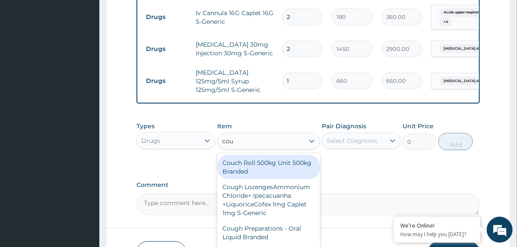
type input "coug"
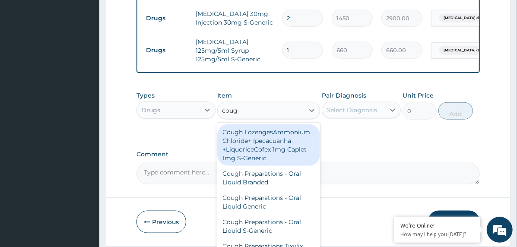
scroll to position [484, 0]
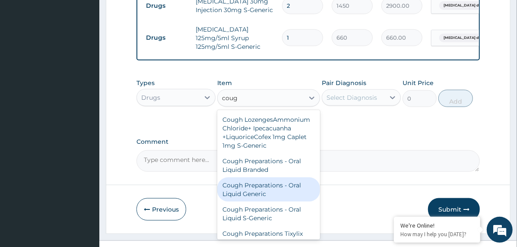
click at [277, 201] on div "Cough Preparations - Oral Liquid Generic" at bounding box center [268, 190] width 103 height 24
type input "780"
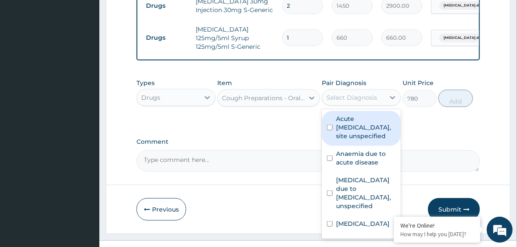
click at [367, 102] on div "Select Diagnosis" at bounding box center [352, 97] width 51 height 9
click at [374, 140] on label "Acute [MEDICAL_DATA], site unspecified" at bounding box center [366, 128] width 60 height 26
checkbox input "true"
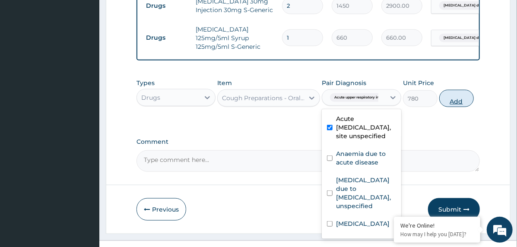
click at [458, 99] on button "Add" at bounding box center [456, 98] width 35 height 17
type input "0"
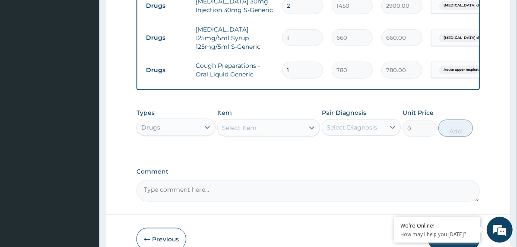
click at [185, 131] on div "Drugs" at bounding box center [168, 128] width 63 height 14
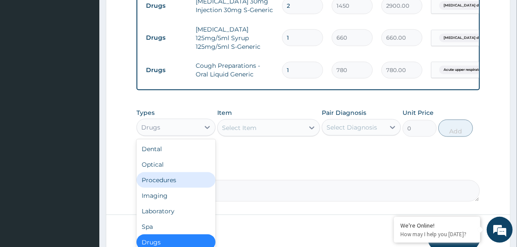
click at [178, 185] on div "Procedures" at bounding box center [176, 180] width 79 height 16
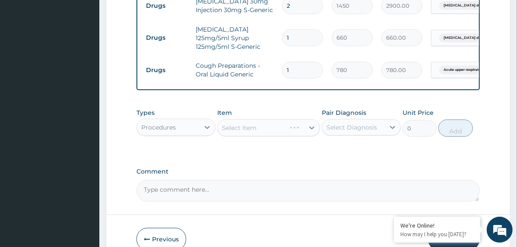
click at [344, 132] on div "Select Diagnosis" at bounding box center [352, 127] width 51 height 9
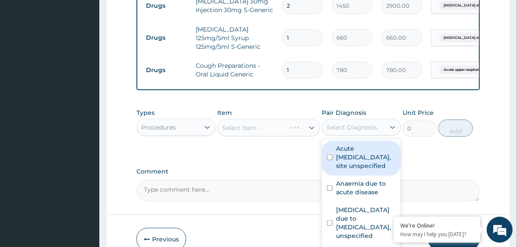
click at [360, 167] on label "Acute [MEDICAL_DATA], site unspecified" at bounding box center [366, 157] width 60 height 26
checkbox input "true"
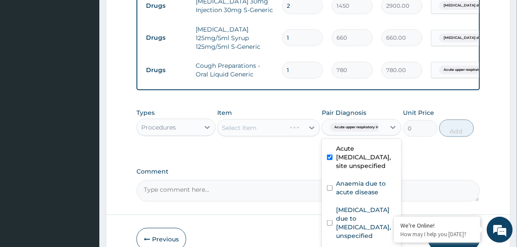
scroll to position [536, 0]
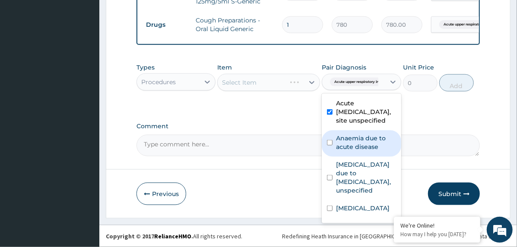
click at [349, 151] on label "Anaemia due to acute disease" at bounding box center [366, 142] width 60 height 17
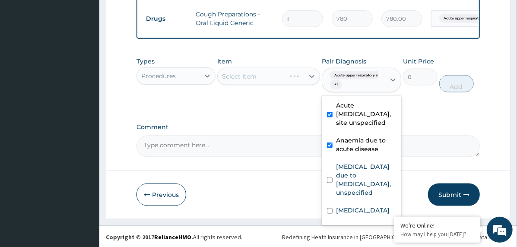
checkbox input "true"
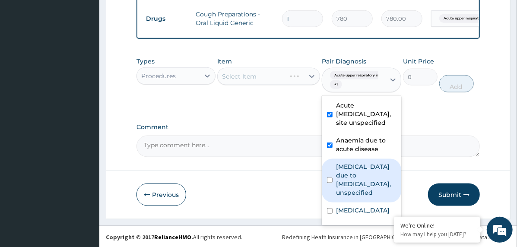
drag, startPoint x: 346, startPoint y: 181, endPoint x: 351, endPoint y: 195, distance: 15.0
click at [346, 182] on label "[MEDICAL_DATA] due to [MEDICAL_DATA], unspecified" at bounding box center [366, 179] width 60 height 35
checkbox input "true"
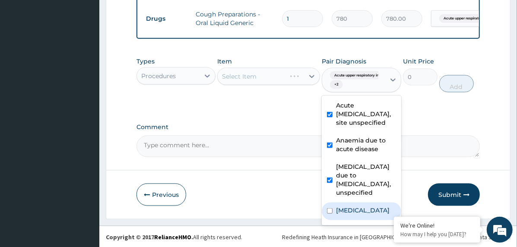
click at [352, 217] on div "[MEDICAL_DATA]" at bounding box center [362, 212] width 80 height 18
checkbox input "true"
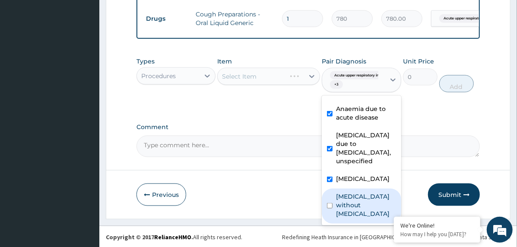
click at [347, 215] on label "[MEDICAL_DATA] without [MEDICAL_DATA]" at bounding box center [366, 205] width 60 height 26
checkbox input "true"
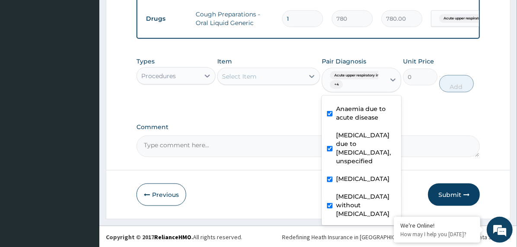
click at [286, 83] on div "Select Item" at bounding box center [261, 77] width 86 height 14
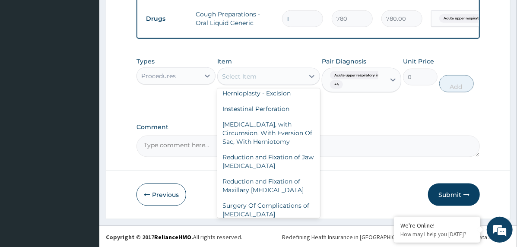
scroll to position [6403, 0]
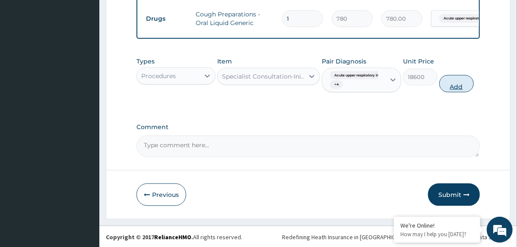
click at [455, 88] on button "Add" at bounding box center [456, 83] width 35 height 17
type input "0"
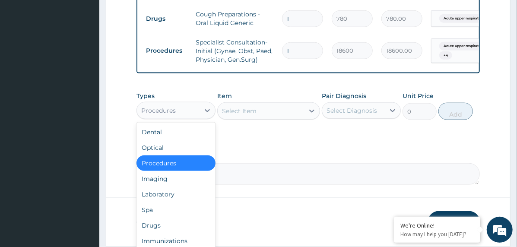
click at [193, 116] on div "Procedures" at bounding box center [168, 111] width 63 height 14
click at [185, 199] on div "Laboratory" at bounding box center [176, 195] width 79 height 16
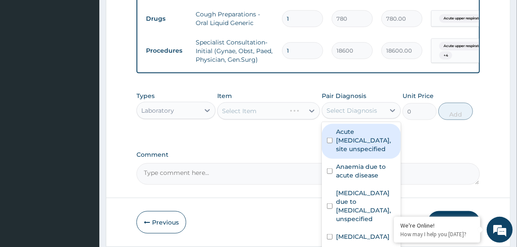
drag, startPoint x: 343, startPoint y: 120, endPoint x: 346, endPoint y: 130, distance: 10.5
click at [343, 115] on div "Select Diagnosis" at bounding box center [352, 110] width 51 height 9
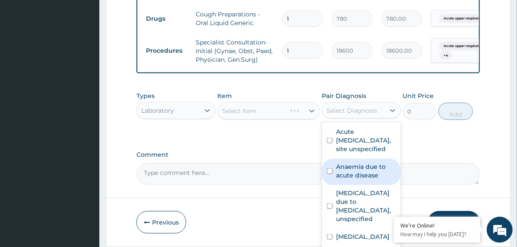
scroll to position [48, 0]
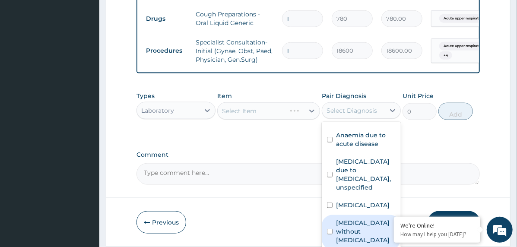
click at [356, 238] on label "[MEDICAL_DATA] without [MEDICAL_DATA]" at bounding box center [366, 232] width 60 height 26
checkbox input "true"
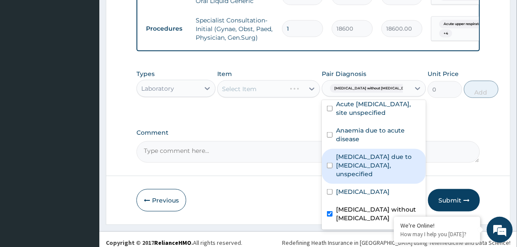
scroll to position [570, 0]
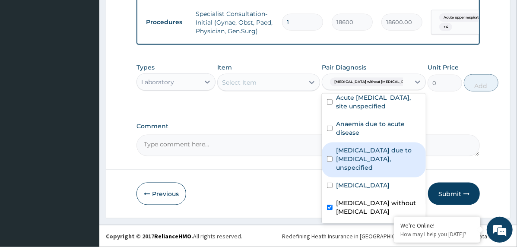
click at [291, 84] on div "Select Item" at bounding box center [261, 83] width 86 height 14
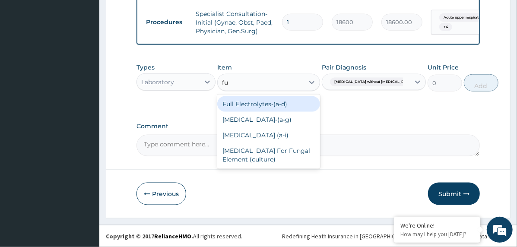
type input "ful"
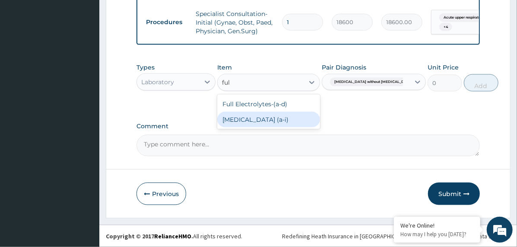
click at [294, 119] on div "[MEDICAL_DATA] (a‐i)" at bounding box center [268, 120] width 103 height 16
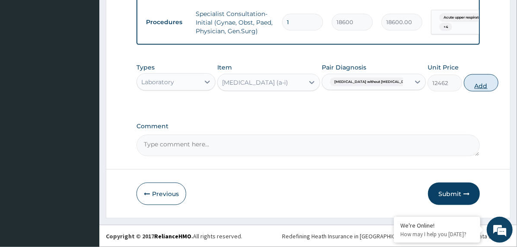
click at [464, 82] on button "Add" at bounding box center [481, 82] width 35 height 17
type input "0"
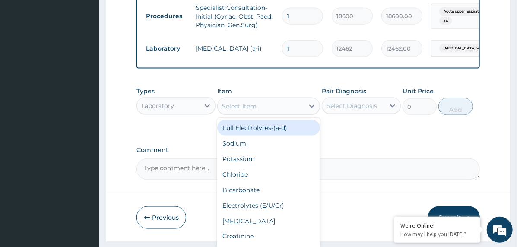
click at [290, 111] on div "Select Item" at bounding box center [261, 106] width 86 height 14
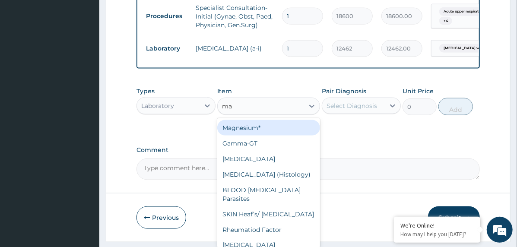
type input "mal"
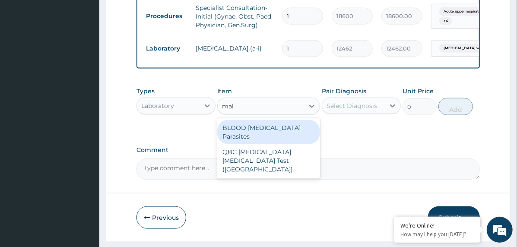
click at [286, 137] on div "BLOOD [MEDICAL_DATA] Parasites" at bounding box center [268, 132] width 103 height 24
type input "3255"
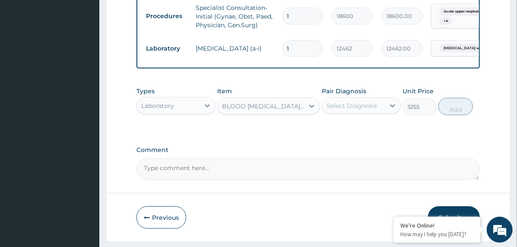
click at [358, 110] on div "Select Diagnosis" at bounding box center [352, 106] width 51 height 9
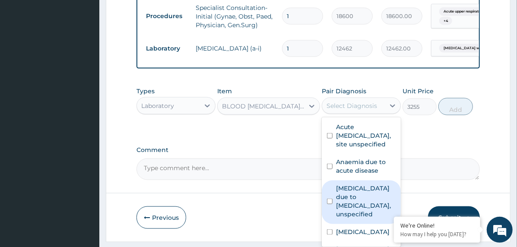
click at [354, 210] on label "[MEDICAL_DATA] due to [MEDICAL_DATA], unspecified" at bounding box center [366, 201] width 60 height 35
checkbox input "true"
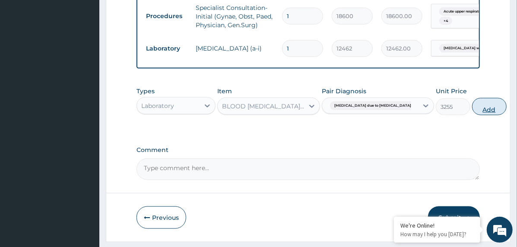
click at [472, 115] on button "Add" at bounding box center [489, 106] width 35 height 17
type input "0"
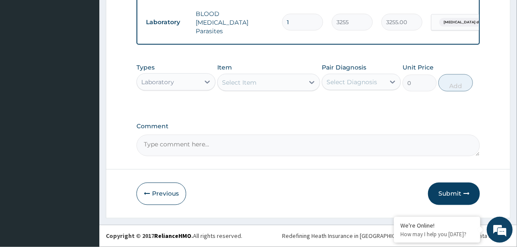
scroll to position [630, 0]
click at [274, 79] on div "Select Item" at bounding box center [261, 83] width 86 height 14
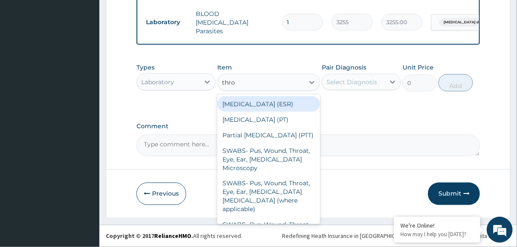
type input "throa"
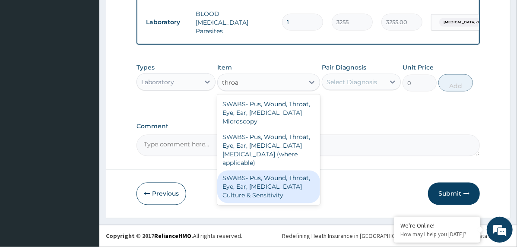
click at [256, 172] on div "SWABS‐ Pus, Wound, Throat, Eye, Ear, [MEDICAL_DATA] Culture & Sensitivity" at bounding box center [268, 187] width 103 height 33
type input "10556"
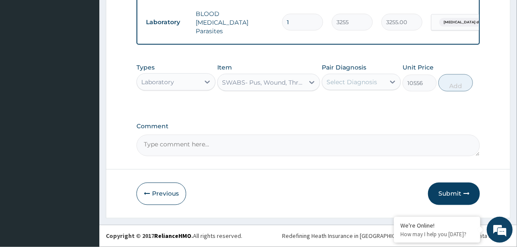
click at [363, 83] on div "Select Diagnosis" at bounding box center [352, 82] width 51 height 9
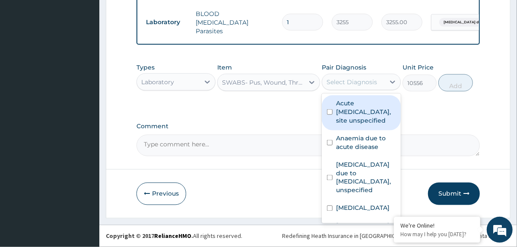
click at [363, 119] on label "Acute [MEDICAL_DATA], site unspecified" at bounding box center [366, 112] width 60 height 26
checkbox input "true"
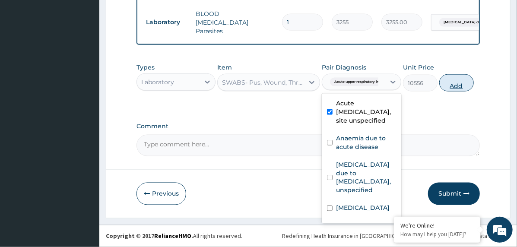
click at [460, 80] on button "Add" at bounding box center [456, 82] width 35 height 17
type input "0"
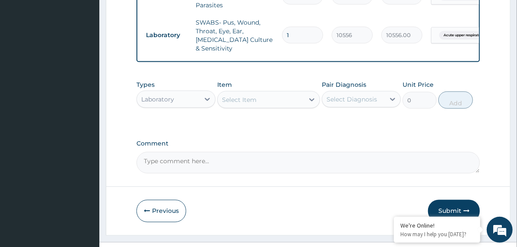
scroll to position [665, 0]
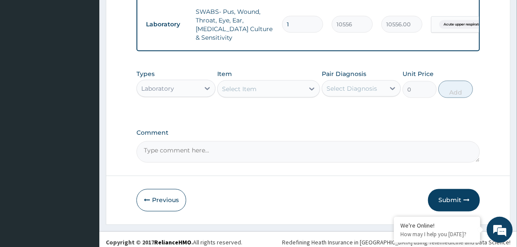
click at [194, 83] on div "Laboratory" at bounding box center [168, 89] width 63 height 14
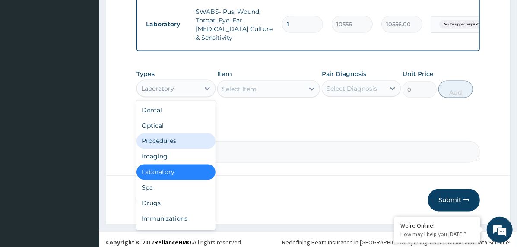
click at [181, 134] on div "Procedures" at bounding box center [176, 142] width 79 height 16
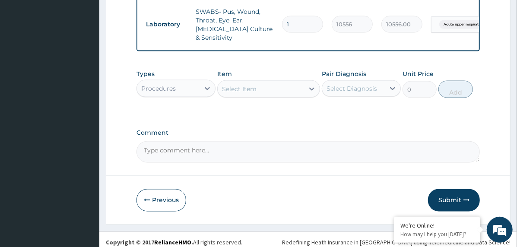
click at [297, 82] on div "Select Item" at bounding box center [261, 89] width 86 height 14
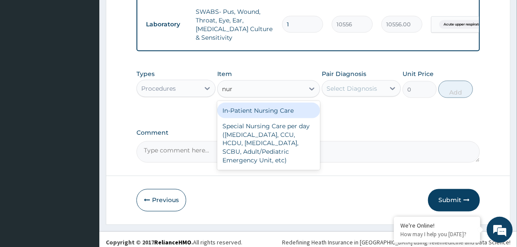
type input "nurs"
drag, startPoint x: 275, startPoint y: 105, endPoint x: 342, endPoint y: 97, distance: 67.0
click at [276, 105] on div "In-Patient Nursing Care" at bounding box center [268, 111] width 103 height 16
type input "9300"
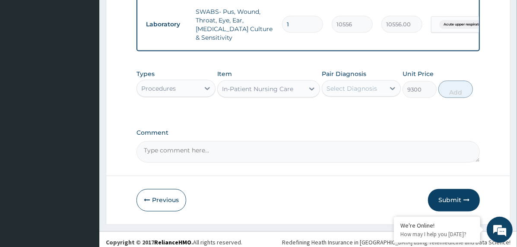
click at [349, 86] on div "Select Diagnosis" at bounding box center [352, 88] width 51 height 9
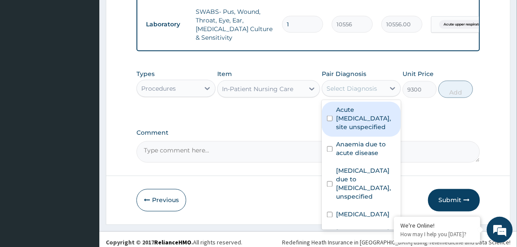
drag, startPoint x: 361, startPoint y: 110, endPoint x: 365, endPoint y: 130, distance: 20.8
click at [361, 111] on label "Acute upper respiratory infection, site unspecified" at bounding box center [366, 118] width 60 height 26
checkbox input "true"
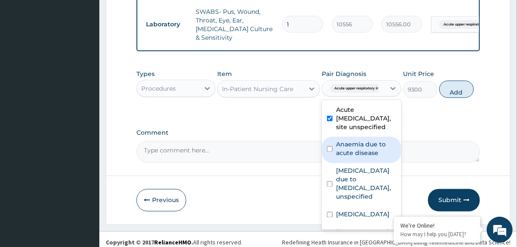
drag, startPoint x: 366, startPoint y: 152, endPoint x: 369, endPoint y: 173, distance: 21.4
click at [366, 153] on label "Anaemia due to acute disease" at bounding box center [366, 148] width 60 height 17
checkbox input "true"
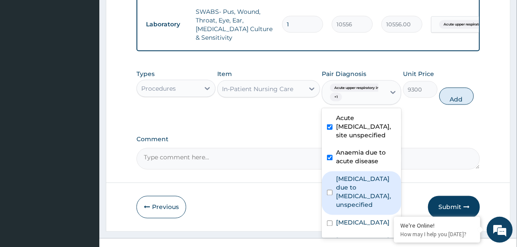
click at [366, 188] on label "Malaria due to Plasmodium falciparum, unspecified" at bounding box center [366, 192] width 60 height 35
checkbox input "true"
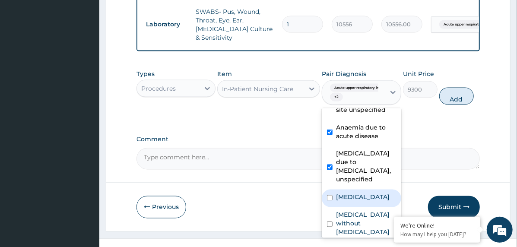
scroll to position [48, 0]
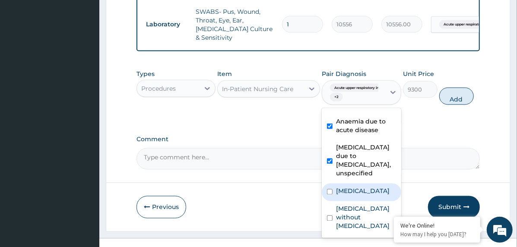
click at [356, 191] on label "Acute pharyngitis, unspecified" at bounding box center [363, 191] width 54 height 9
checkbox input "true"
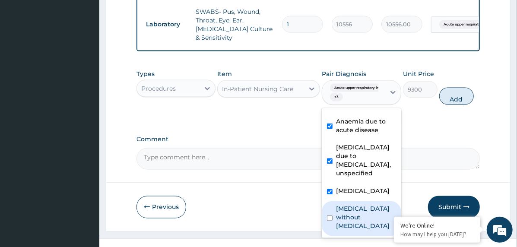
click at [356, 214] on label "Sepsis without septic shock" at bounding box center [366, 218] width 60 height 26
checkbox input "true"
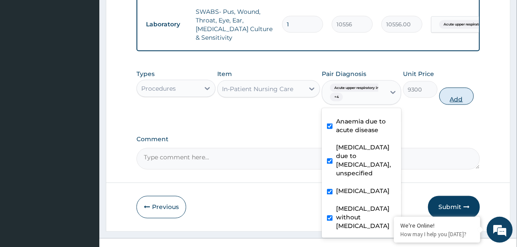
click at [462, 88] on button "Add" at bounding box center [456, 96] width 35 height 17
type input "0"
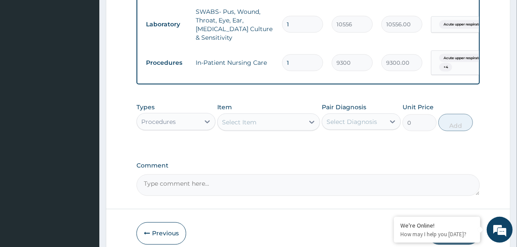
click at [249, 119] on div "Select Item" at bounding box center [239, 122] width 35 height 9
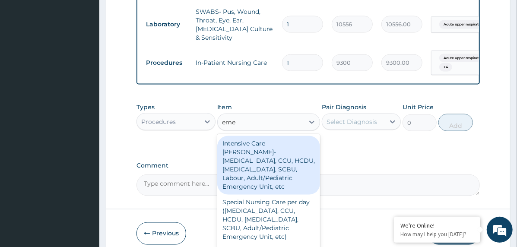
type input "emer"
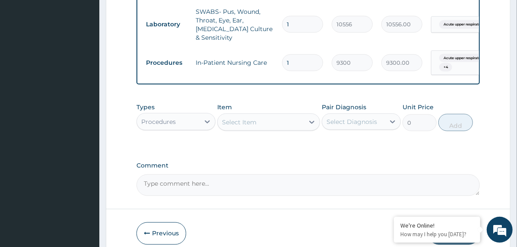
click at [251, 115] on div "Select Item" at bounding box center [261, 122] width 86 height 14
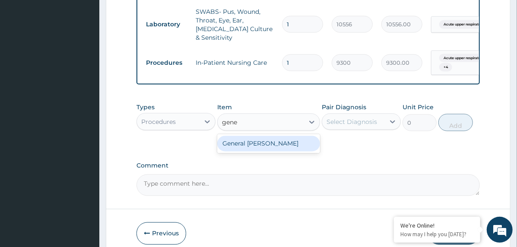
type input "gener"
drag, startPoint x: 253, startPoint y: 134, endPoint x: 270, endPoint y: 135, distance: 16.9
click at [254, 136] on div "General Ward" at bounding box center [268, 144] width 103 height 16
type input "16275"
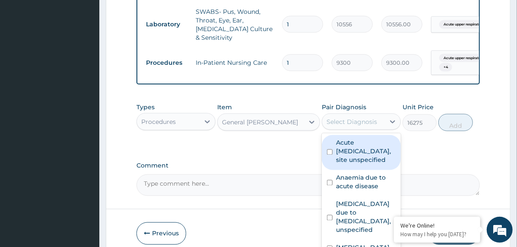
drag, startPoint x: 359, startPoint y: 117, endPoint x: 362, endPoint y: 132, distance: 15.4
click at [359, 118] on div "Select Diagnosis" at bounding box center [352, 122] width 51 height 9
click at [367, 152] on label "Acute upper respiratory infection, site unspecified" at bounding box center [366, 152] width 60 height 26
checkbox input "true"
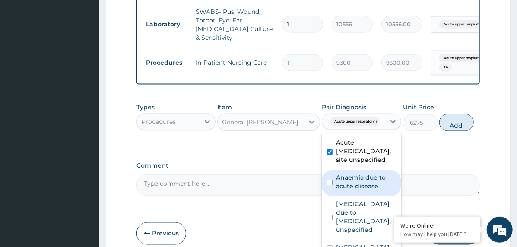
click at [366, 188] on label "Anaemia due to acute disease" at bounding box center [366, 182] width 60 height 17
checkbox input "true"
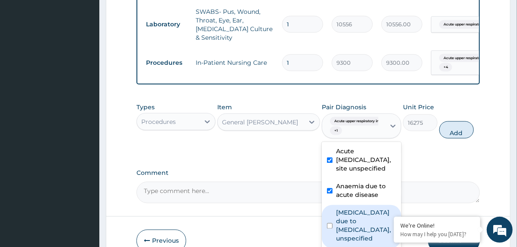
click at [366, 219] on label "Malaria due to Plasmodium falciparum, unspecified" at bounding box center [366, 226] width 60 height 35
checkbox input "true"
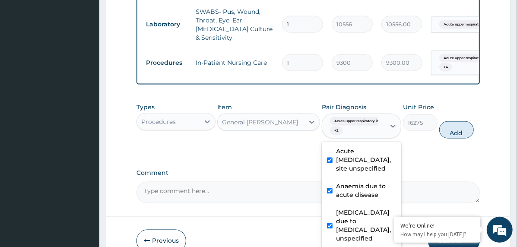
scroll to position [49, 0]
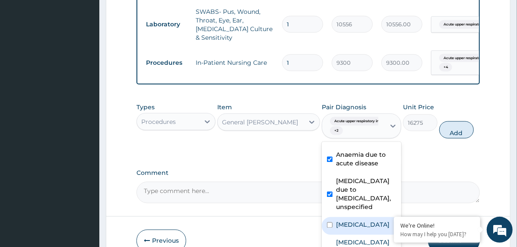
drag, startPoint x: 362, startPoint y: 224, endPoint x: 363, endPoint y: 231, distance: 7.0
click at [362, 225] on label "Acute pharyngitis, unspecified" at bounding box center [363, 225] width 54 height 9
checkbox input "true"
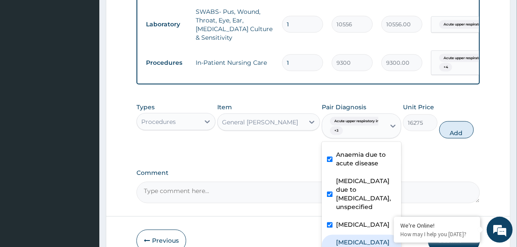
checkbox input "true"
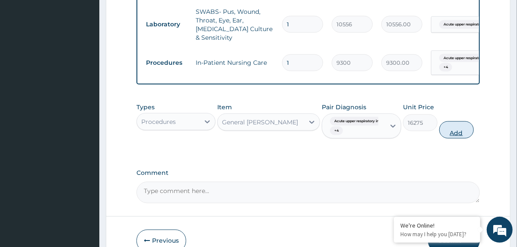
click at [459, 121] on button "Add" at bounding box center [456, 129] width 35 height 17
type input "0"
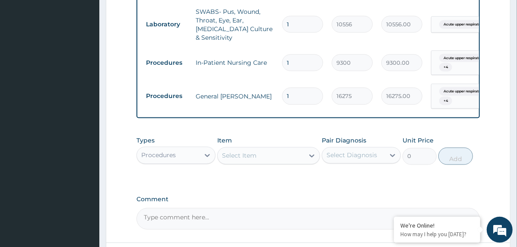
click at [193, 152] on div "Procedures" at bounding box center [168, 156] width 63 height 14
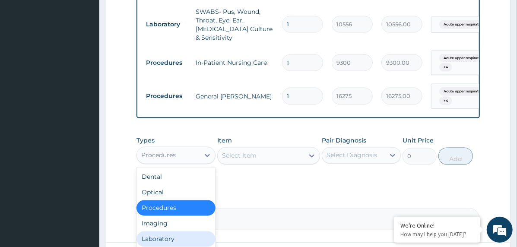
scroll to position [29, 0]
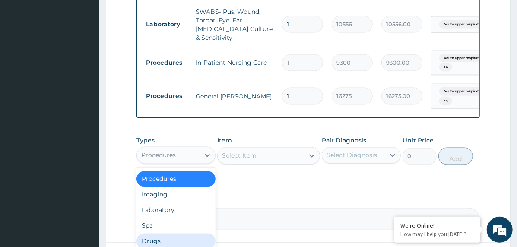
drag, startPoint x: 178, startPoint y: 231, endPoint x: 269, endPoint y: 184, distance: 101.9
click at [181, 234] on div "Drugs" at bounding box center [176, 242] width 79 height 16
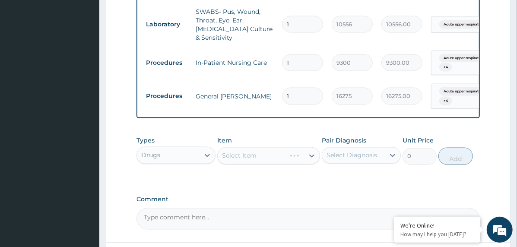
click at [341, 151] on div "Select Diagnosis" at bounding box center [352, 155] width 51 height 9
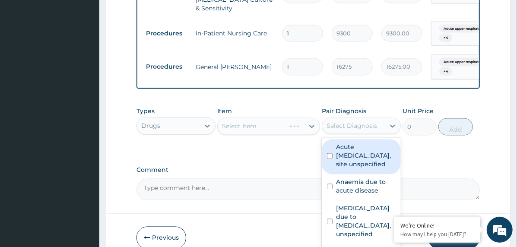
scroll to position [732, 0]
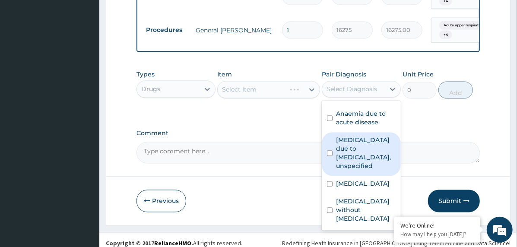
click at [367, 145] on label "Malaria due to Plasmodium falciparum, unspecified" at bounding box center [366, 153] width 60 height 35
checkbox input "true"
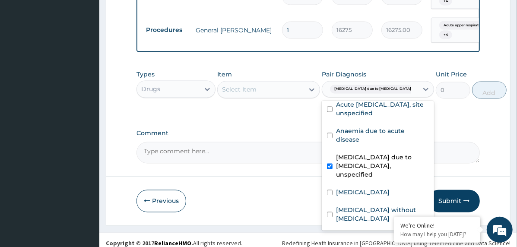
click at [284, 83] on div "Select Item" at bounding box center [261, 90] width 86 height 14
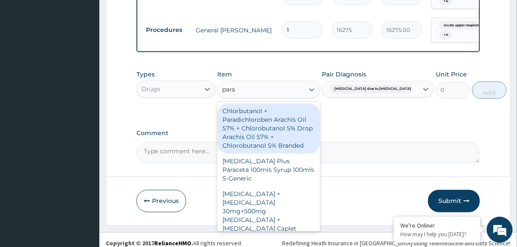
type input "parac"
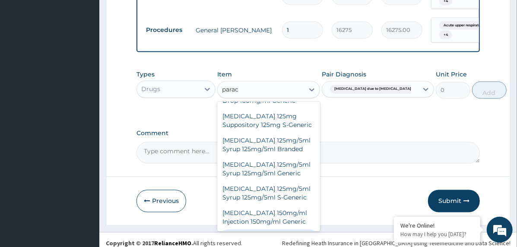
scroll to position [346, 0]
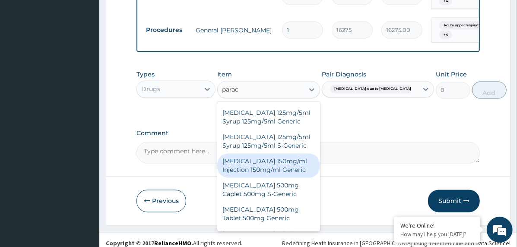
drag, startPoint x: 279, startPoint y: 132, endPoint x: 360, endPoint y: 129, distance: 80.9
click at [282, 154] on div "Paracetamol 150mg/ml Injection 150mg/ml Generic" at bounding box center [268, 166] width 103 height 24
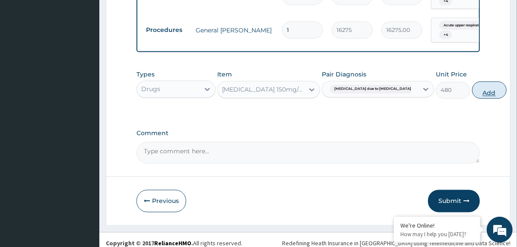
click at [472, 92] on button "Add" at bounding box center [489, 90] width 35 height 17
type input "0"
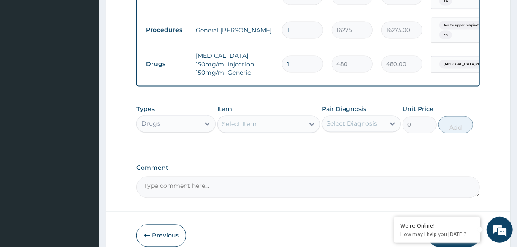
type input "0.00"
type input "2"
type input "960.00"
type input "2"
click at [253, 120] on div "Select Item" at bounding box center [239, 124] width 35 height 9
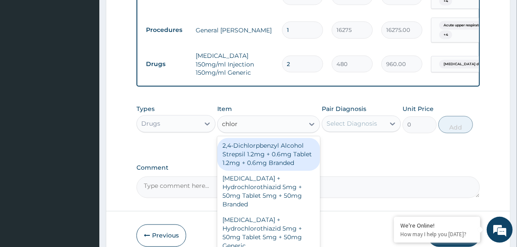
type input "chlorp"
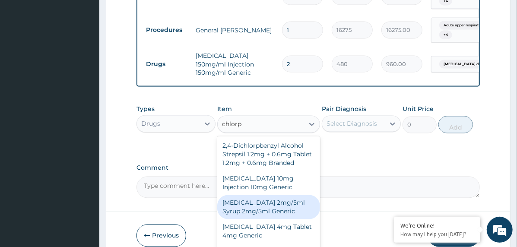
click at [274, 216] on div "Chlorpheniramine 2mg/5ml Syrup 2mg/5ml Generic" at bounding box center [268, 207] width 103 height 24
type input "1104"
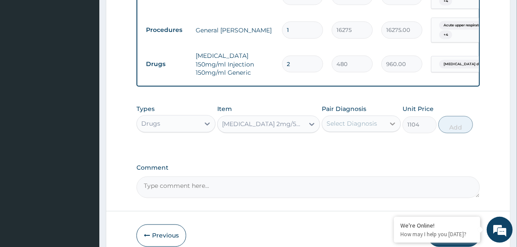
click at [385, 118] on div at bounding box center [393, 124] width 16 height 16
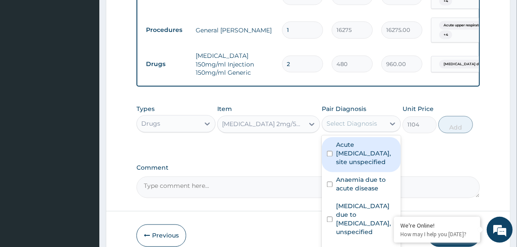
click at [376, 156] on label "Acute upper respiratory infection, site unspecified" at bounding box center [366, 154] width 60 height 26
checkbox input "true"
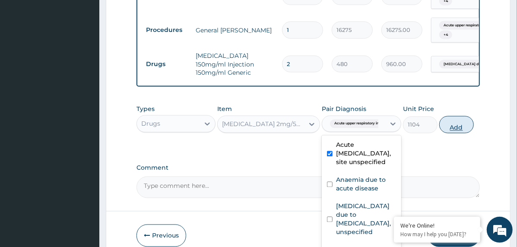
click at [447, 123] on button "Add" at bounding box center [456, 124] width 35 height 17
type input "0"
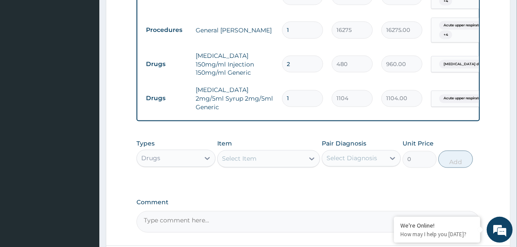
click at [293, 152] on div "Select Item" at bounding box center [261, 159] width 86 height 14
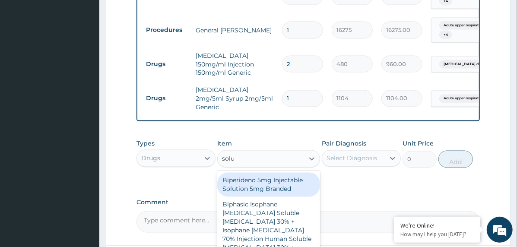
type input "soluc"
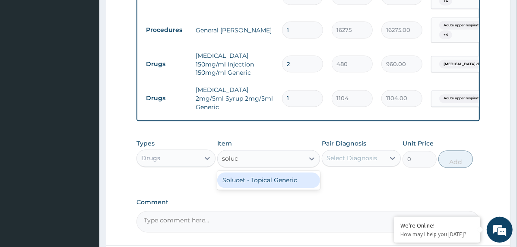
click at [275, 176] on div "Solucet - Topical Generic" at bounding box center [268, 181] width 103 height 16
type input "3000"
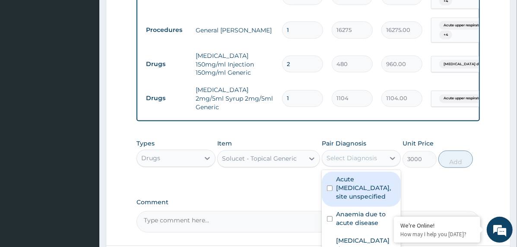
drag, startPoint x: 344, startPoint y: 153, endPoint x: 353, endPoint y: 168, distance: 18.0
click at [345, 154] on div "Select Diagnosis" at bounding box center [352, 158] width 51 height 9
click at [372, 183] on label "Acute upper respiratory infection, site unspecified" at bounding box center [366, 188] width 60 height 26
checkbox input "true"
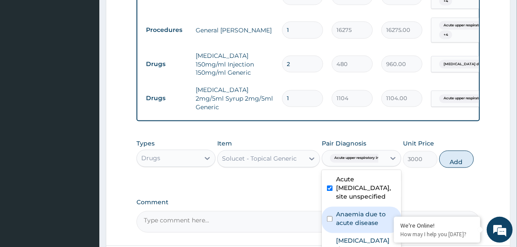
click at [360, 221] on label "Anaemia due to acute disease" at bounding box center [366, 218] width 60 height 17
checkbox input "true"
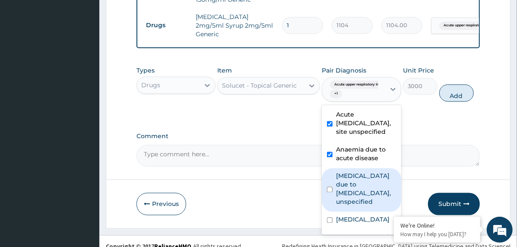
scroll to position [808, 0]
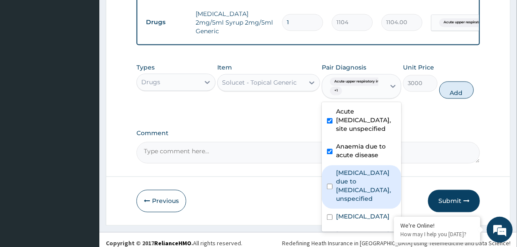
click at [362, 188] on label "Malaria due to Plasmodium falciparum, unspecified" at bounding box center [366, 186] width 60 height 35
checkbox input "true"
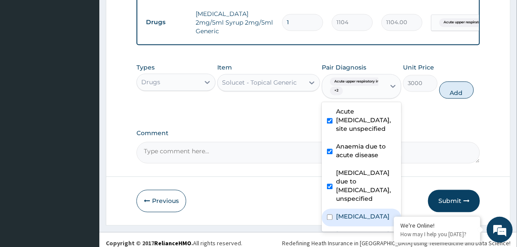
scroll to position [49, 0]
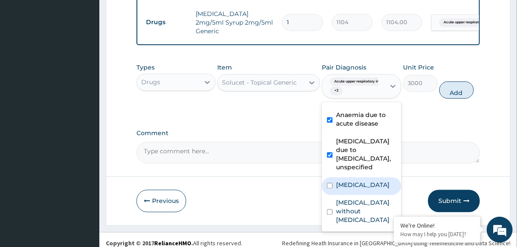
click at [351, 181] on label "Acute pharyngitis, unspecified" at bounding box center [363, 185] width 54 height 9
checkbox input "true"
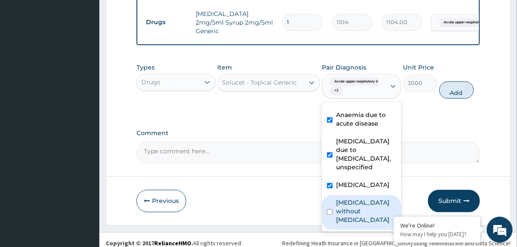
click at [353, 206] on label "Sepsis without septic shock" at bounding box center [366, 211] width 60 height 26
checkbox input "true"
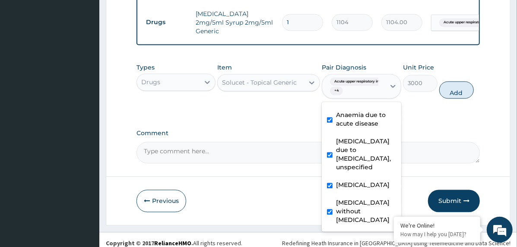
click at [448, 85] on button "Add" at bounding box center [456, 89] width 35 height 17
type input "0"
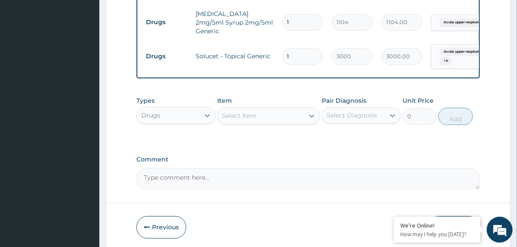
click at [250, 111] on div "Select Item" at bounding box center [239, 115] width 35 height 9
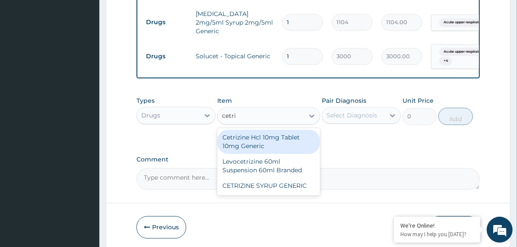
type input "cetriz"
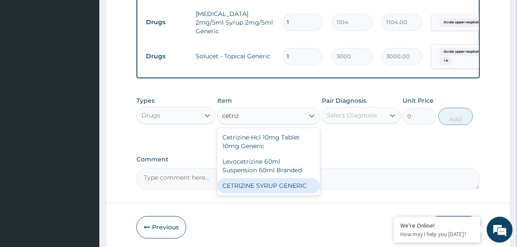
click at [276, 180] on div "CETRIZINE SYRUP GENERIC" at bounding box center [268, 186] width 103 height 16
type input "1327"
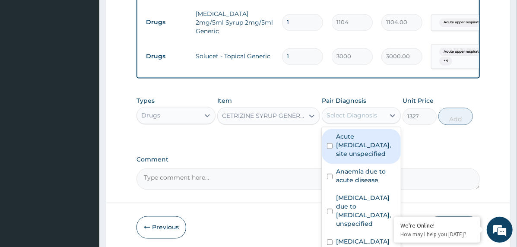
drag, startPoint x: 347, startPoint y: 113, endPoint x: 353, endPoint y: 147, distance: 35.0
click at [347, 113] on div "Select Diagnosis" at bounding box center [353, 115] width 63 height 14
click at [353, 150] on label "Acute [MEDICAL_DATA], site unspecified" at bounding box center [366, 145] width 60 height 26
checkbox input "true"
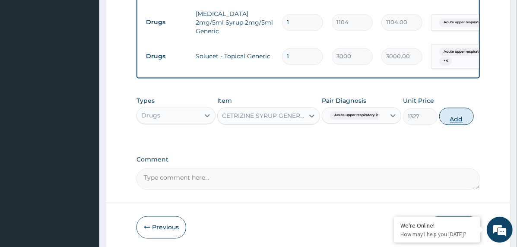
click at [460, 109] on button "Add" at bounding box center [456, 116] width 35 height 17
type input "0"
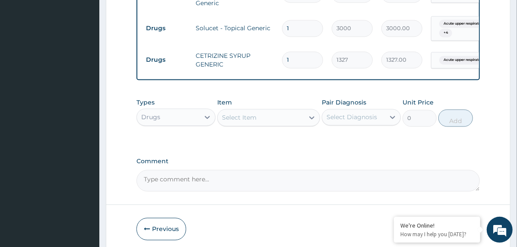
scroll to position [864, 0]
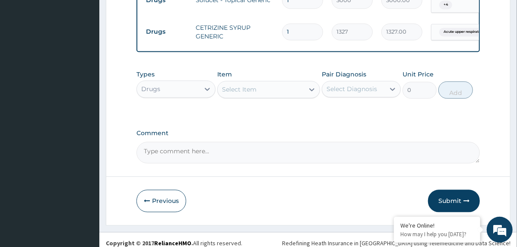
click at [204, 146] on textarea "Comment" at bounding box center [309, 153] width 344 height 22
paste textarea "PA/6D354E"
click at [214, 142] on textarea "PA/6D354E" at bounding box center [309, 153] width 344 height 22
paste textarea "PA/9726D7"
click at [239, 142] on textarea "PA/6D354E, PA/9726D7" at bounding box center [309, 153] width 344 height 22
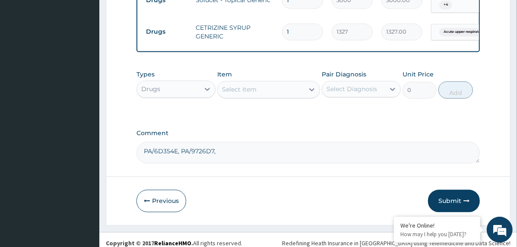
paste textarea "PA/A479FA"
type textarea "PA/6D354E, PA/9726D7, PA/A479FA"
click at [445, 193] on button "Submit" at bounding box center [454, 201] width 52 height 22
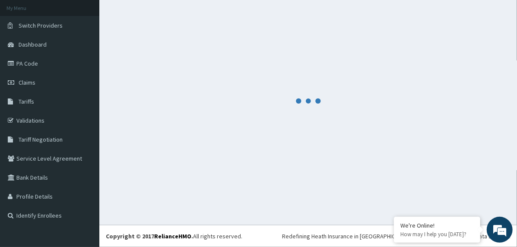
scroll to position [49, 0]
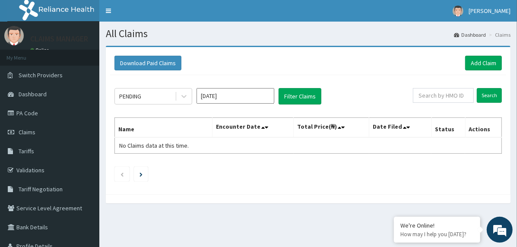
drag, startPoint x: 440, startPoint y: 87, endPoint x: 441, endPoint y: 94, distance: 7.0
click at [440, 88] on div "PENDING [DATE] Filter Claims Search Name Encounter Date Total Price(₦) Date Fil…" at bounding box center [308, 132] width 396 height 115
paste input "GAC/10048/B"
type input "GAC/10048/B"
click at [486, 89] on input "Search" at bounding box center [489, 95] width 25 height 15
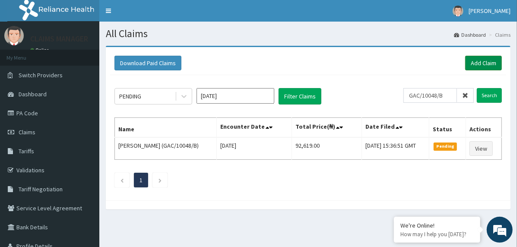
click at [476, 61] on link "Add Claim" at bounding box center [483, 63] width 37 height 15
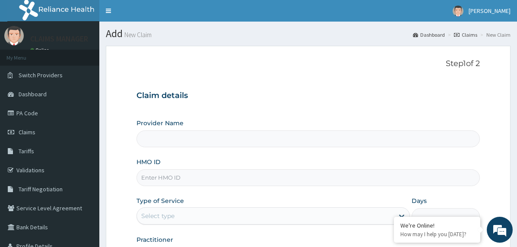
type input "The Limi Children's Hospital"
drag, startPoint x: 48, startPoint y: 129, endPoint x: 139, endPoint y: 150, distance: 93.0
click at [48, 129] on link "Claims" at bounding box center [49, 132] width 99 height 19
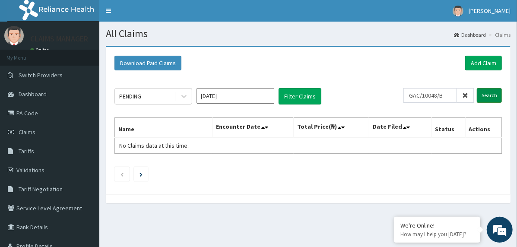
type input "GAC/10048/B"
click at [487, 94] on input "Search" at bounding box center [489, 95] width 25 height 15
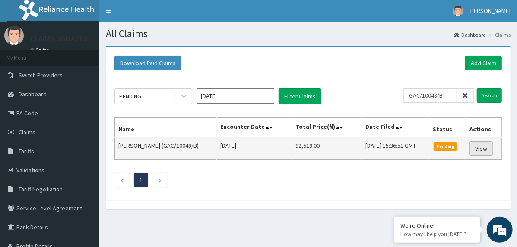
click at [483, 146] on link "View" at bounding box center [481, 148] width 23 height 15
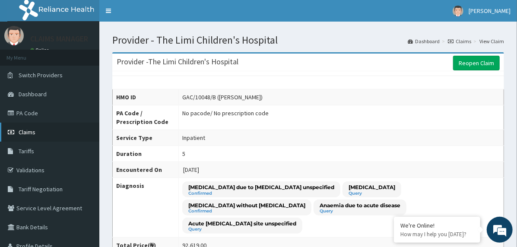
click at [33, 132] on span "Claims" at bounding box center [27, 132] width 17 height 8
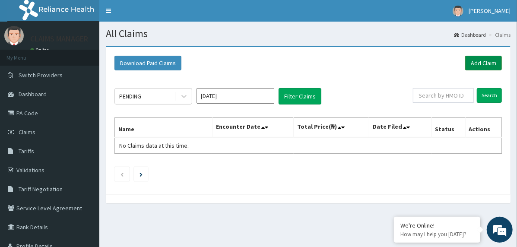
click at [487, 59] on link "Add Claim" at bounding box center [483, 63] width 37 height 15
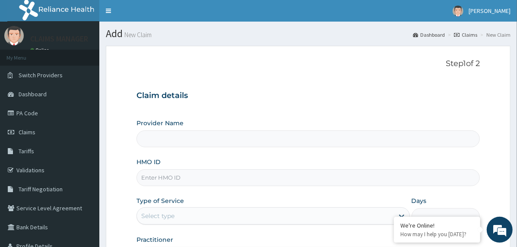
click at [204, 178] on input "HMO ID" at bounding box center [309, 177] width 344 height 17
paste input "RSJ/10094/B"
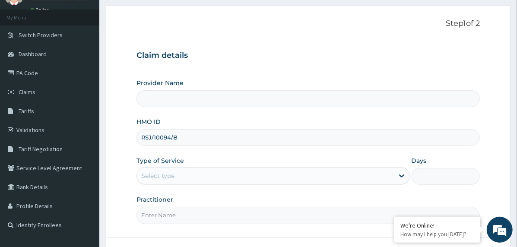
scroll to position [86, 0]
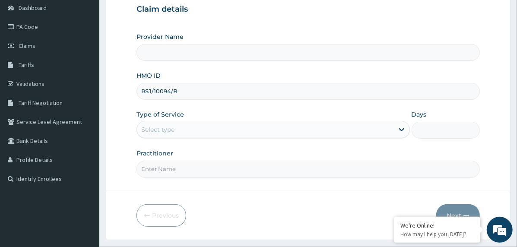
type input "RSJ/10094/B"
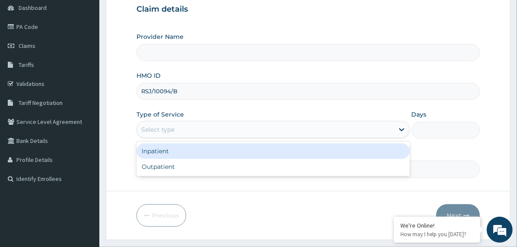
click at [181, 129] on div "Select type" at bounding box center [265, 130] width 257 height 14
type input "The Limi Children's Hospital"
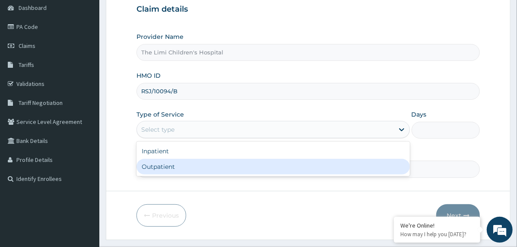
click at [192, 171] on div "Outpatient" at bounding box center [274, 167] width 274 height 16
type input "1"
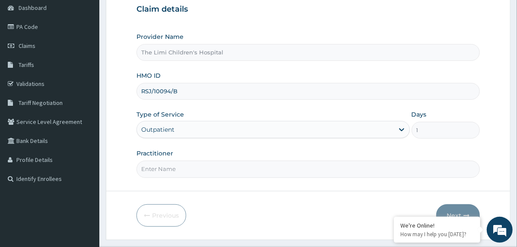
scroll to position [0, 0]
click at [39, 44] on link "Claims" at bounding box center [49, 45] width 99 height 19
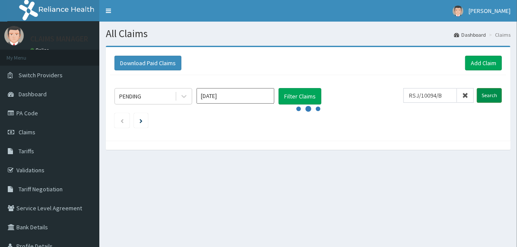
type input "RSJ/10094/B"
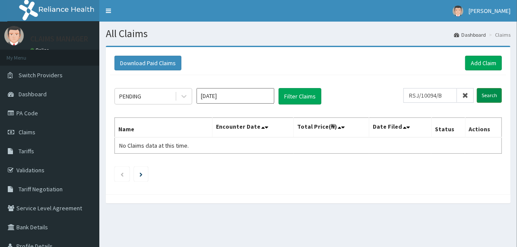
click at [490, 90] on input "Search" at bounding box center [489, 95] width 25 height 15
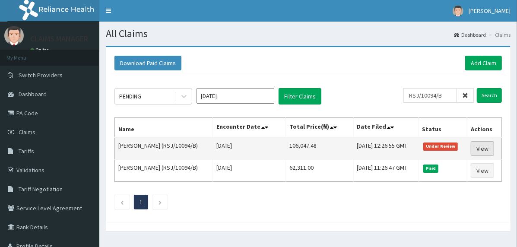
click at [481, 148] on link "View" at bounding box center [482, 148] width 23 height 15
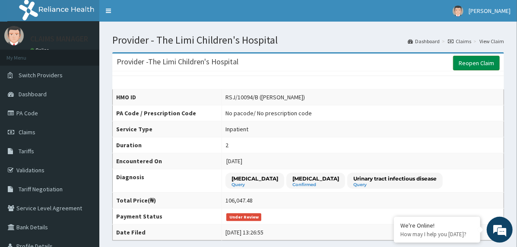
click at [479, 64] on link "Reopen Claim" at bounding box center [476, 63] width 47 height 15
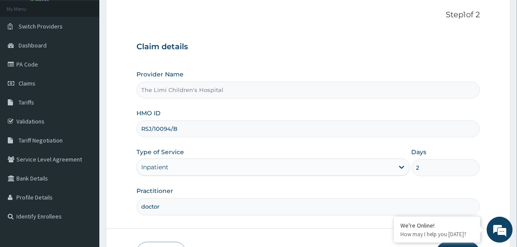
scroll to position [107, 0]
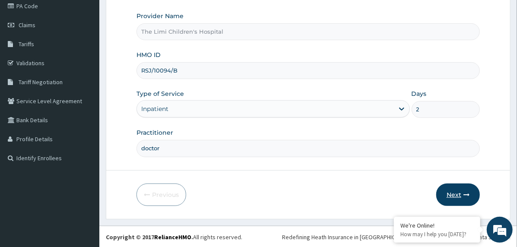
click at [447, 191] on button "Next" at bounding box center [458, 195] width 44 height 22
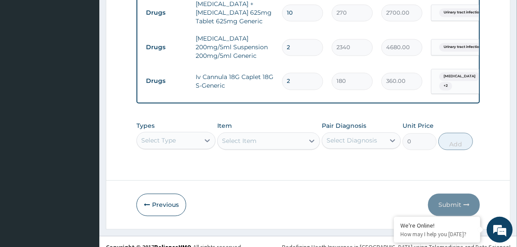
scroll to position [843, 0]
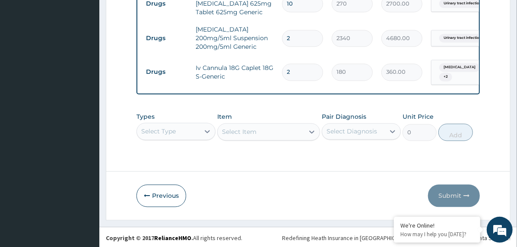
click at [186, 130] on div "Select Type" at bounding box center [176, 131] width 79 height 17
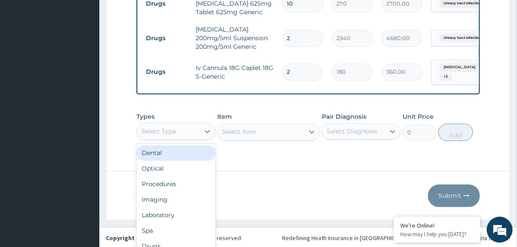
scroll to position [24, 0]
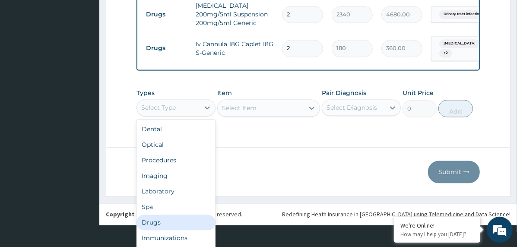
click at [163, 220] on div "Drugs" at bounding box center [176, 223] width 79 height 16
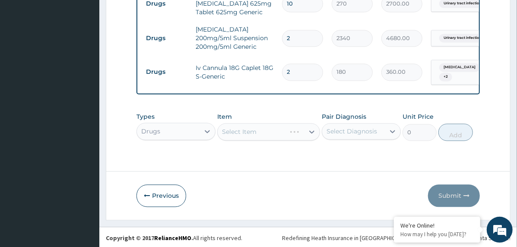
click at [373, 131] on div "Select Diagnosis" at bounding box center [352, 131] width 51 height 9
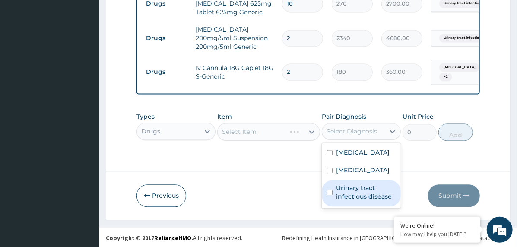
click at [365, 194] on label "Urinary tract infectious disease" at bounding box center [366, 192] width 60 height 17
checkbox input "true"
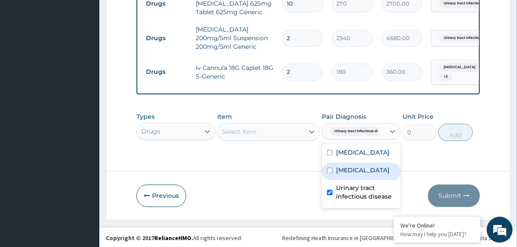
click at [293, 134] on div "Select Item" at bounding box center [268, 131] width 103 height 17
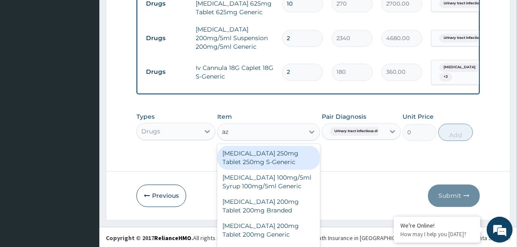
scroll to position [25, 0]
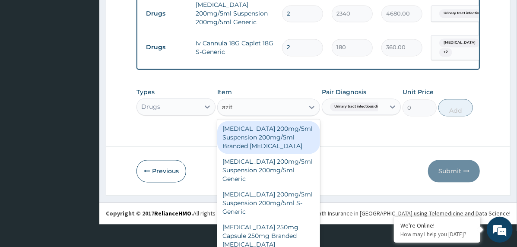
type input "azith"
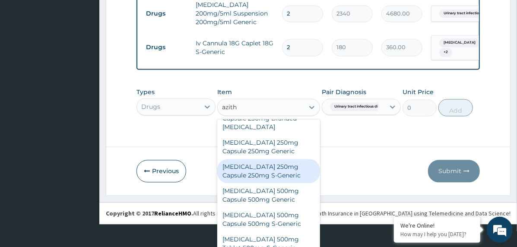
scroll to position [130, 0]
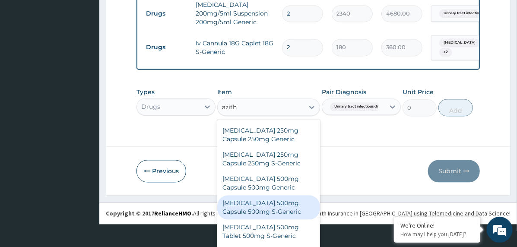
click at [283, 207] on div "Azithromycin 500mg Capsule 500mg S-Generic" at bounding box center [268, 207] width 103 height 24
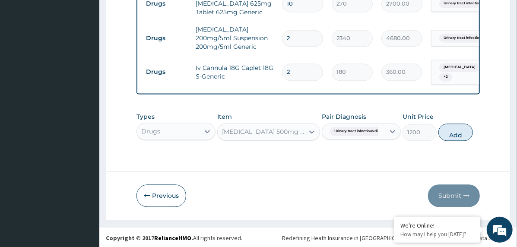
click at [278, 127] on div "Azithromycin 500mg Capsule 500mg S-Generic" at bounding box center [263, 131] width 83 height 9
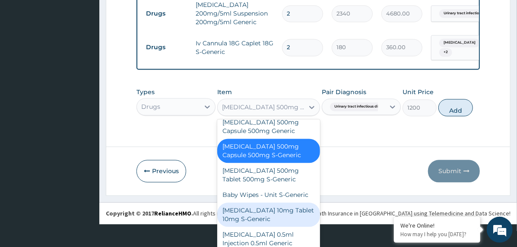
scroll to position [6384, 0]
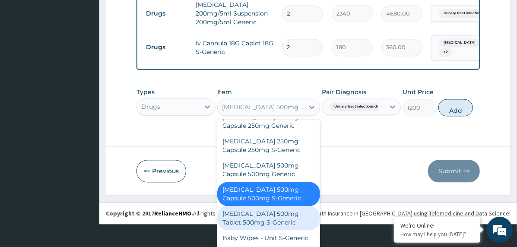
click at [280, 206] on div "Azithromycin 500mg Tablet 500mg S-Generic" at bounding box center [268, 218] width 103 height 24
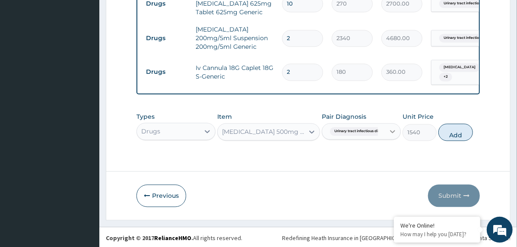
scroll to position [0, 0]
click at [449, 130] on button "Add" at bounding box center [456, 132] width 35 height 17
type input "0"
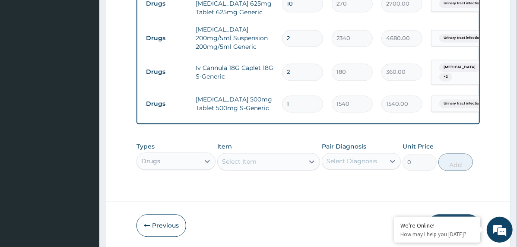
type input "0.00"
type input "3"
type input "4620.00"
type input "3"
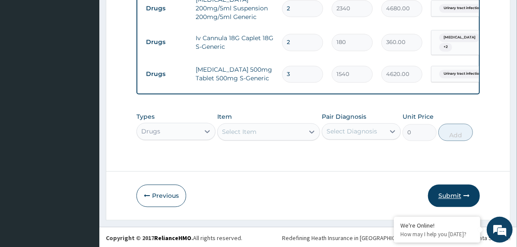
click at [452, 187] on button "Submit" at bounding box center [454, 196] width 52 height 22
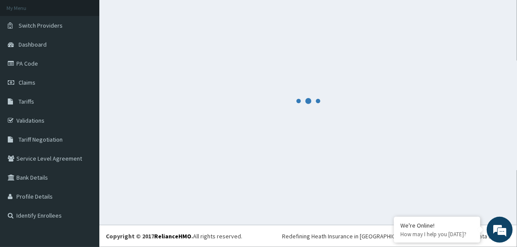
scroll to position [49, 0]
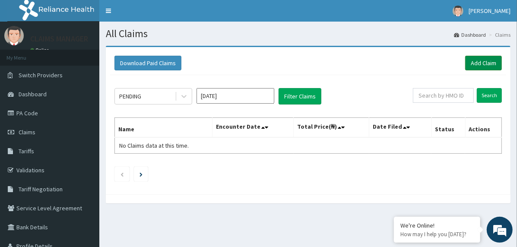
click at [473, 61] on link "Add Claim" at bounding box center [483, 63] width 37 height 15
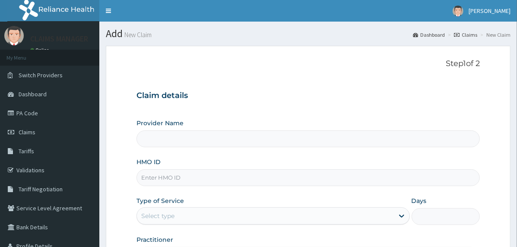
click at [225, 177] on input "HMO ID" at bounding box center [309, 177] width 344 height 17
paste input "CGF/10015/D"
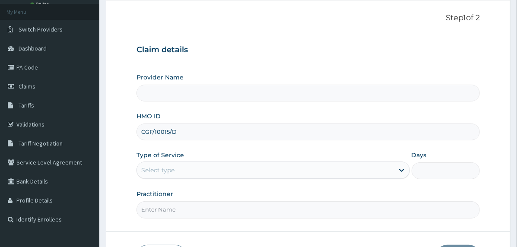
scroll to position [107, 0]
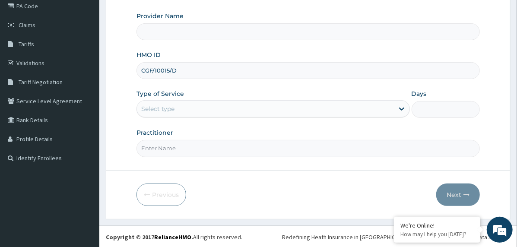
type input "CGF/10015/D"
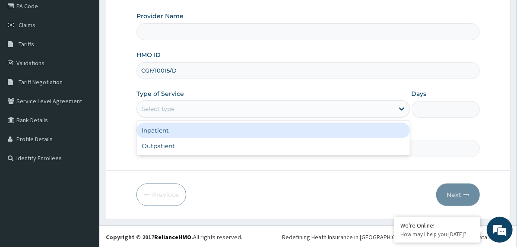
click at [207, 111] on div "Select type" at bounding box center [265, 109] width 257 height 14
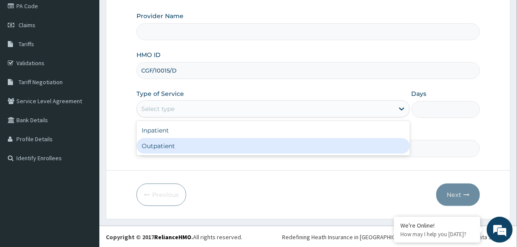
click at [207, 151] on div "Outpatient" at bounding box center [274, 146] width 274 height 16
type input "1"
type input "The Limi Children's Hospital"
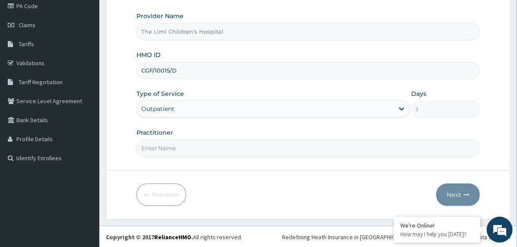
click at [210, 147] on input "Practitioner" at bounding box center [309, 148] width 344 height 17
type input "doctor"
click at [441, 190] on button "Next" at bounding box center [458, 195] width 44 height 22
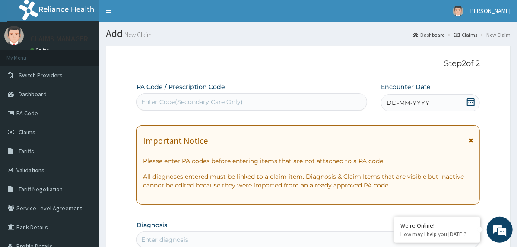
scroll to position [0, 0]
click at [407, 105] on span "DD-MM-YYYY" at bounding box center [408, 103] width 43 height 9
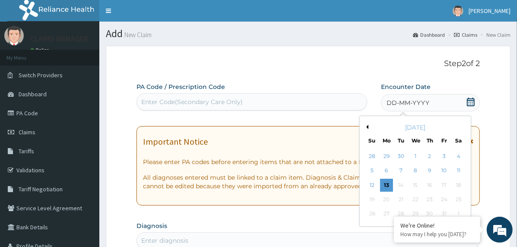
click at [366, 127] on button "Previous Month" at bounding box center [366, 127] width 4 height 4
click at [426, 201] on div "25" at bounding box center [429, 199] width 13 height 13
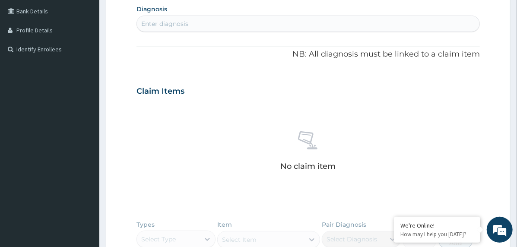
click at [217, 25] on div "Enter diagnosis" at bounding box center [308, 24] width 343 height 14
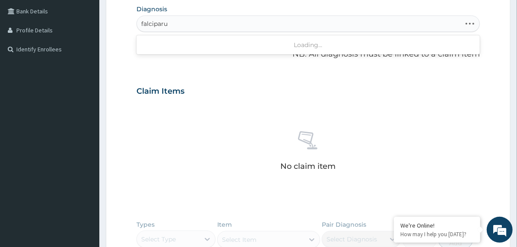
type input "falciparum"
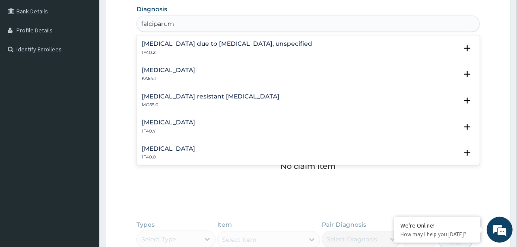
click at [169, 50] on p "1F40.Z" at bounding box center [227, 53] width 171 height 6
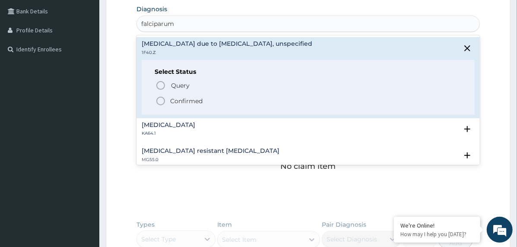
click at [162, 98] on icon "status option filled" at bounding box center [161, 101] width 10 height 10
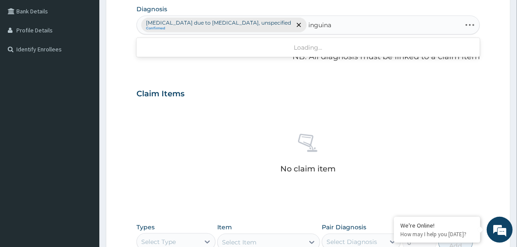
type input "inguinal"
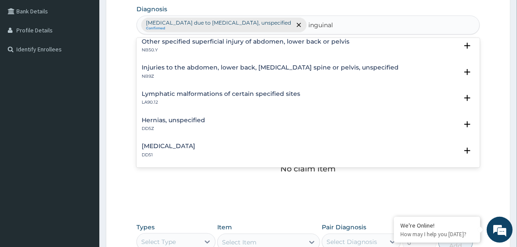
scroll to position [43, 0]
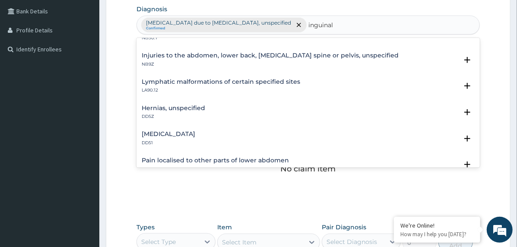
click at [177, 135] on h4 "Inguinal hernia" at bounding box center [169, 134] width 54 height 6
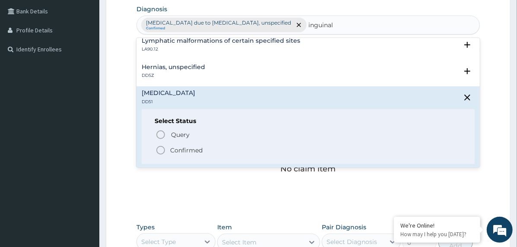
scroll to position [130, 0]
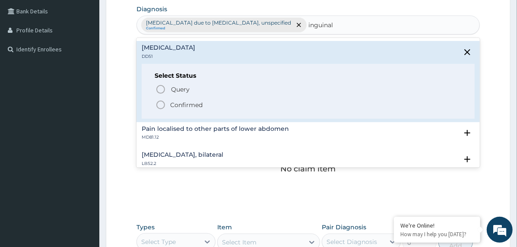
click at [174, 108] on p "Confirmed" at bounding box center [186, 105] width 32 height 9
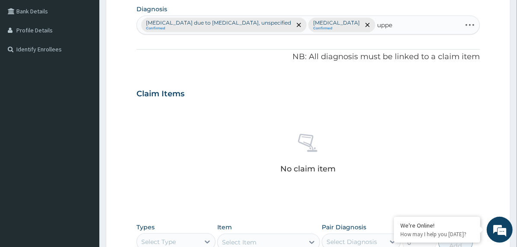
type input "upper"
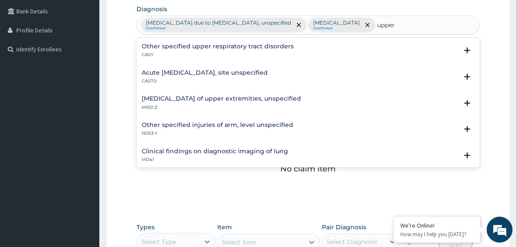
click at [159, 70] on h4 "Acute upper respiratory infection, site unspecified" at bounding box center [205, 73] width 126 height 6
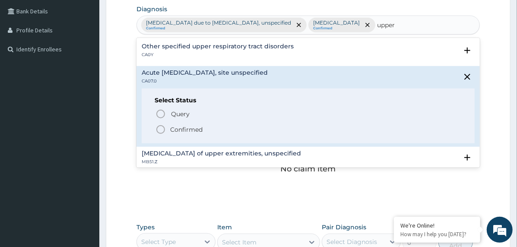
click at [160, 128] on icon "status option filled" at bounding box center [161, 129] width 10 height 10
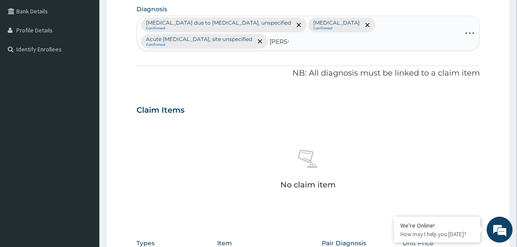
type input "nausea"
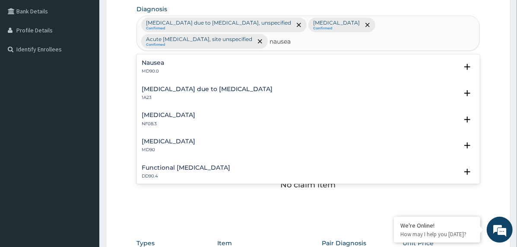
click at [154, 62] on h4 "Nausea" at bounding box center [153, 63] width 22 height 6
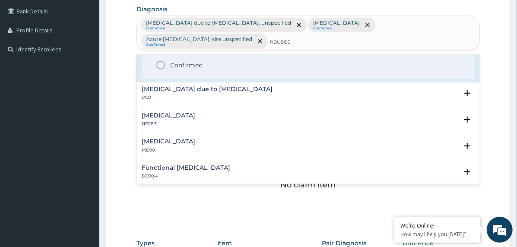
scroll to position [59, 0]
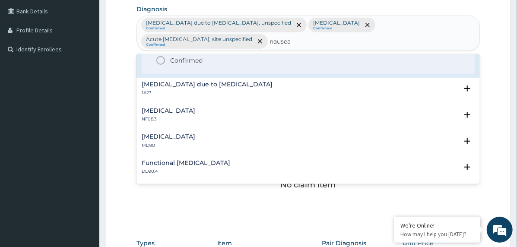
click at [189, 140] on div "Nausea or vomiting MD90" at bounding box center [169, 141] width 54 height 15
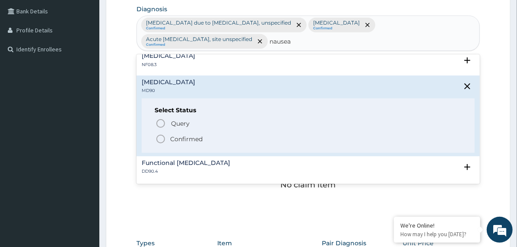
click at [186, 134] on span "Confirmed" at bounding box center [309, 139] width 306 height 10
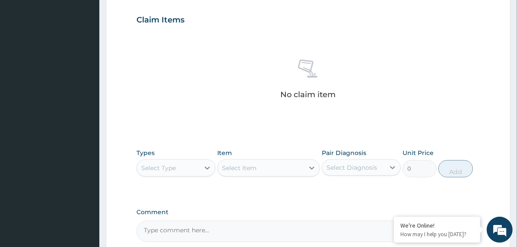
scroll to position [391, 0]
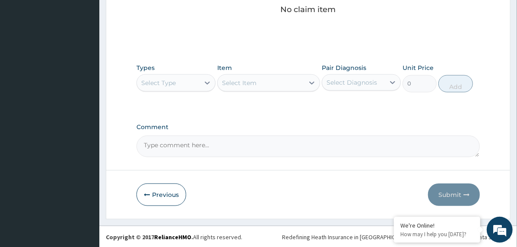
click at [183, 144] on textarea "Comment" at bounding box center [309, 147] width 344 height 22
paste textarea "PA/858124"
type textarea "PA/858124"
click at [170, 76] on div "Select Type" at bounding box center [168, 83] width 63 height 14
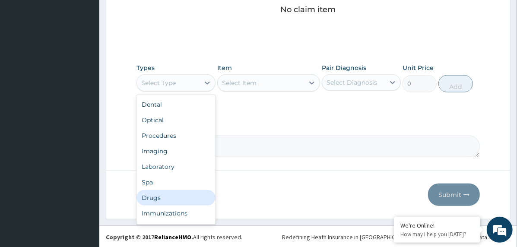
click at [170, 198] on div "Drugs" at bounding box center [176, 198] width 79 height 16
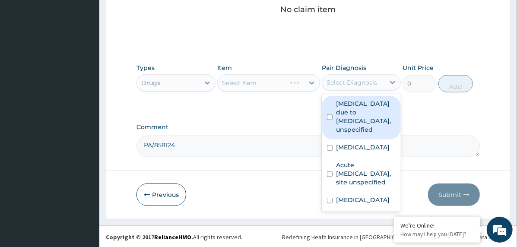
drag, startPoint x: 340, startPoint y: 81, endPoint x: 360, endPoint y: 100, distance: 28.1
click at [340, 81] on div "Select Diagnosis" at bounding box center [352, 82] width 51 height 9
drag, startPoint x: 366, startPoint y: 119, endPoint x: 325, endPoint y: 108, distance: 42.3
click at [366, 120] on label "Malaria due to Plasmodium falciparum, unspecified" at bounding box center [366, 116] width 60 height 35
checkbox input "true"
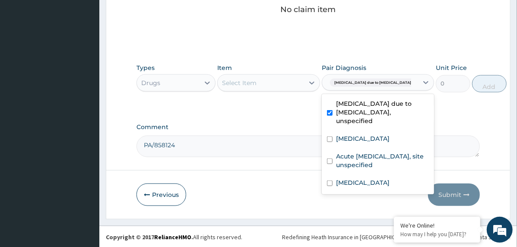
click at [286, 82] on div "Select Item" at bounding box center [261, 83] width 86 height 14
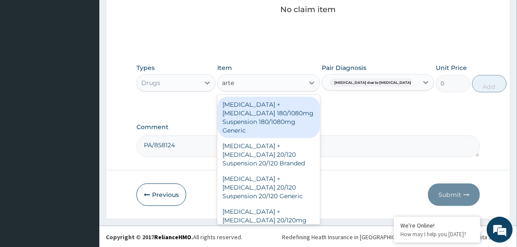
type input "artem"
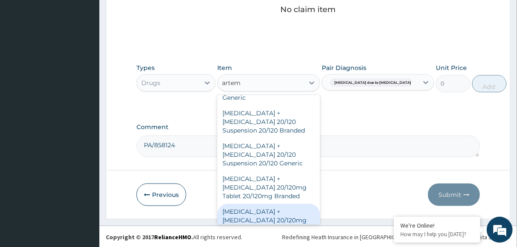
scroll to position [86, 0]
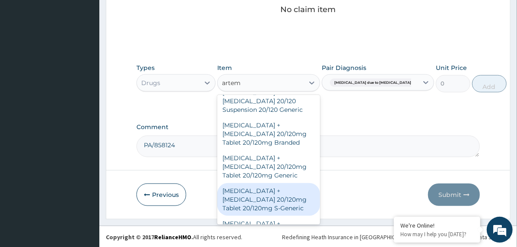
click at [278, 185] on div "Artemether + Lumefantrine 20/120mg Tablet 20/120mg S-Generic" at bounding box center [268, 199] width 103 height 33
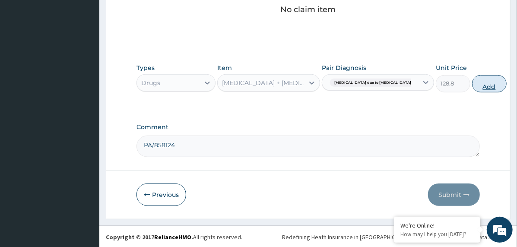
click at [472, 82] on button "Add" at bounding box center [489, 83] width 35 height 17
type input "0"
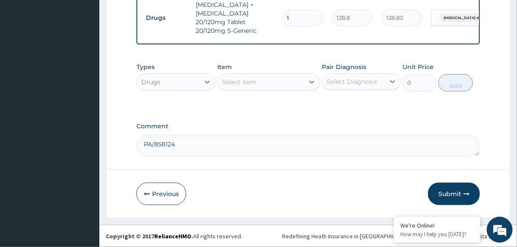
type input "12"
type input "1545.60"
type input "12"
click at [276, 83] on div "Select Item" at bounding box center [261, 82] width 86 height 14
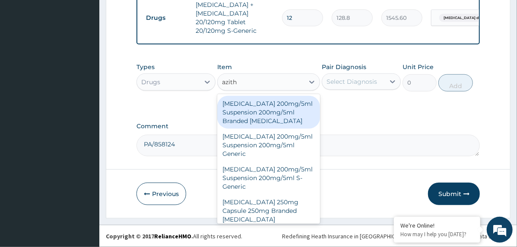
type input "azithr"
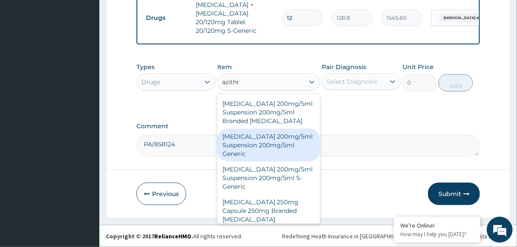
click at [275, 137] on div "Azithromycin 200mg/5ml Suspension 200mg/5ml Generic" at bounding box center [268, 145] width 103 height 33
type input "2340"
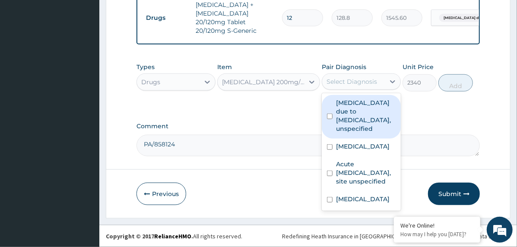
click at [380, 77] on div "Select Diagnosis" at bounding box center [353, 82] width 63 height 14
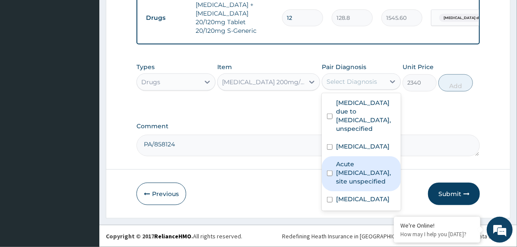
click at [360, 180] on label "Acute upper respiratory infection, site unspecified" at bounding box center [366, 173] width 60 height 26
checkbox input "true"
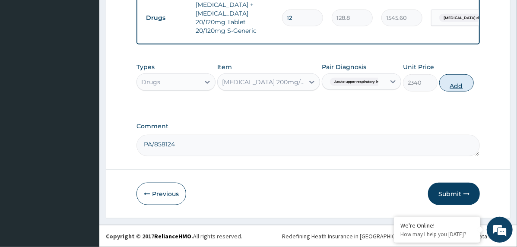
click at [457, 86] on button "Add" at bounding box center [456, 82] width 35 height 17
type input "0"
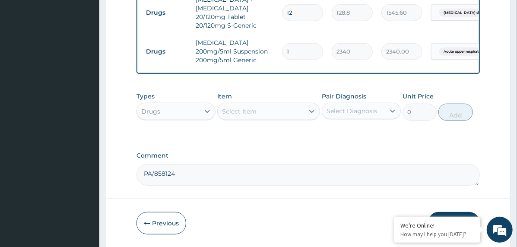
click at [277, 113] on div "Select Item" at bounding box center [261, 112] width 86 height 14
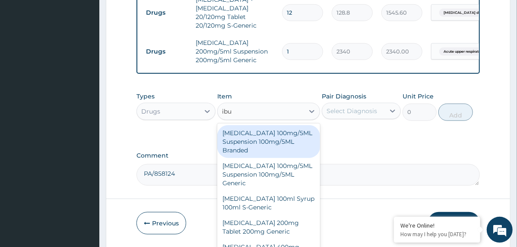
type input "ibup"
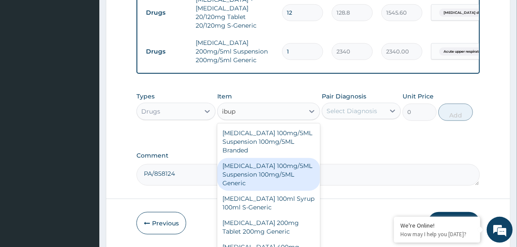
click at [271, 177] on div "Ibuprofen 100mg/5ML Suspension 100mg/5ML Generic" at bounding box center [268, 174] width 103 height 33
type input "672"
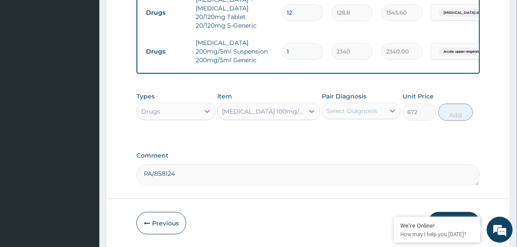
drag, startPoint x: 357, startPoint y: 120, endPoint x: 358, endPoint y: 127, distance: 6.9
click at [358, 115] on div "Select Diagnosis" at bounding box center [352, 111] width 51 height 9
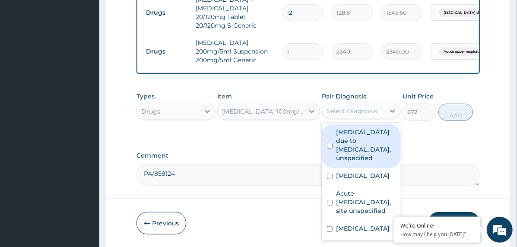
click at [369, 142] on label "Malaria due to Plasmodium falciparum, unspecified" at bounding box center [366, 145] width 60 height 35
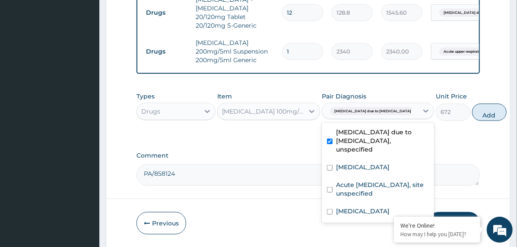
checkbox input "true"
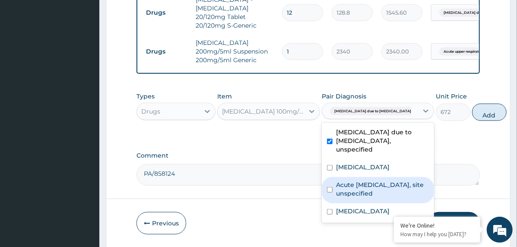
click at [363, 198] on label "Acute upper respiratory infection, site unspecified" at bounding box center [382, 189] width 93 height 17
checkbox input "true"
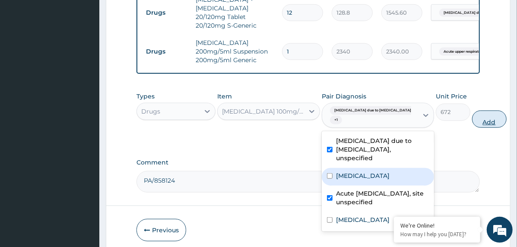
click at [472, 126] on button "Add" at bounding box center [489, 119] width 35 height 17
type input "0"
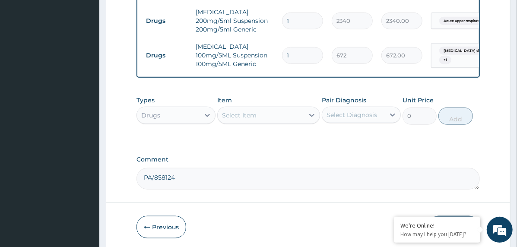
scroll to position [439, 0]
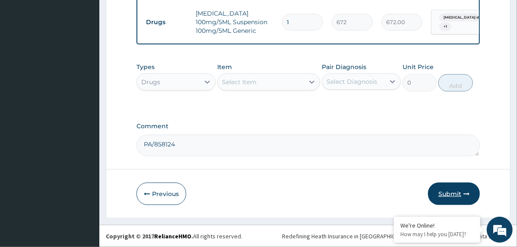
click at [440, 202] on button "Submit" at bounding box center [454, 194] width 52 height 22
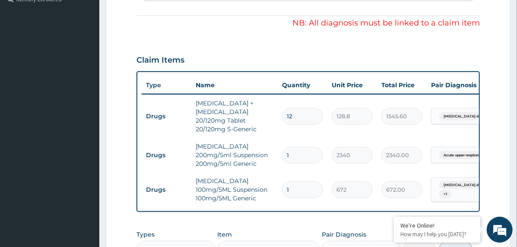
scroll to position [353, 0]
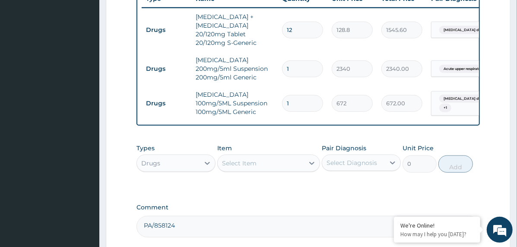
click at [455, 73] on tr "Drugs Azithromycin 200mg/5ml Suspension 200mg/5ml Generic 1 2340 2340.00 Acute …" at bounding box center [353, 68] width 423 height 35
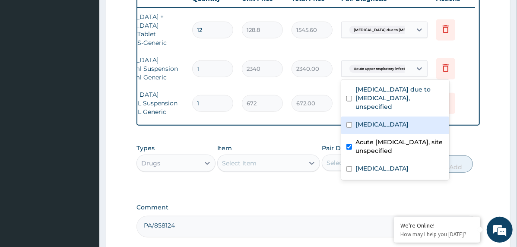
drag, startPoint x: 416, startPoint y: 117, endPoint x: 414, endPoint y: 124, distance: 6.8
click at [416, 118] on div "Inguinal hernia" at bounding box center [395, 126] width 108 height 18
checkbox input "true"
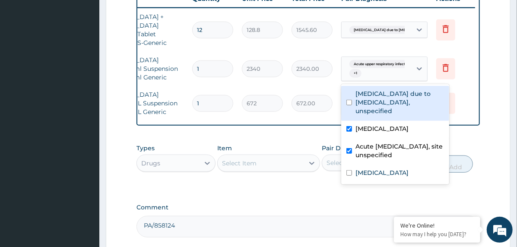
click at [330, 114] on td "672.00" at bounding box center [312, 103] width 50 height 25
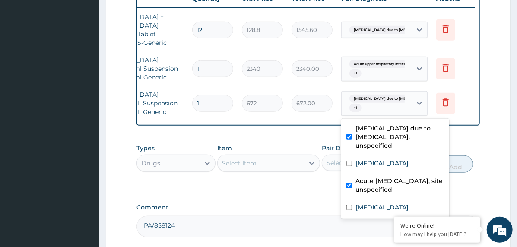
click at [391, 104] on div "Malaria due to Plasmodium falc... + 1" at bounding box center [375, 103] width 59 height 21
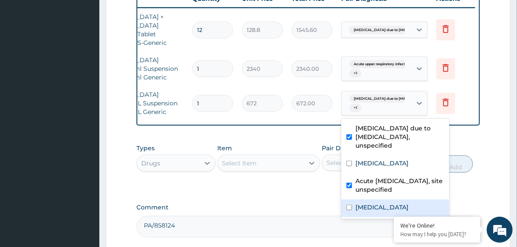
click at [366, 203] on label "Nausea or vomiting" at bounding box center [383, 207] width 54 height 9
checkbox input "true"
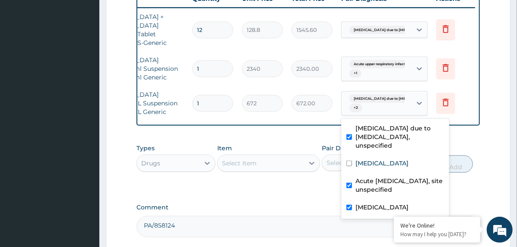
click at [473, 188] on div "Types Drugs Item Select Item Pair Diagnosis Select Diagnosis Unit Price 0 Add" at bounding box center [309, 165] width 344 height 50
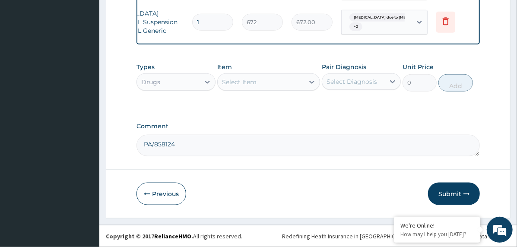
drag, startPoint x: 445, startPoint y: 188, endPoint x: 455, endPoint y: 189, distance: 10.8
click at [445, 188] on button "Submit" at bounding box center [454, 194] width 52 height 22
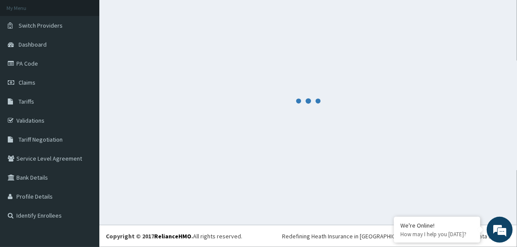
scroll to position [49, 0]
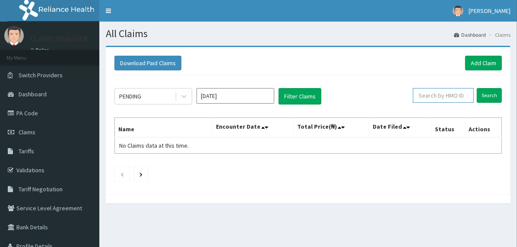
click at [434, 97] on input "text" at bounding box center [443, 95] width 61 height 15
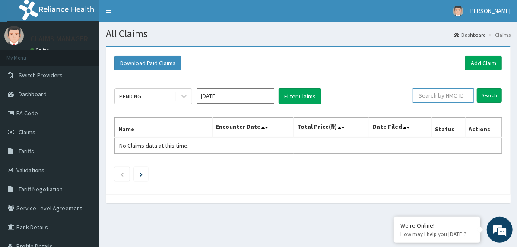
paste input "CGF/10015/D"
type input "CGF/10015/D"
click at [493, 92] on input "Search" at bounding box center [489, 95] width 25 height 15
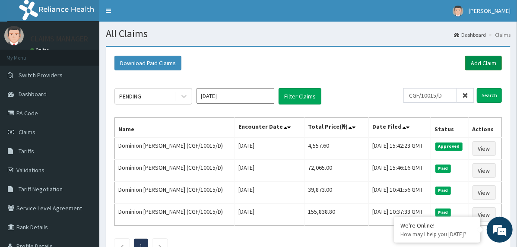
click at [469, 62] on link "Add Claim" at bounding box center [483, 63] width 37 height 15
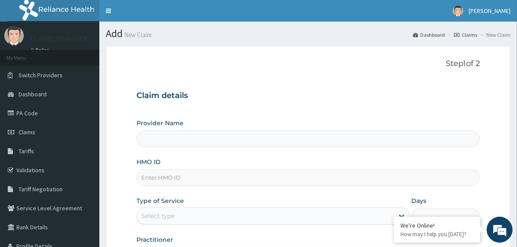
click at [227, 178] on input "HMO ID" at bounding box center [309, 177] width 344 height 17
type input "The Limi Children's Hospital"
paste input "CGF/10015/D"
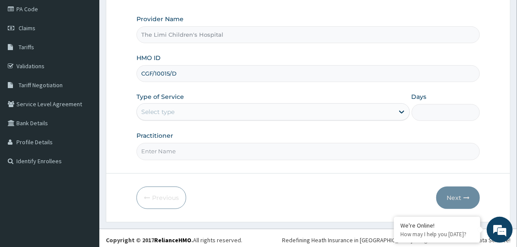
scroll to position [107, 0]
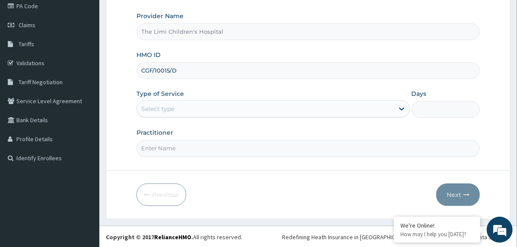
type input "CGF/10015/D"
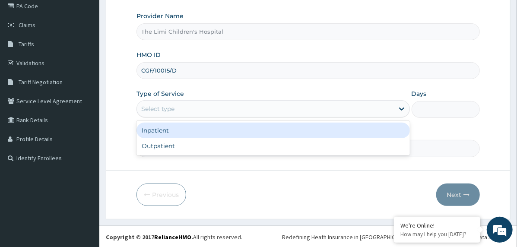
drag, startPoint x: 223, startPoint y: 105, endPoint x: 221, endPoint y: 123, distance: 18.7
click at [223, 105] on div "Select type" at bounding box center [265, 109] width 257 height 14
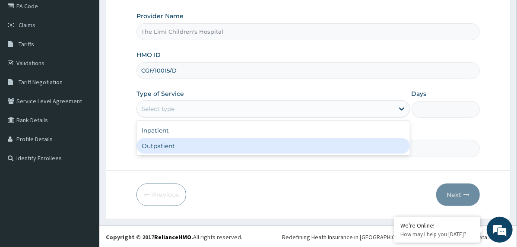
click at [218, 146] on div "Outpatient" at bounding box center [274, 146] width 274 height 16
type input "1"
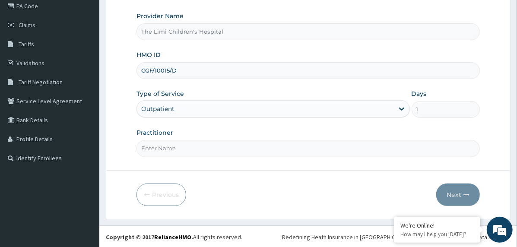
drag, startPoint x: 218, startPoint y: 143, endPoint x: 220, endPoint y: 147, distance: 4.7
click at [218, 143] on input "Practitioner" at bounding box center [309, 148] width 344 height 17
type input "doctor"
click at [448, 194] on button "Next" at bounding box center [458, 195] width 44 height 22
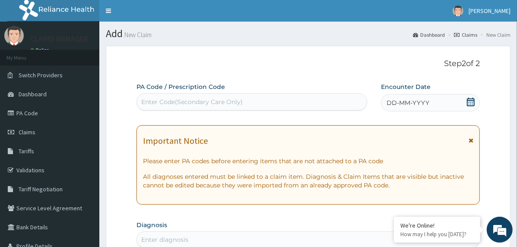
scroll to position [0, 0]
drag, startPoint x: 391, startPoint y: 99, endPoint x: 393, endPoint y: 111, distance: 12.8
click at [391, 99] on span "DD-MM-YYYY" at bounding box center [408, 103] width 43 height 9
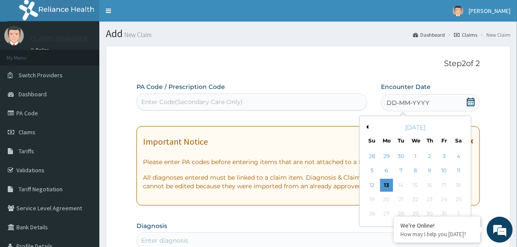
click at [366, 128] on button "Previous Month" at bounding box center [366, 127] width 4 height 4
click at [449, 193] on div "21 22 23 24 25 26 27" at bounding box center [415, 200] width 101 height 14
click at [448, 198] on div "26" at bounding box center [444, 199] width 13 height 13
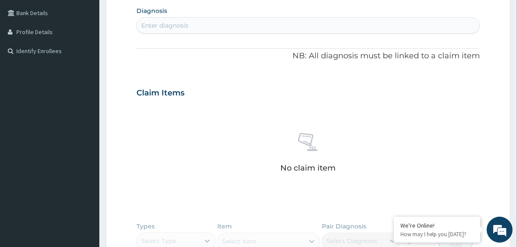
scroll to position [216, 0]
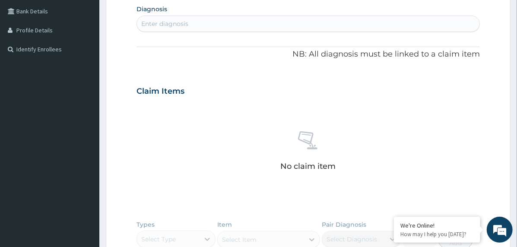
click at [234, 27] on div "Enter diagnosis" at bounding box center [308, 24] width 343 height 14
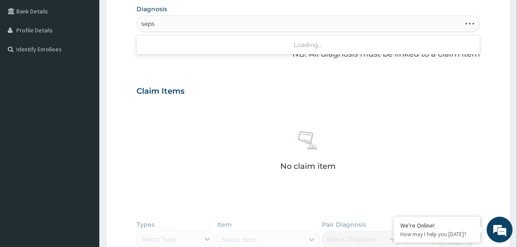
type input "sepsi"
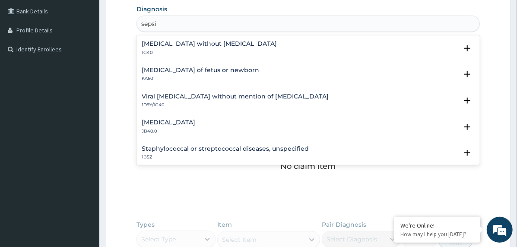
click at [160, 44] on h4 "Sepsis without septic shock" at bounding box center [209, 44] width 135 height 6
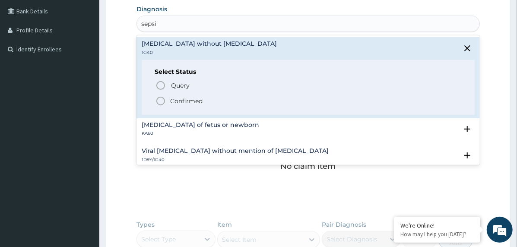
click at [157, 97] on icon "status option filled" at bounding box center [161, 101] width 10 height 10
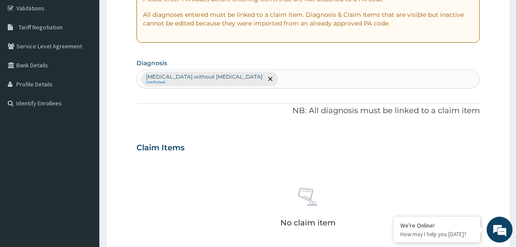
scroll to position [159, 0]
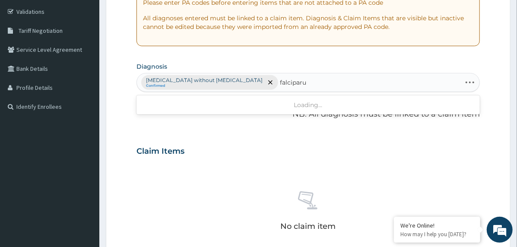
type input "falciparum"
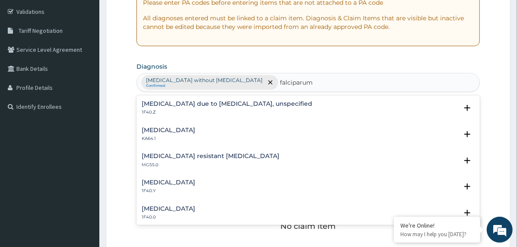
click at [150, 102] on h4 "Malaria due to Plasmodium falciparum, unspecified" at bounding box center [227, 104] width 171 height 6
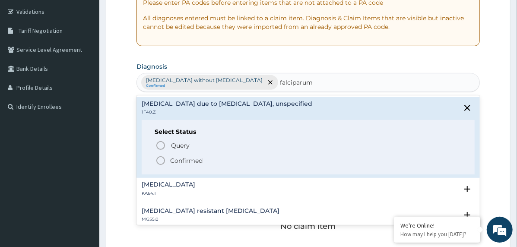
click at [160, 156] on icon "status option filled" at bounding box center [161, 161] width 10 height 10
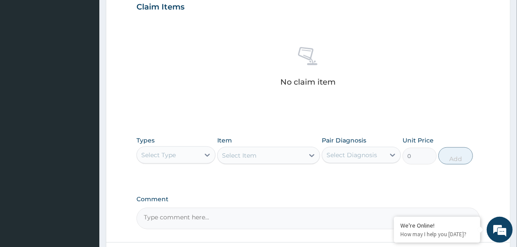
scroll to position [331, 0]
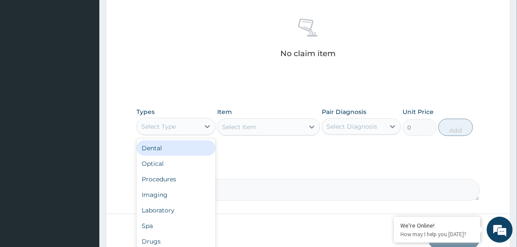
drag, startPoint x: 183, startPoint y: 126, endPoint x: 191, endPoint y: 142, distance: 17.6
click at [183, 127] on div "Select Type" at bounding box center [168, 127] width 63 height 14
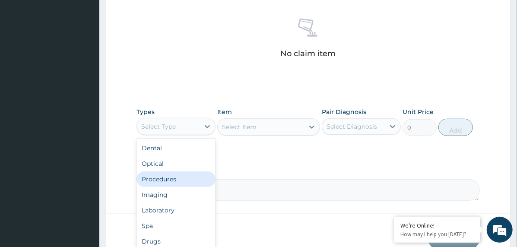
drag, startPoint x: 188, startPoint y: 175, endPoint x: 196, endPoint y: 172, distance: 8.7
click at [188, 175] on div "Procedures" at bounding box center [176, 180] width 79 height 16
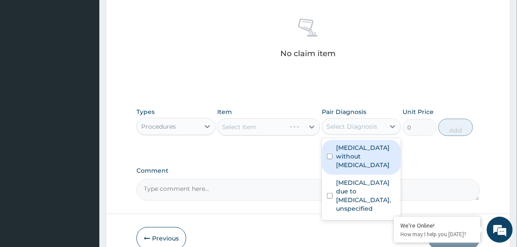
click at [340, 122] on div "Select Diagnosis" at bounding box center [352, 126] width 51 height 9
click at [349, 155] on label "Sepsis without septic shock" at bounding box center [366, 156] width 60 height 26
checkbox input "true"
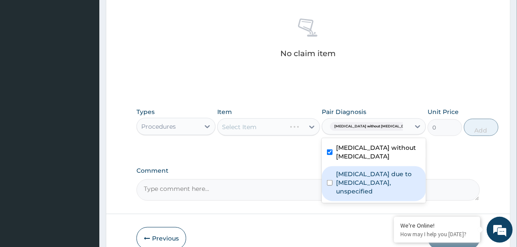
click at [353, 184] on label "Malaria due to Plasmodium falciparum, unspecified" at bounding box center [378, 183] width 85 height 26
checkbox input "true"
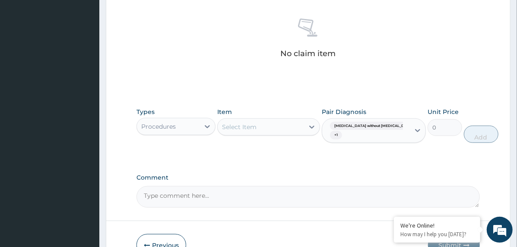
drag, startPoint x: 272, startPoint y: 123, endPoint x: 276, endPoint y: 126, distance: 4.9
click at [273, 124] on div "Select Item" at bounding box center [261, 127] width 86 height 14
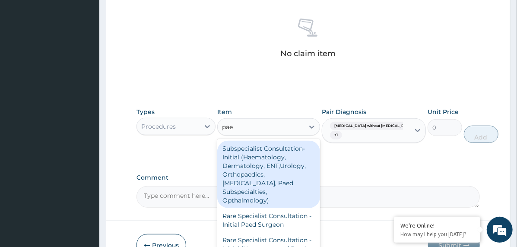
type input "paed"
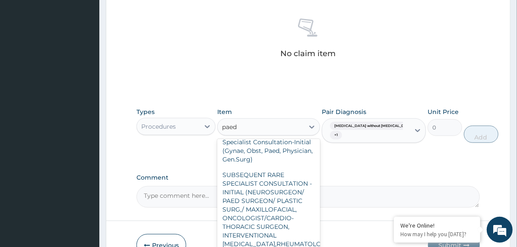
scroll to position [382, 0]
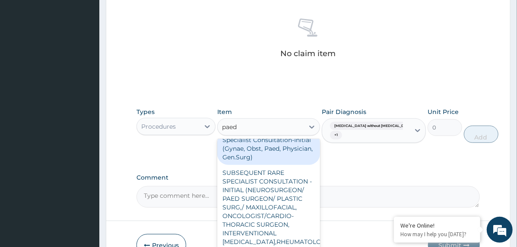
click at [280, 147] on div "Specialist Consultation-Initial (Gynae, Obst, Paed, Physician, Gen.Surg)" at bounding box center [268, 148] width 103 height 33
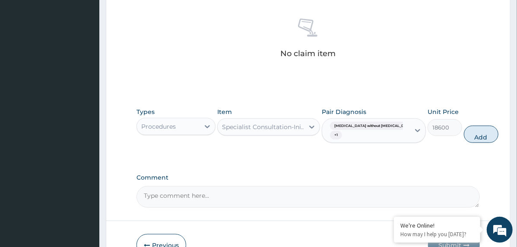
drag, startPoint x: 447, startPoint y: 134, endPoint x: 372, endPoint y: 144, distance: 75.5
click at [464, 134] on button "Add" at bounding box center [481, 134] width 35 height 17
type input "0"
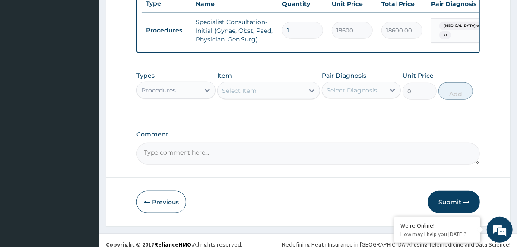
click at [164, 89] on div "Procedures" at bounding box center [168, 90] width 63 height 14
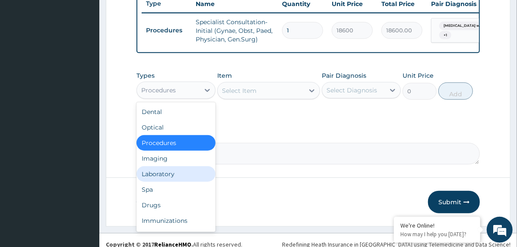
click at [181, 178] on div "Laboratory" at bounding box center [176, 174] width 79 height 16
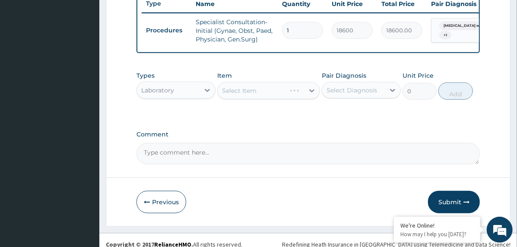
drag, startPoint x: 348, startPoint y: 98, endPoint x: 356, endPoint y: 105, distance: 10.7
click at [349, 95] on div "Select Diagnosis" at bounding box center [352, 90] width 51 height 9
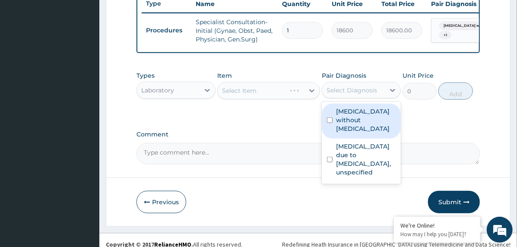
drag, startPoint x: 356, startPoint y: 125, endPoint x: 340, endPoint y: 126, distance: 16.5
click at [356, 126] on label "Sepsis without septic shock" at bounding box center [366, 120] width 60 height 26
checkbox input "true"
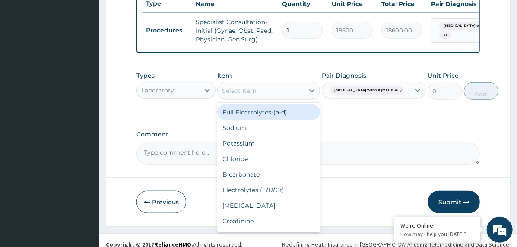
click at [297, 95] on div "Select Item" at bounding box center [261, 91] width 86 height 14
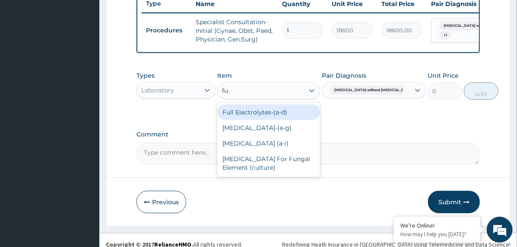
type input "ful"
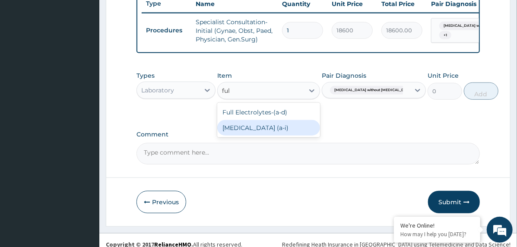
click at [285, 134] on div "Full Blood Count (a‐i)" at bounding box center [268, 128] width 103 height 16
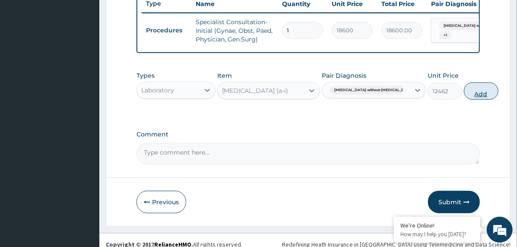
click at [464, 100] on button "Add" at bounding box center [481, 91] width 35 height 17
type input "0"
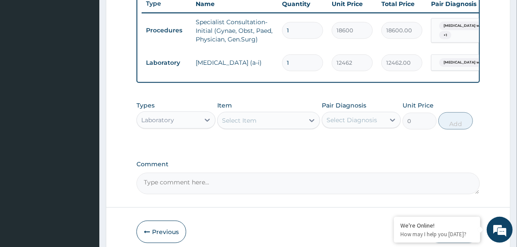
click at [268, 127] on div "Select Item" at bounding box center [261, 121] width 86 height 14
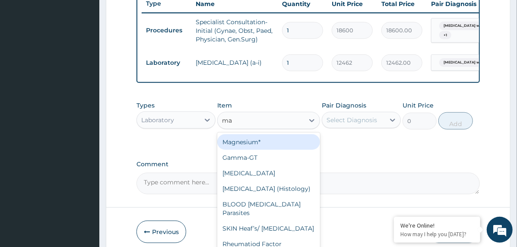
type input "mal"
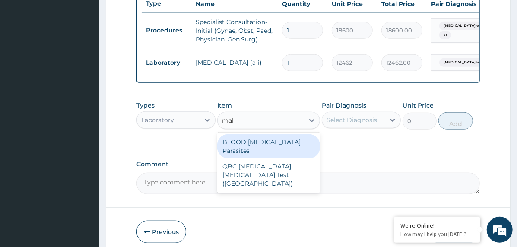
drag, startPoint x: 275, startPoint y: 150, endPoint x: 280, endPoint y: 149, distance: 5.7
click at [275, 150] on div "BLOOD Malaria Parasites" at bounding box center [268, 146] width 103 height 24
type input "3255"
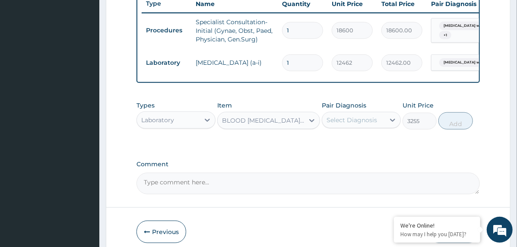
click at [357, 124] on div "Select Diagnosis" at bounding box center [352, 120] width 51 height 9
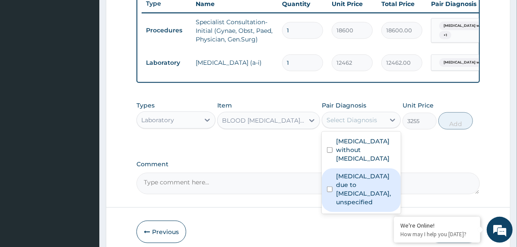
click at [362, 177] on label "Malaria due to Plasmodium falciparum, unspecified" at bounding box center [366, 189] width 60 height 35
checkbox input "true"
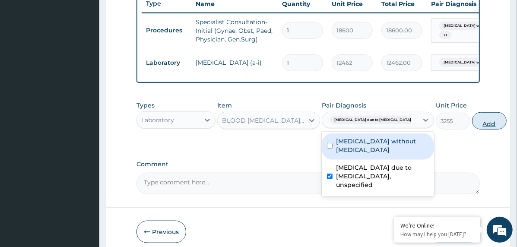
click at [472, 123] on button "Add" at bounding box center [489, 120] width 35 height 17
type input "0"
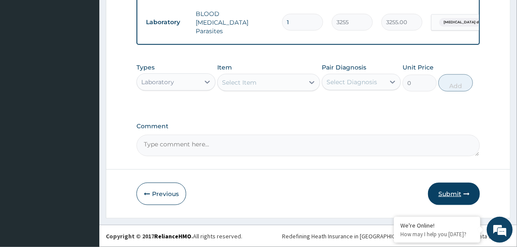
click at [465, 200] on button "Submit" at bounding box center [454, 194] width 52 height 22
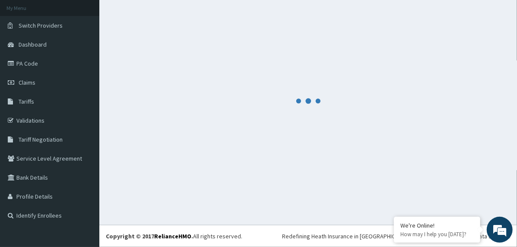
scroll to position [49, 0]
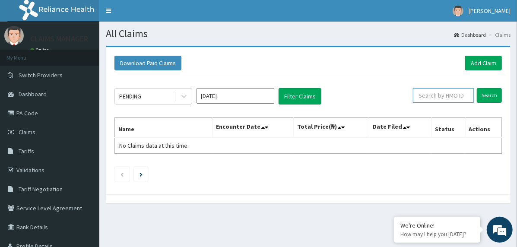
click at [431, 93] on input "text" at bounding box center [443, 95] width 61 height 15
paste input "CGF/10015/D"
type input "CGF/10015/D"
click at [482, 93] on input "Search" at bounding box center [489, 95] width 25 height 15
